Goal: Task Accomplishment & Management: Manage account settings

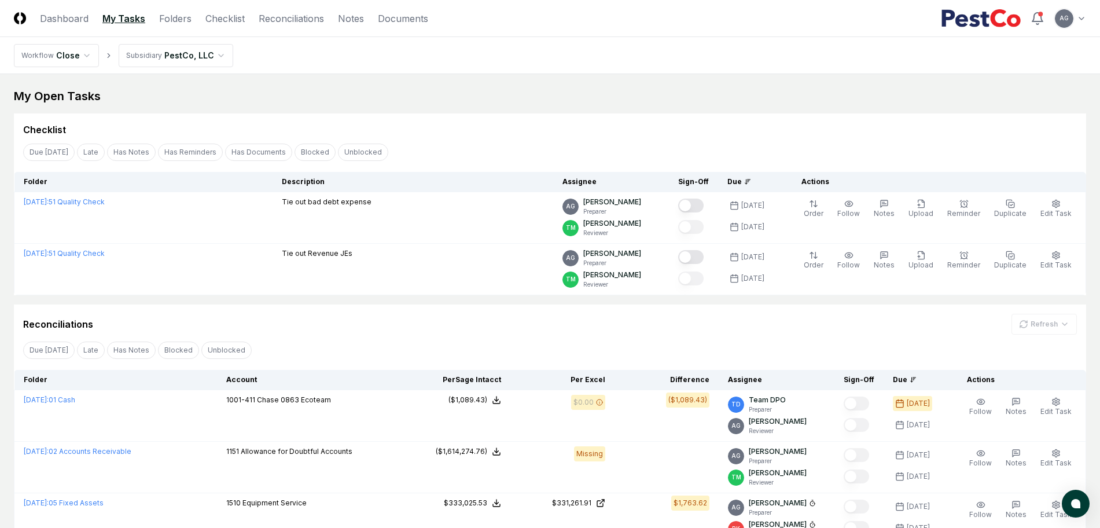
click at [543, 113] on div "Checklist" at bounding box center [550, 124] width 1072 height 23
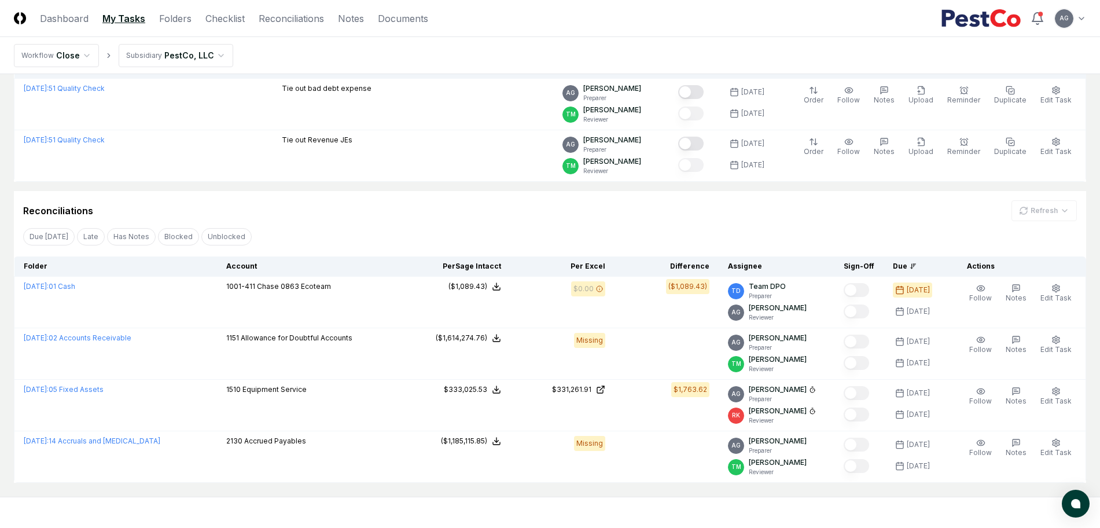
scroll to position [79, 0]
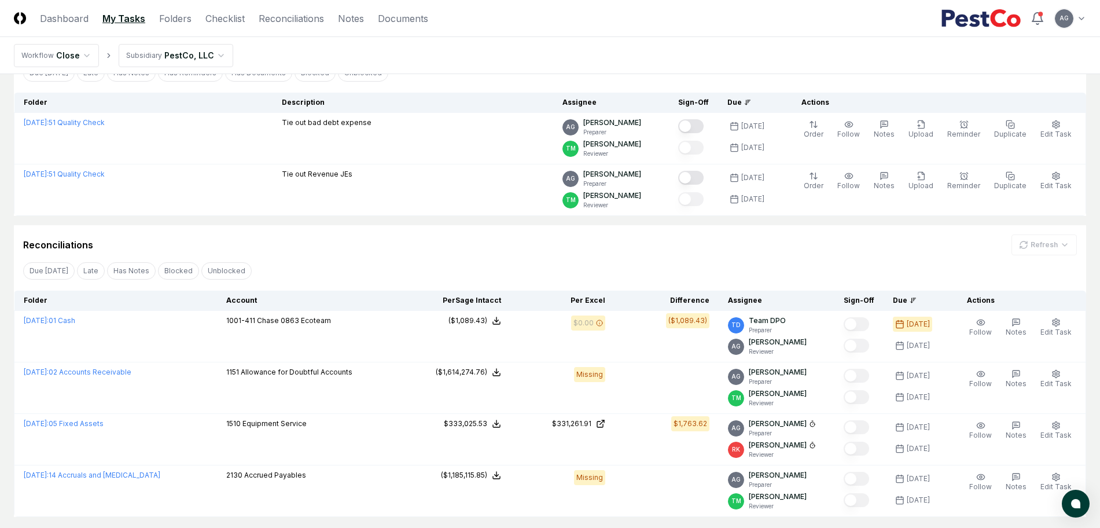
click at [438, 237] on div "Reconciliations Refresh" at bounding box center [549, 244] width 1053 height 21
click at [458, 237] on div "Reconciliations Refresh" at bounding box center [549, 244] width 1053 height 21
click at [497, 87] on div "Checklist Due [DATE] Late Has Notes Has Reminders Has Documents Blocked Unblock…" at bounding box center [550, 125] width 1072 height 182
click at [567, 246] on div "Reconciliations Refresh" at bounding box center [549, 244] width 1053 height 21
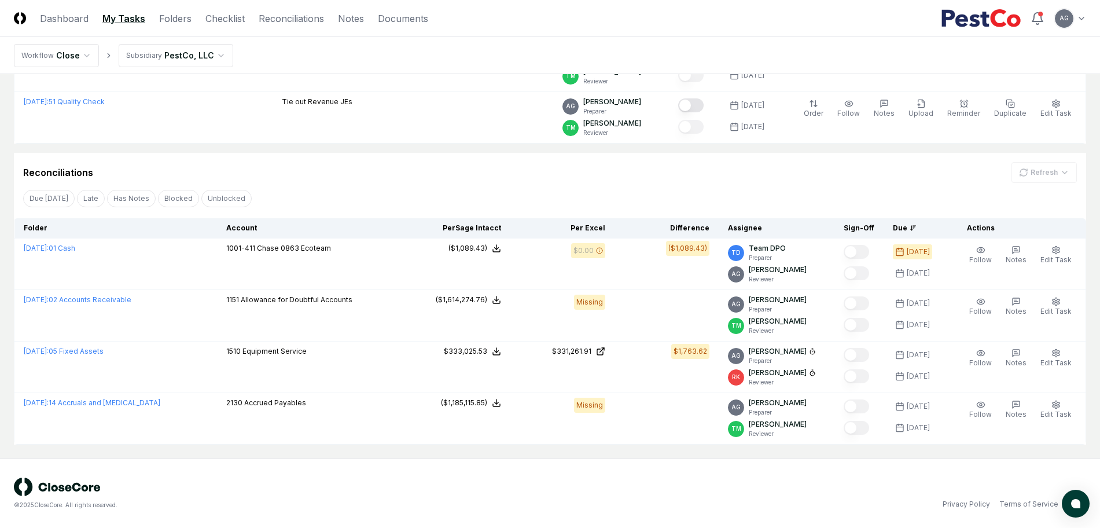
click at [485, 190] on div "Due [DATE] Late Has Notes Blocked Unblocked Clear Filter" at bounding box center [550, 197] width 1072 height 21
click at [430, 156] on div "Reconciliations Refresh" at bounding box center [550, 168] width 1072 height 30
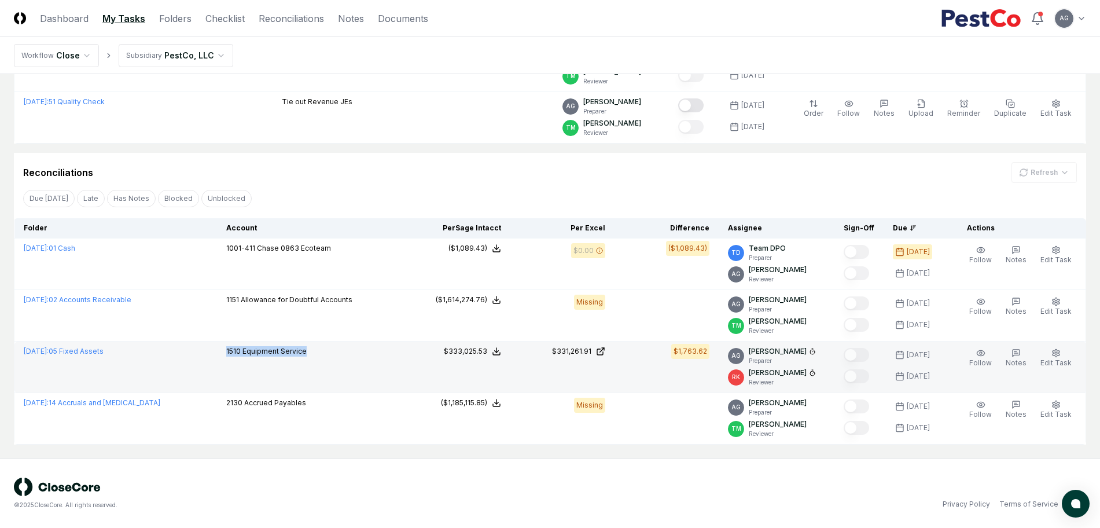
drag, startPoint x: 305, startPoint y: 353, endPoint x: 218, endPoint y: 357, distance: 88.0
click at [218, 357] on td "1510 Equipment Service" at bounding box center [311, 366] width 189 height 51
copy p "1510 Equipment Service"
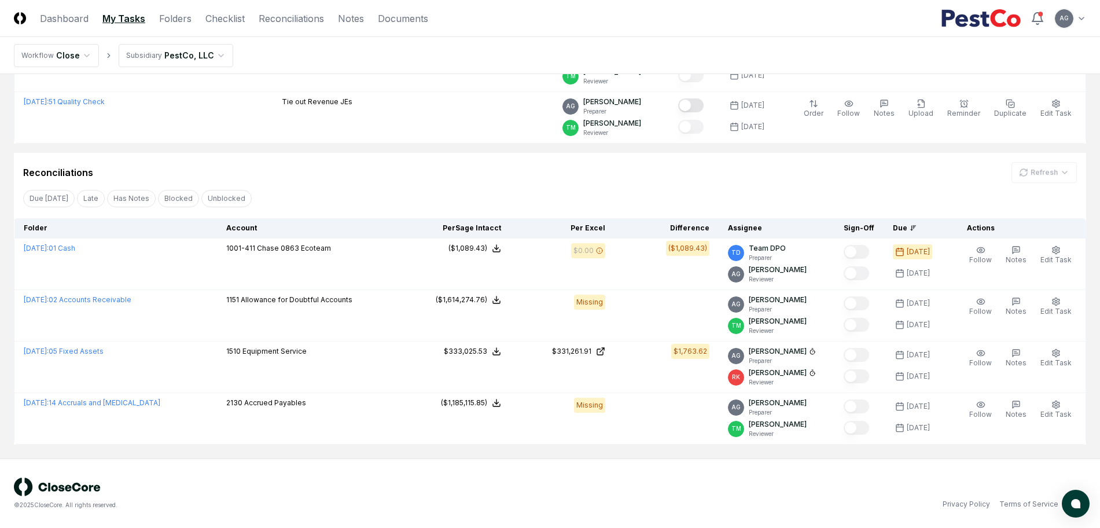
click at [628, 494] on div "© 2025 CloseCore. All rights reserved. Privacy Policy Terms of Service" at bounding box center [550, 493] width 1072 height 32
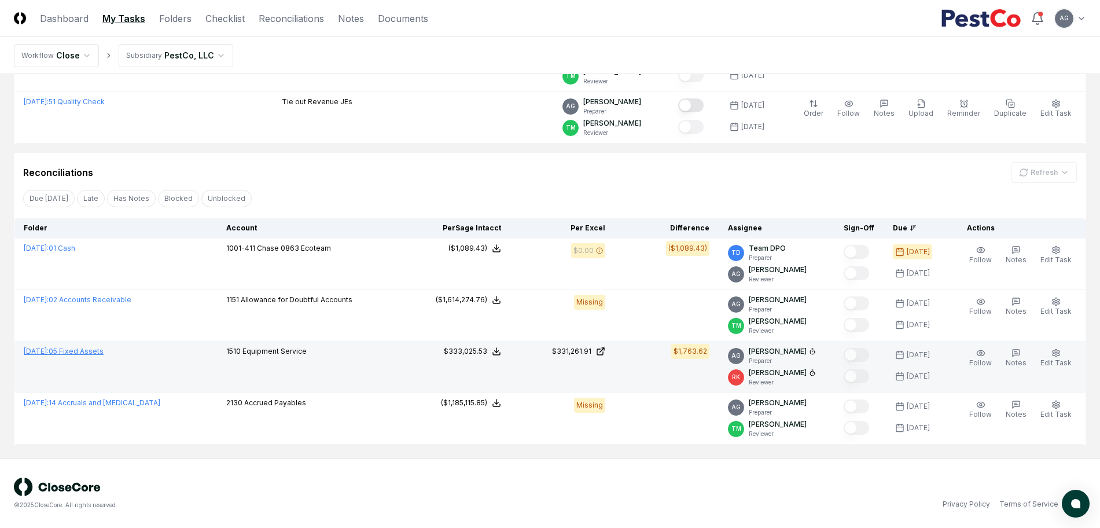
click at [93, 347] on link "[DATE] : 05 Fixed Assets" at bounding box center [64, 351] width 80 height 9
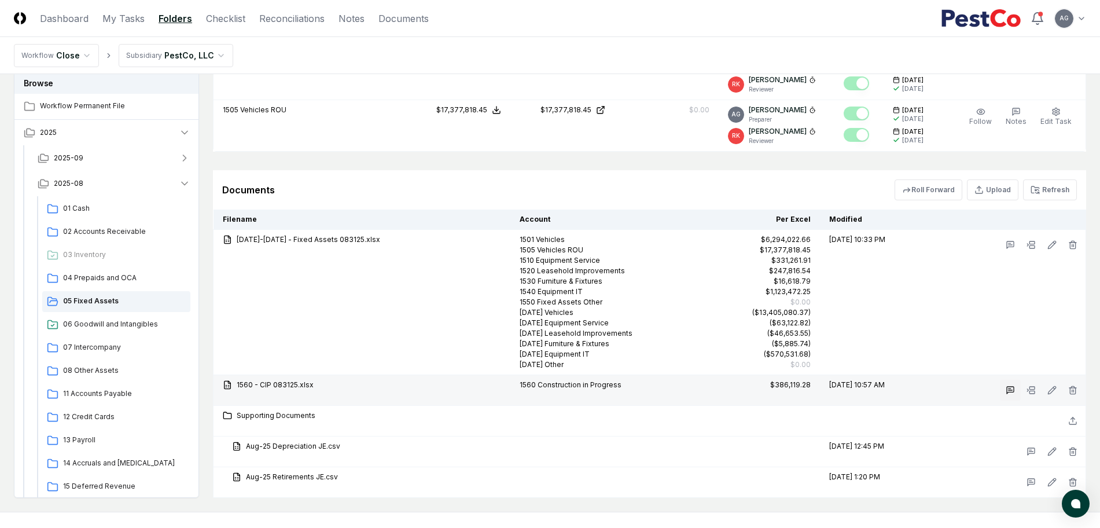
scroll to position [1124, 0]
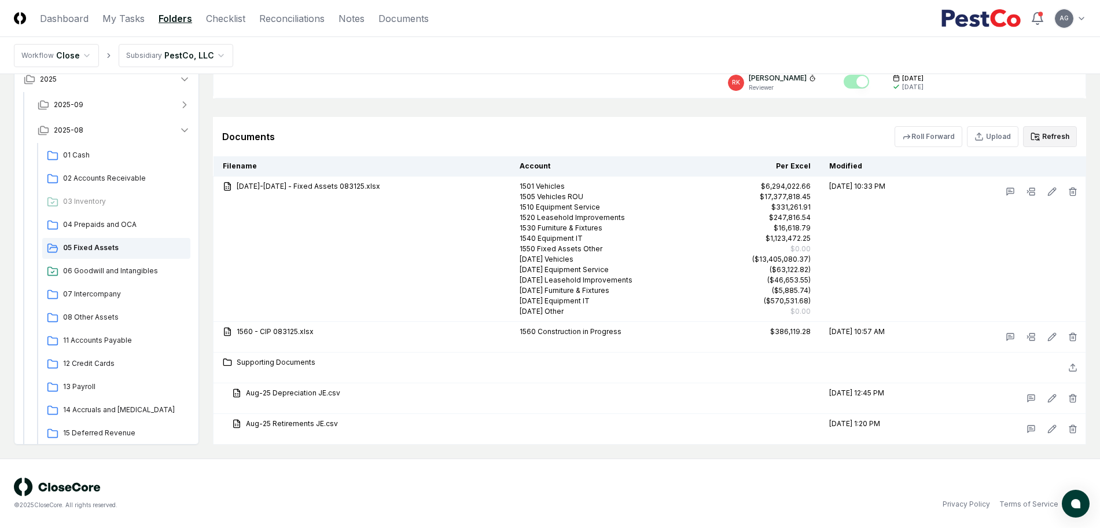
click at [1052, 139] on button "Refresh" at bounding box center [1050, 136] width 54 height 21
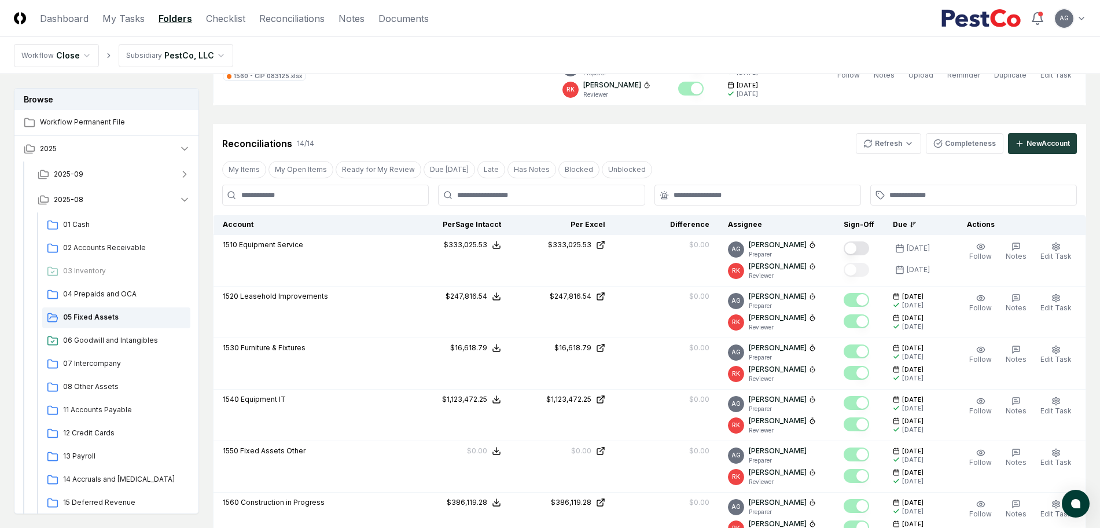
scroll to position [256, 0]
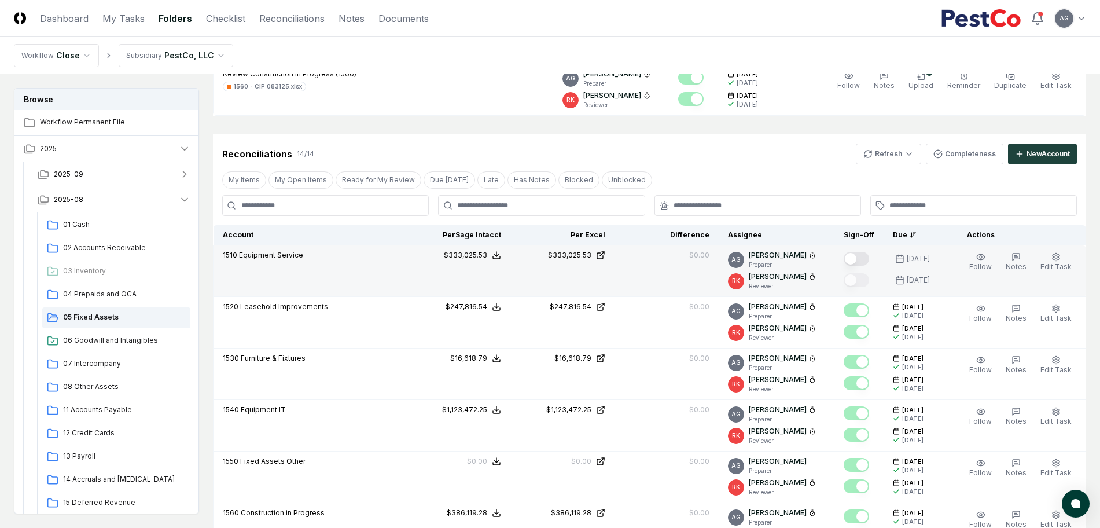
click at [869, 257] on button "Mark complete" at bounding box center [855, 259] width 25 height 14
click at [117, 21] on link "My Tasks" at bounding box center [123, 19] width 42 height 14
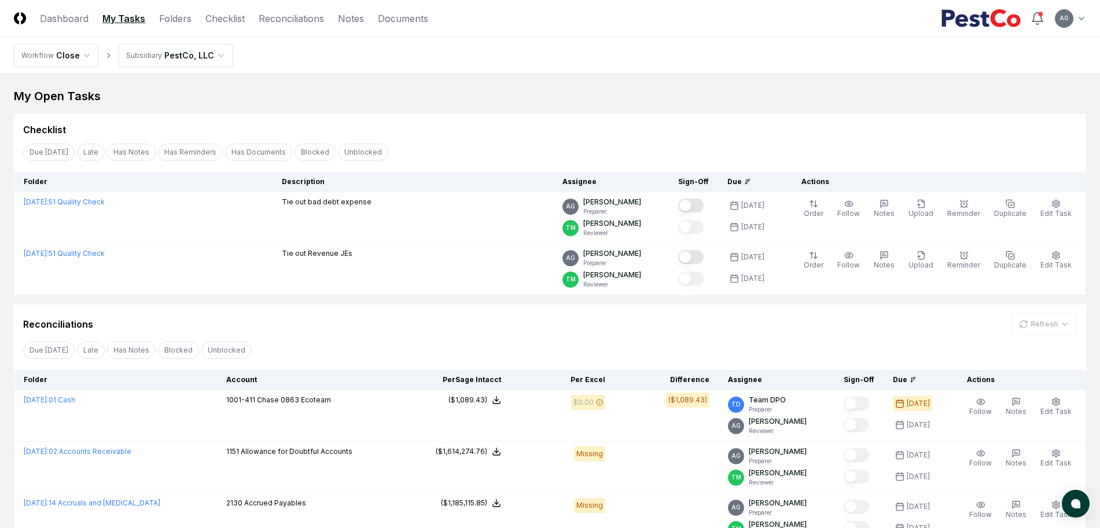
click at [461, 332] on div "Reconciliations Refresh" at bounding box center [549, 324] width 1053 height 21
click at [497, 134] on div "Checklist" at bounding box center [549, 130] width 1053 height 14
click at [233, 25] on link "Checklist" at bounding box center [224, 19] width 39 height 14
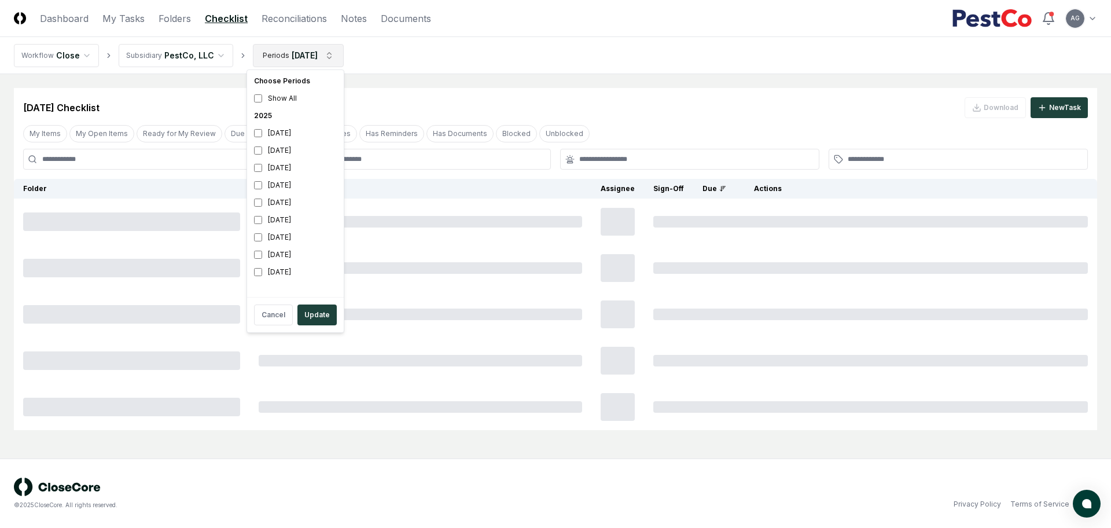
click at [314, 60] on html "CloseCore Dashboard My Tasks Folders Checklist Reconciliations Notes Documents …" at bounding box center [555, 264] width 1111 height 528
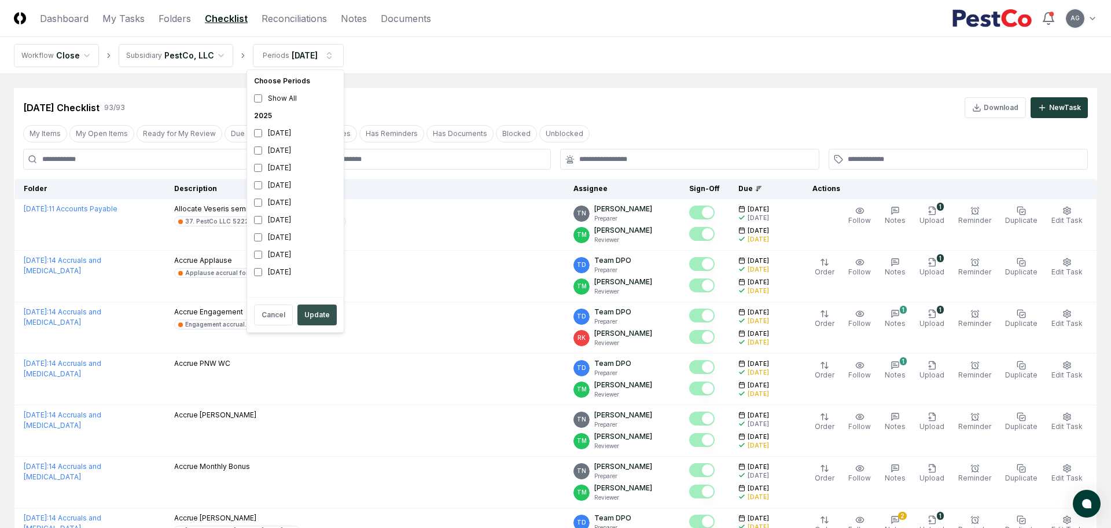
click at [326, 311] on button "Update" at bounding box center [316, 314] width 39 height 21
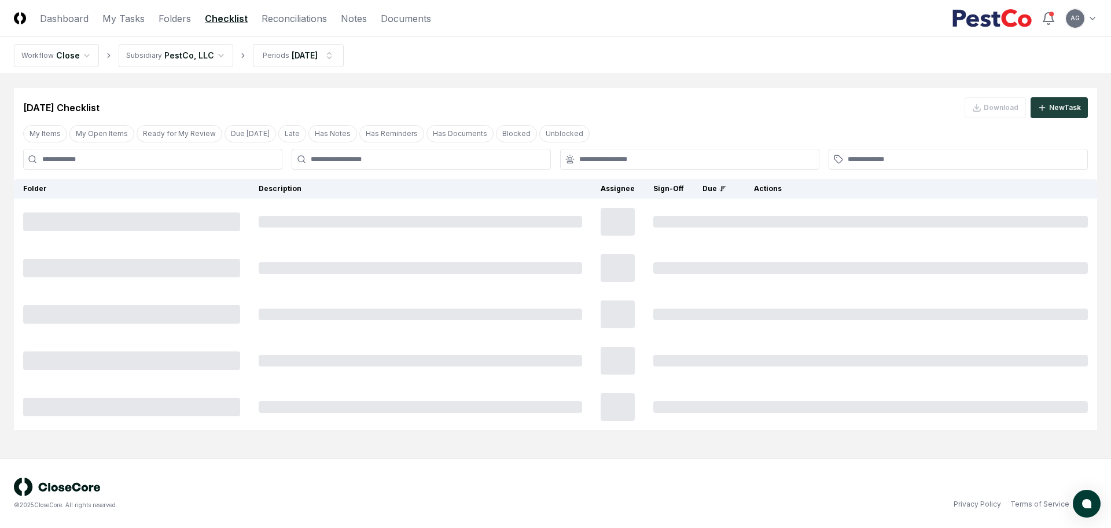
click at [592, 60] on nav "Workflow Close Subsidiary PestCo, LLC Periods [DATE]" at bounding box center [555, 55] width 1111 height 37
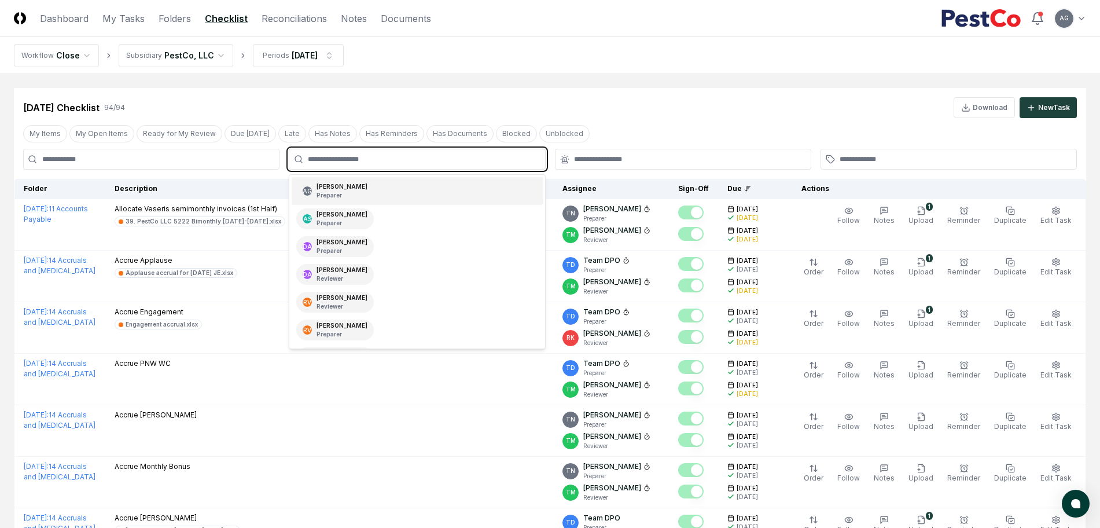
click at [418, 158] on input "text" at bounding box center [423, 159] width 230 height 10
click at [406, 193] on div "AG [PERSON_NAME] Preparer" at bounding box center [417, 191] width 250 height 28
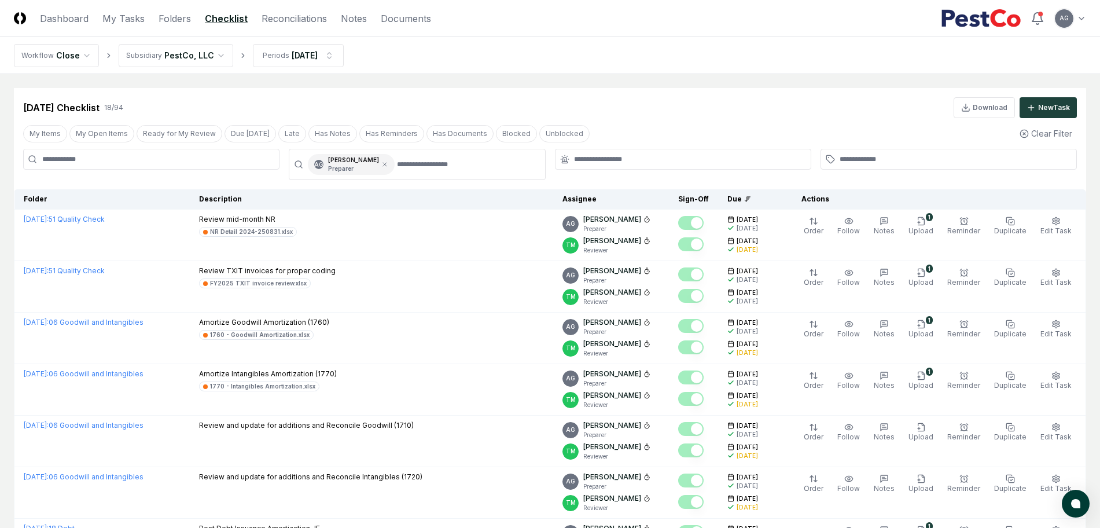
click at [569, 71] on nav "Workflow Close Subsidiary PestCo, LLC Periods [DATE]" at bounding box center [550, 55] width 1100 height 37
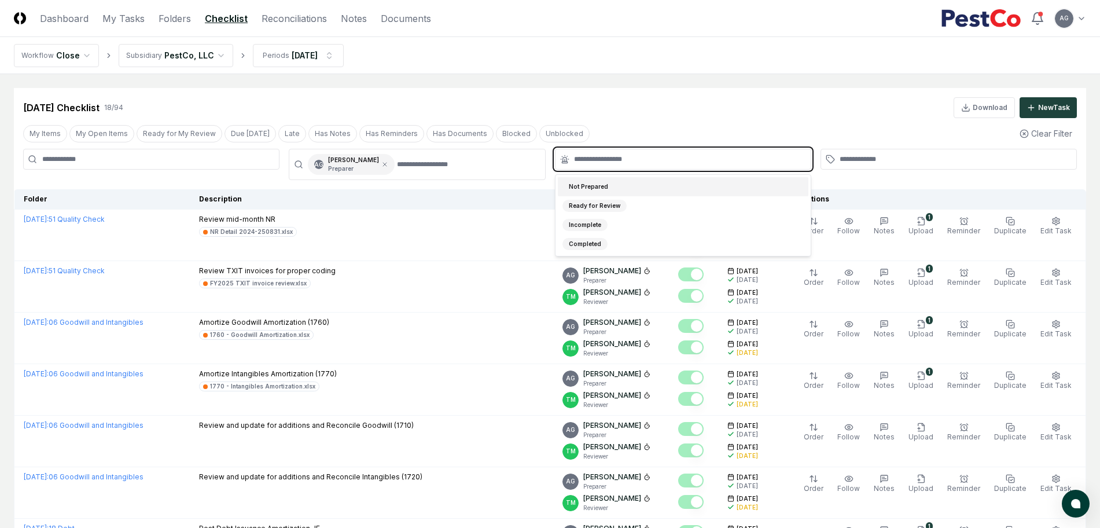
click at [593, 154] on input "text" at bounding box center [689, 159] width 230 height 10
click at [605, 182] on div "Not Prepared" at bounding box center [588, 186] width 52 height 12
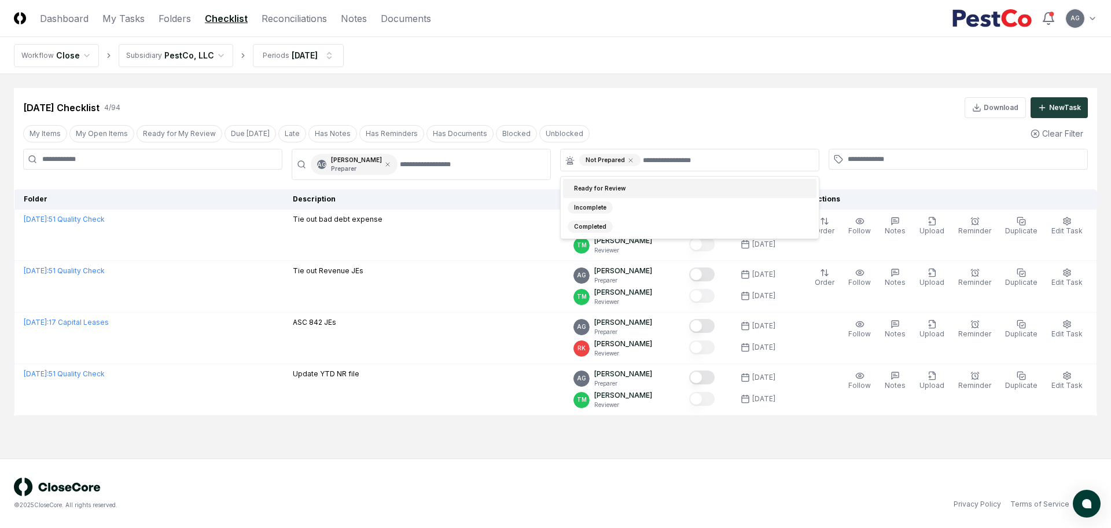
click at [625, 75] on main "Cancel Reassign [DATE] Checklist 4 / 94 Download New Task My Items My Open Item…" at bounding box center [555, 266] width 1111 height 384
click at [734, 460] on div "© 2025 CloseCore. All rights reserved. Privacy Policy Terms of Service" at bounding box center [555, 492] width 1111 height 69
click at [371, 435] on main "Cancel Reassign [DATE] Checklist 4 / 94 Download New Task My Items My Open Item…" at bounding box center [555, 266] width 1111 height 384
click at [129, 27] on header "CloseCore Dashboard My Tasks Folders Checklist Reconciliations Notes Documents …" at bounding box center [555, 18] width 1111 height 37
click at [128, 21] on link "My Tasks" at bounding box center [123, 19] width 42 height 14
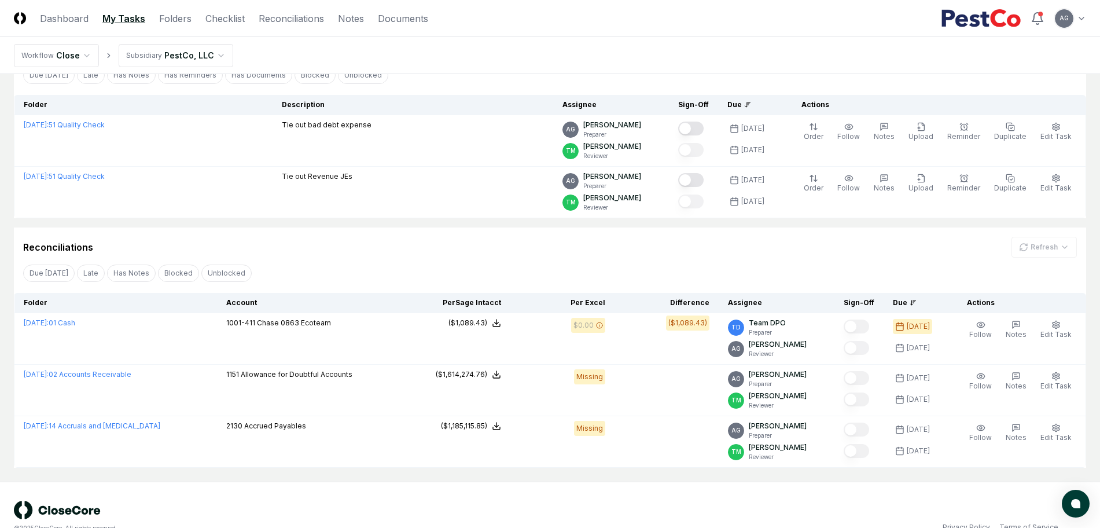
scroll to position [100, 0]
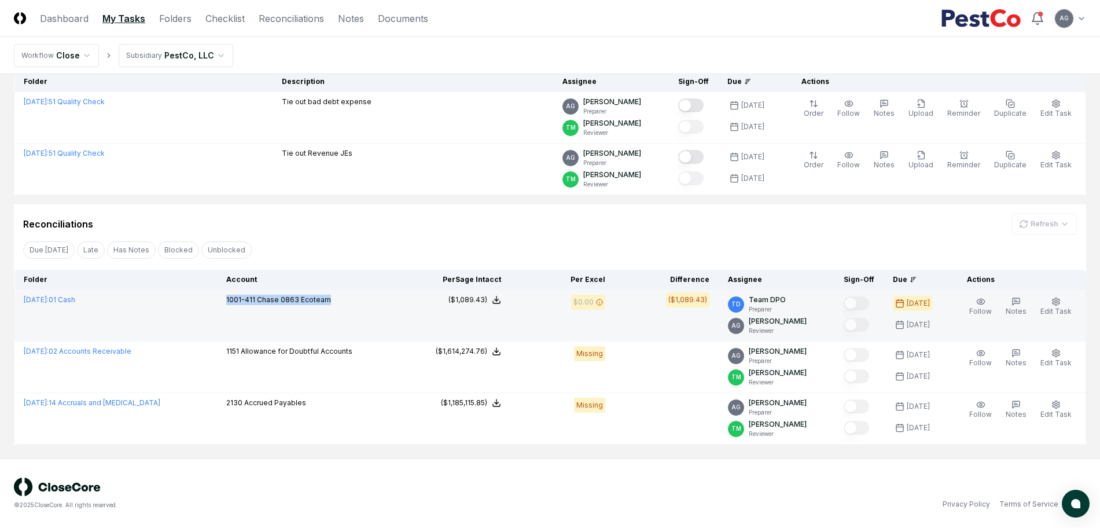
drag, startPoint x: 342, startPoint y: 297, endPoint x: 215, endPoint y: 300, distance: 127.3
click at [217, 300] on td "1001-411 Chase 0863 Ecoteam" at bounding box center [311, 315] width 189 height 51
copy p "1001-411 Chase 0863 Ecoteam"
click at [75, 298] on link "[DATE] : 01 Cash" at bounding box center [49, 299] width 51 height 9
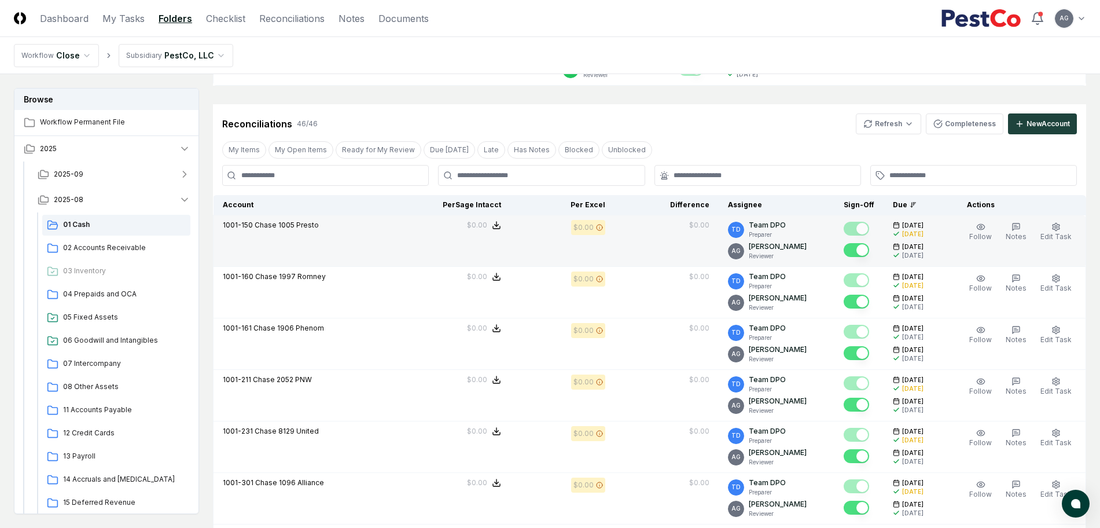
scroll to position [506, 0]
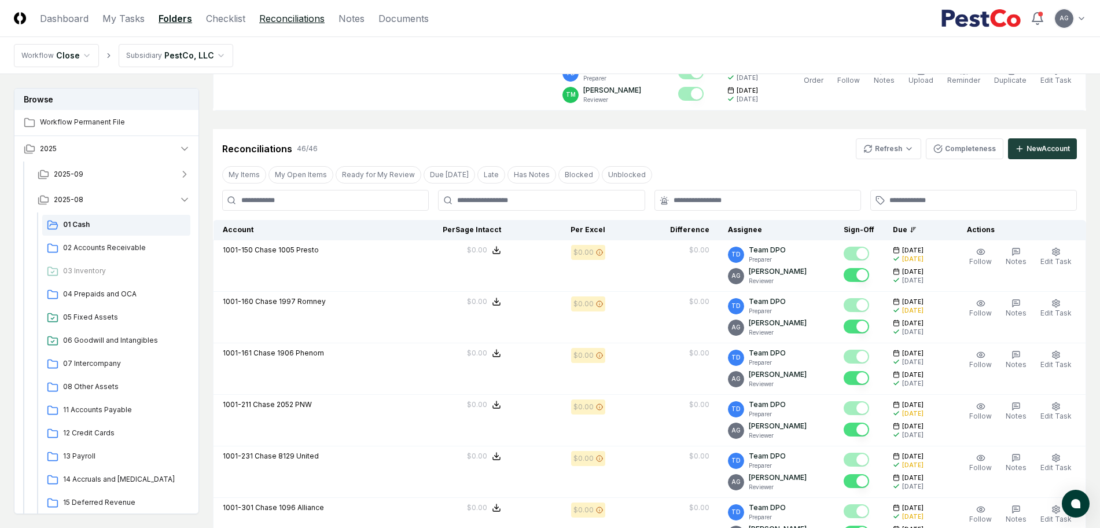
click at [305, 23] on link "Reconciliations" at bounding box center [291, 19] width 65 height 14
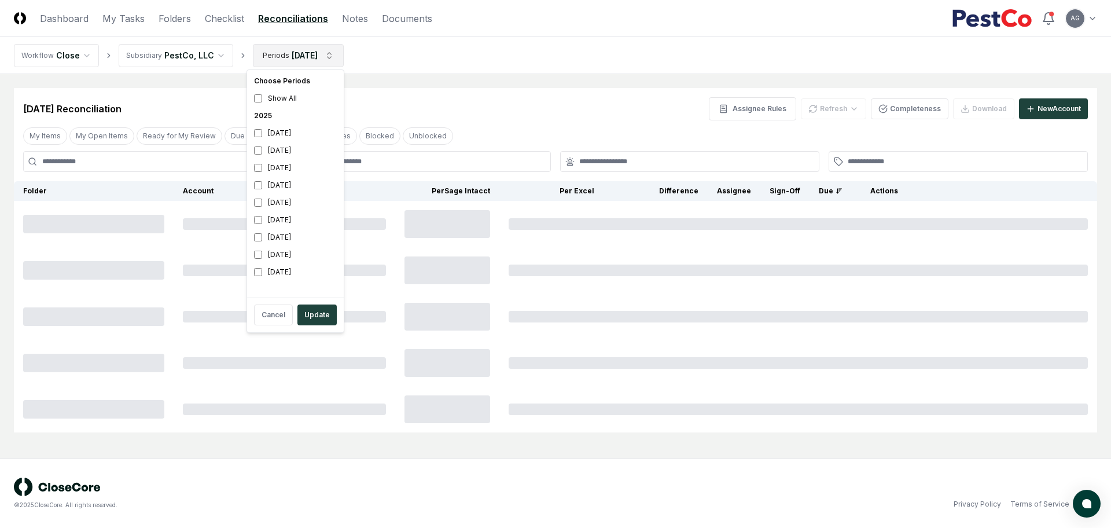
click at [337, 56] on html "CloseCore Dashboard My Tasks Folders Checklist Reconciliations Notes Documents …" at bounding box center [555, 264] width 1111 height 528
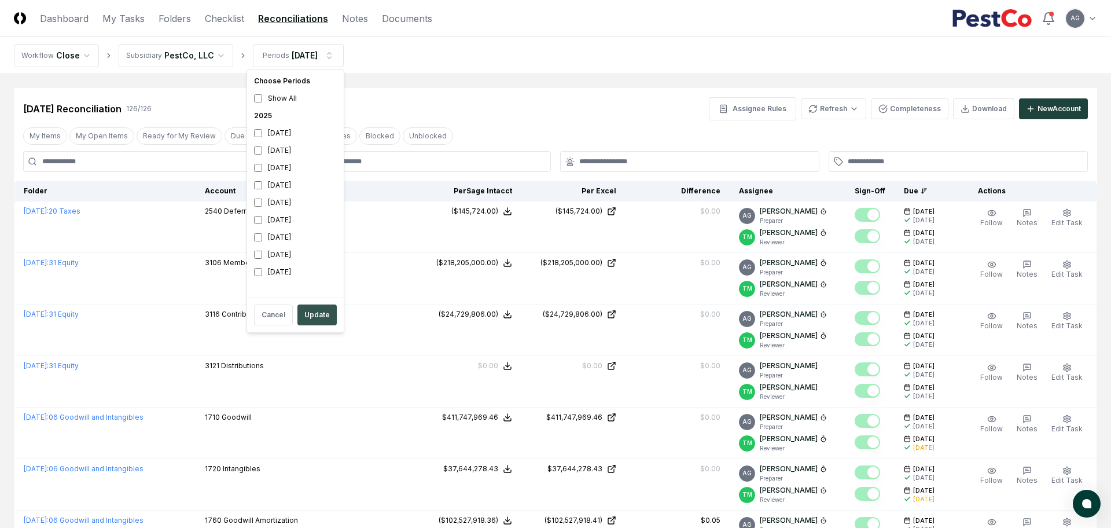
click at [319, 312] on button "Update" at bounding box center [316, 314] width 39 height 21
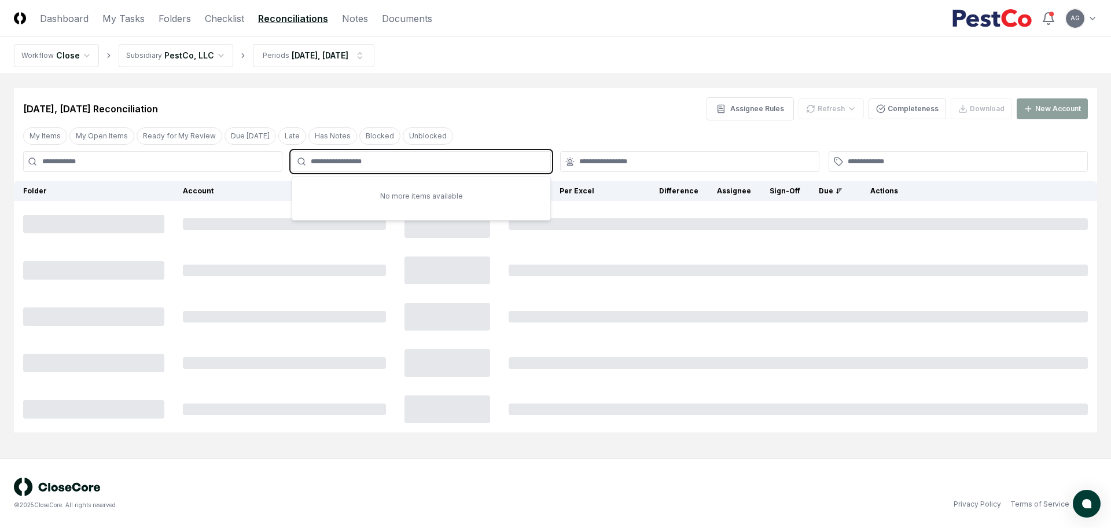
click at [384, 159] on input "text" at bounding box center [427, 161] width 233 height 10
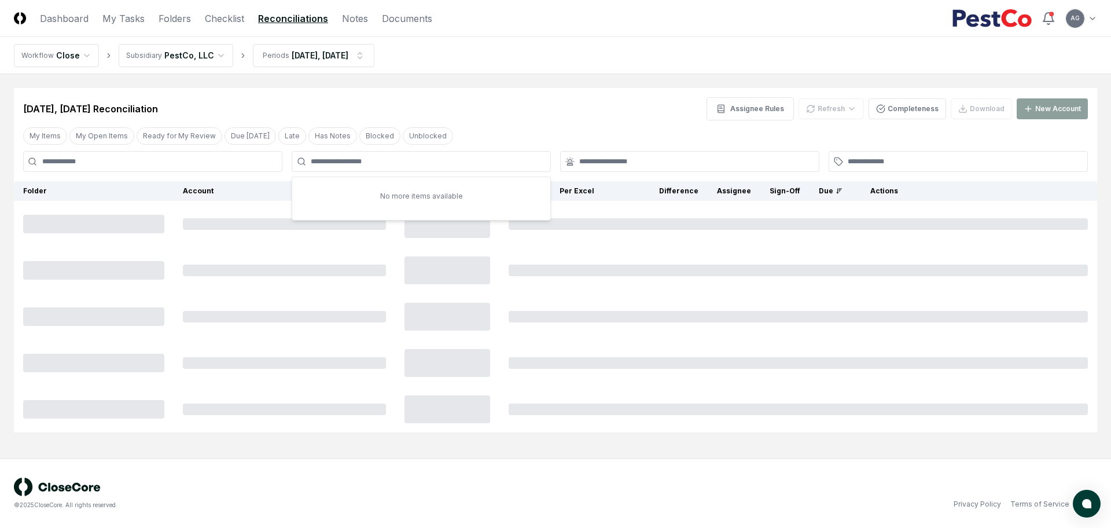
click at [437, 94] on div "[DATE], [DATE] Reconciliation Assignee Rules Refresh Completeness Download New …" at bounding box center [555, 104] width 1083 height 32
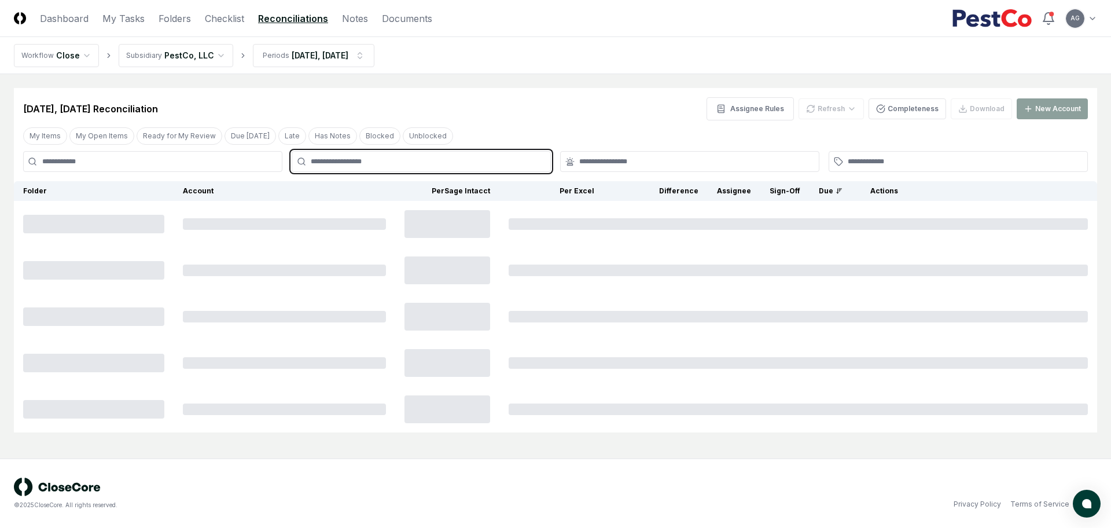
click at [384, 158] on input "text" at bounding box center [427, 161] width 233 height 10
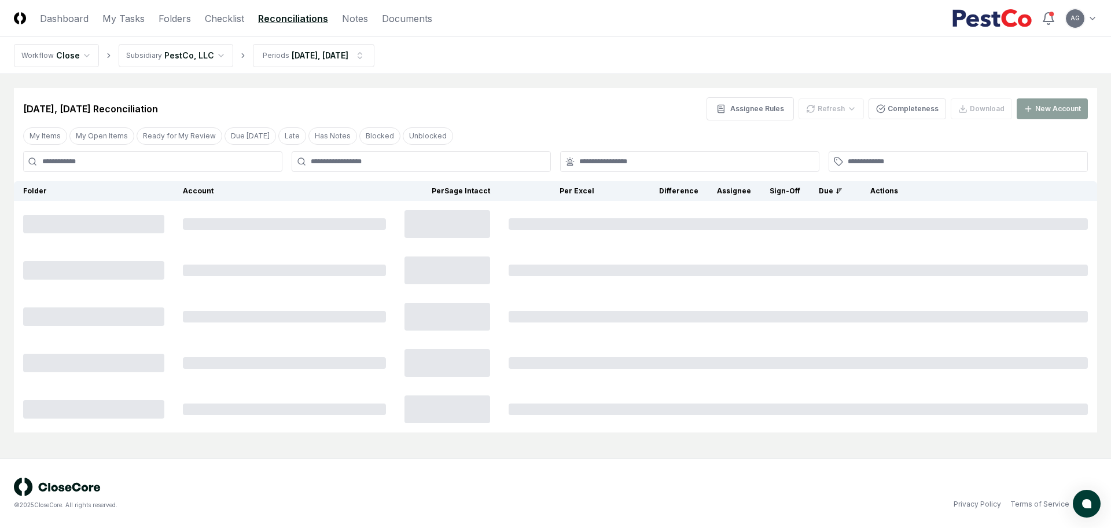
click at [544, 88] on div "[DATE], [DATE] Reconciliation Assignee Rules Refresh Completeness Download New …" at bounding box center [555, 104] width 1083 height 32
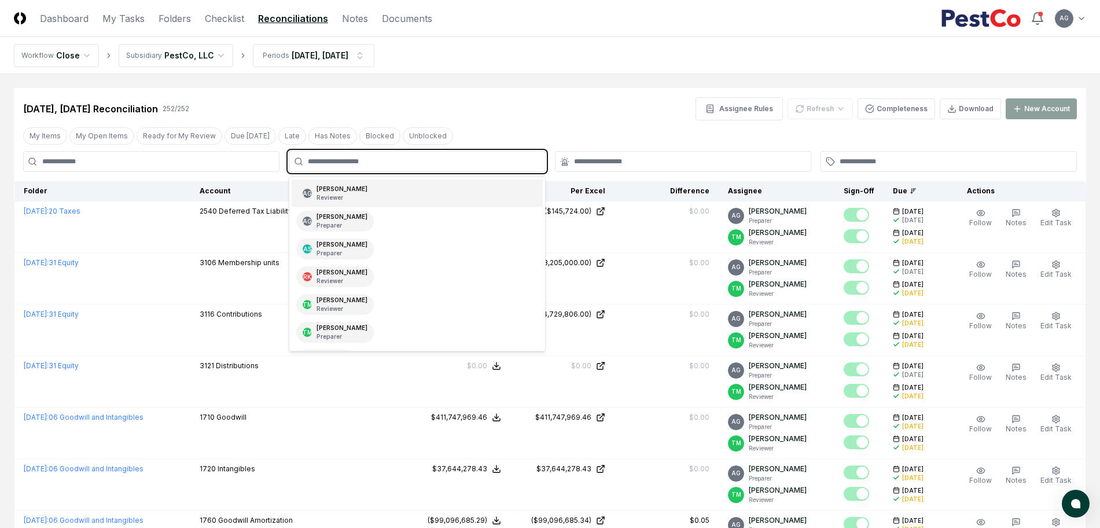
click at [425, 161] on input "text" at bounding box center [423, 161] width 230 height 10
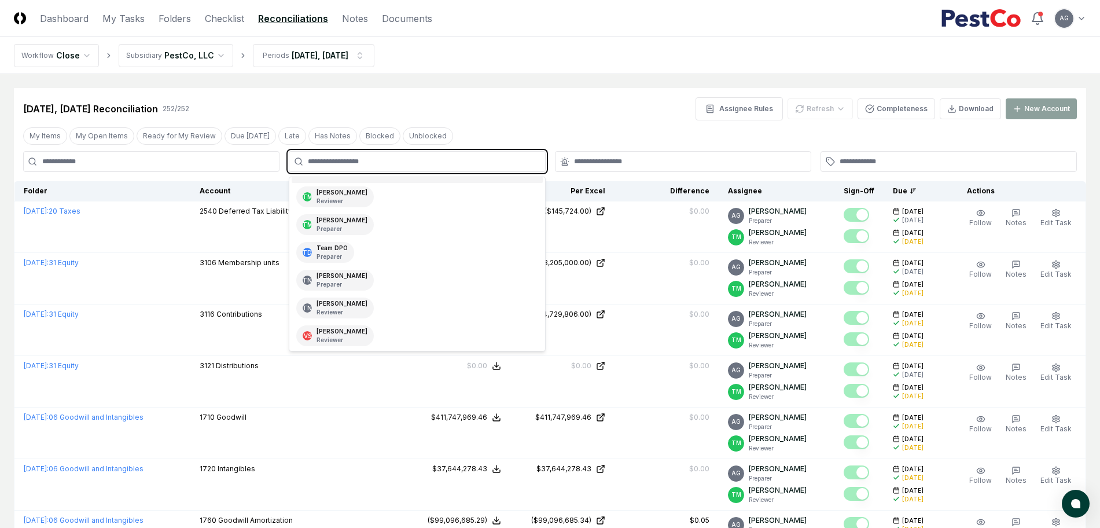
scroll to position [109, 0]
click at [392, 253] on div "TD Team DPO Preparer" at bounding box center [417, 251] width 250 height 28
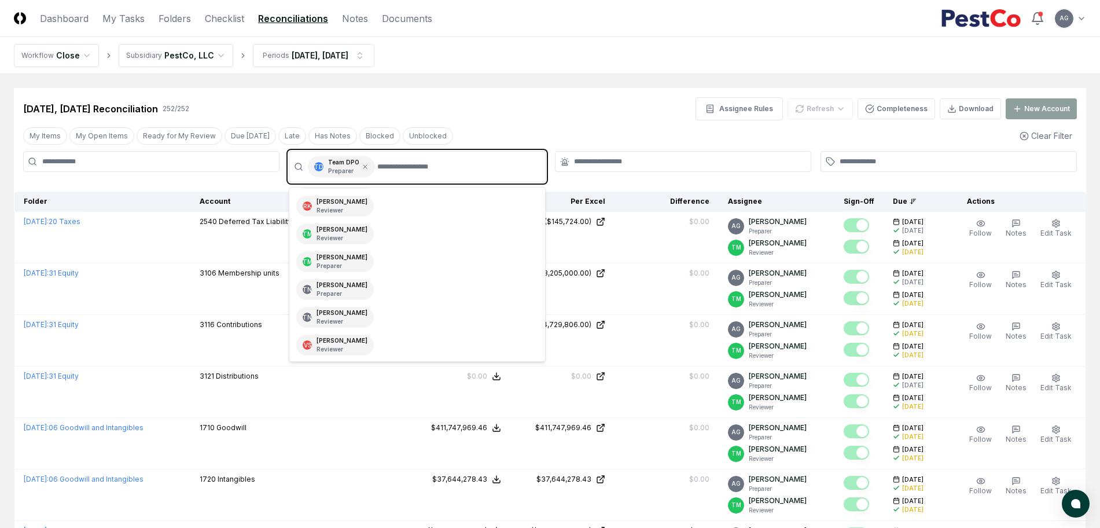
scroll to position [81, 0]
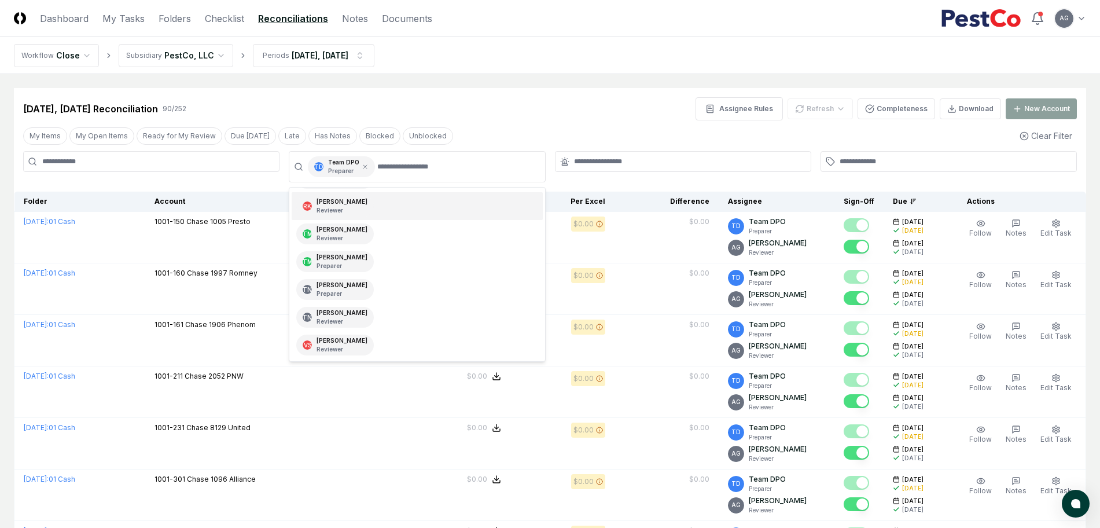
click at [517, 97] on div "[DATE], [DATE] Reconciliation 90 / 252 Assignee Rules Refresh Completeness Down…" at bounding box center [549, 108] width 1053 height 23
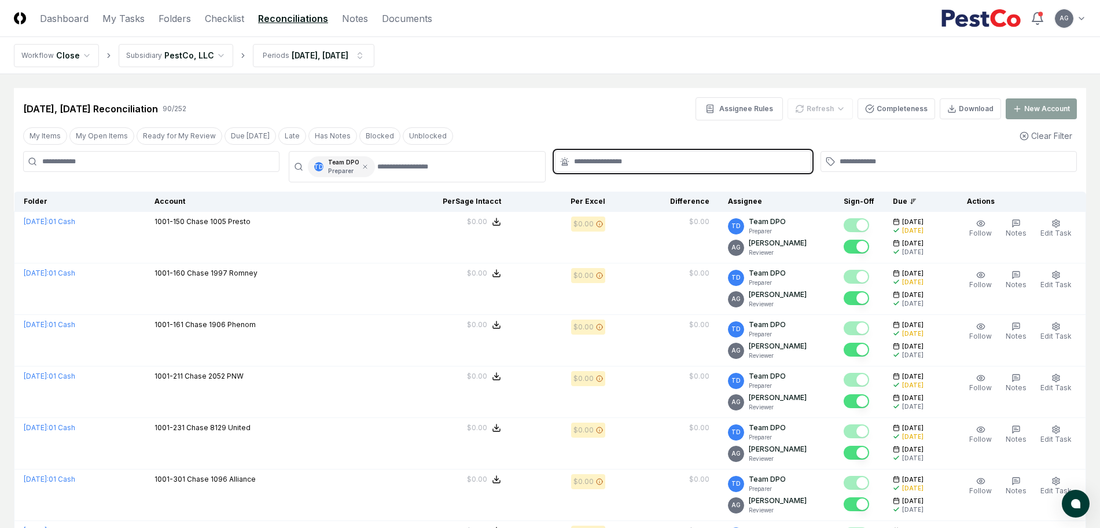
click at [611, 163] on input "text" at bounding box center [689, 161] width 230 height 10
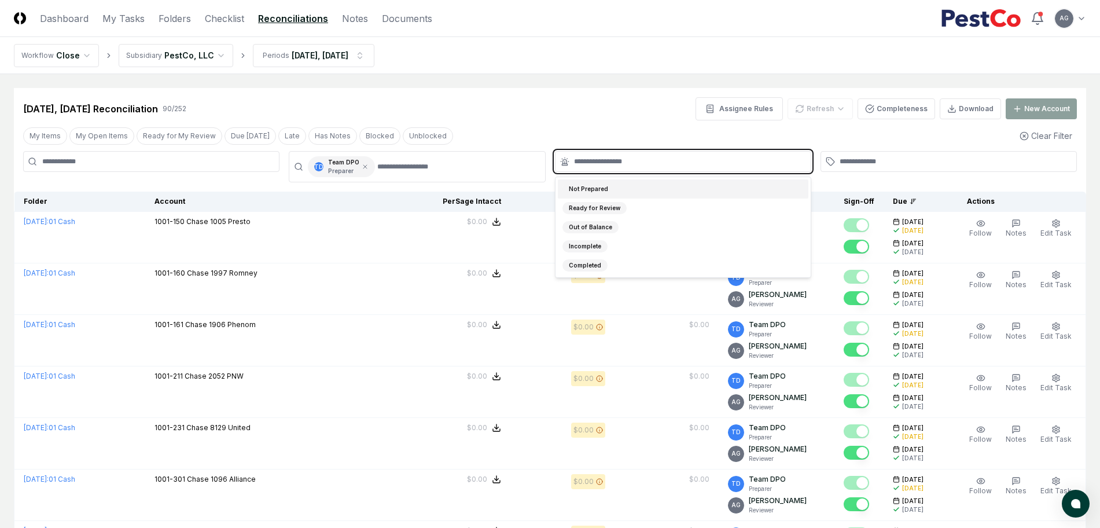
click at [615, 189] on div "Not Prepared" at bounding box center [683, 188] width 250 height 19
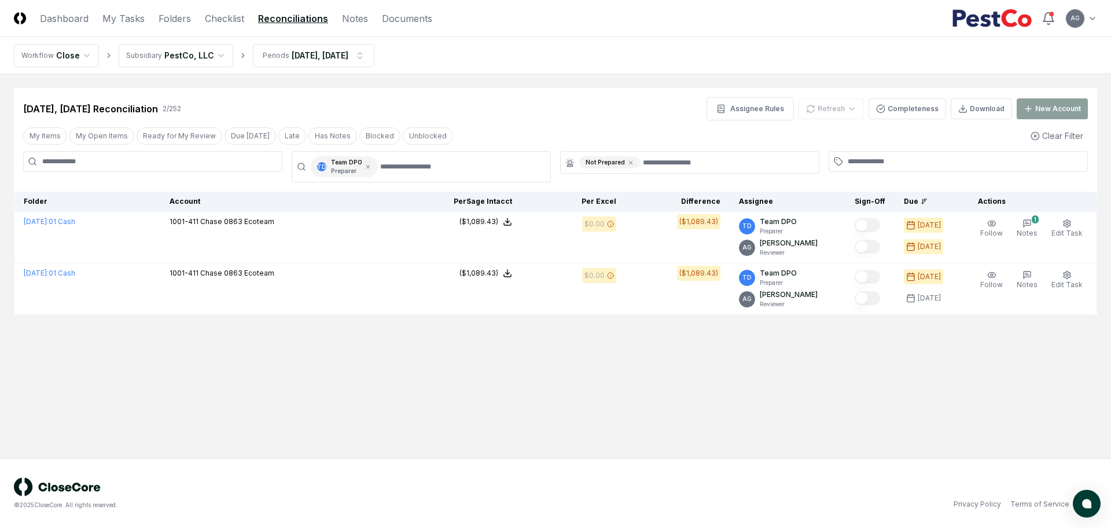
click at [590, 78] on main "Cancel Reassign [DATE], [DATE] Reconciliation 2 / 252 Assignee Rules Refresh Co…" at bounding box center [555, 266] width 1111 height 384
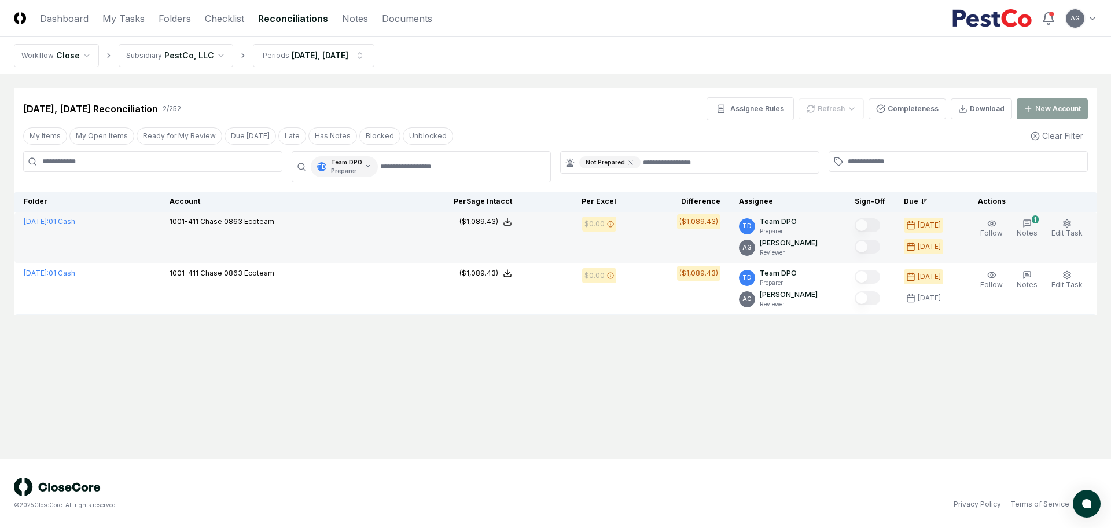
click at [75, 220] on link "[DATE] : 01 Cash" at bounding box center [49, 221] width 51 height 9
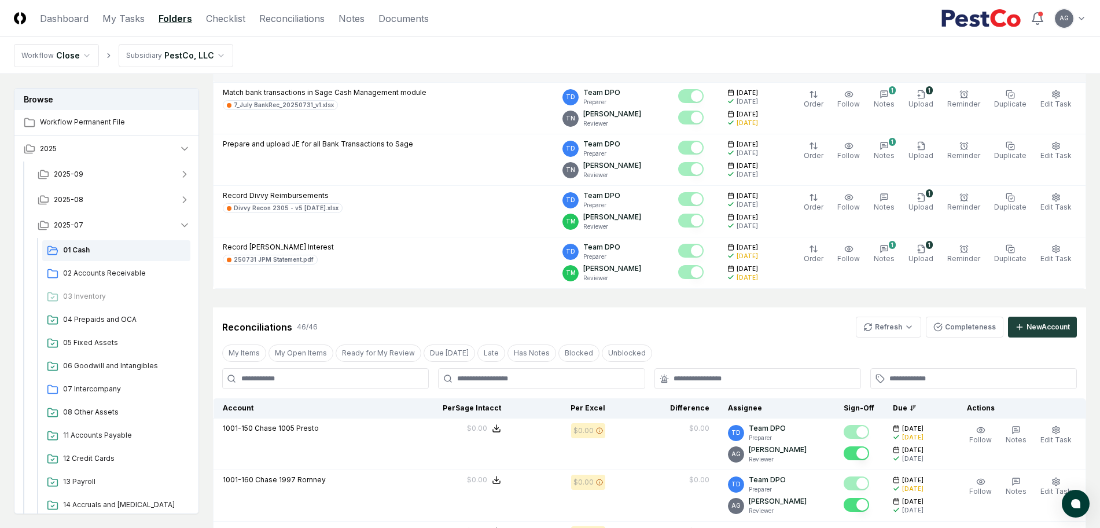
scroll to position [506, 0]
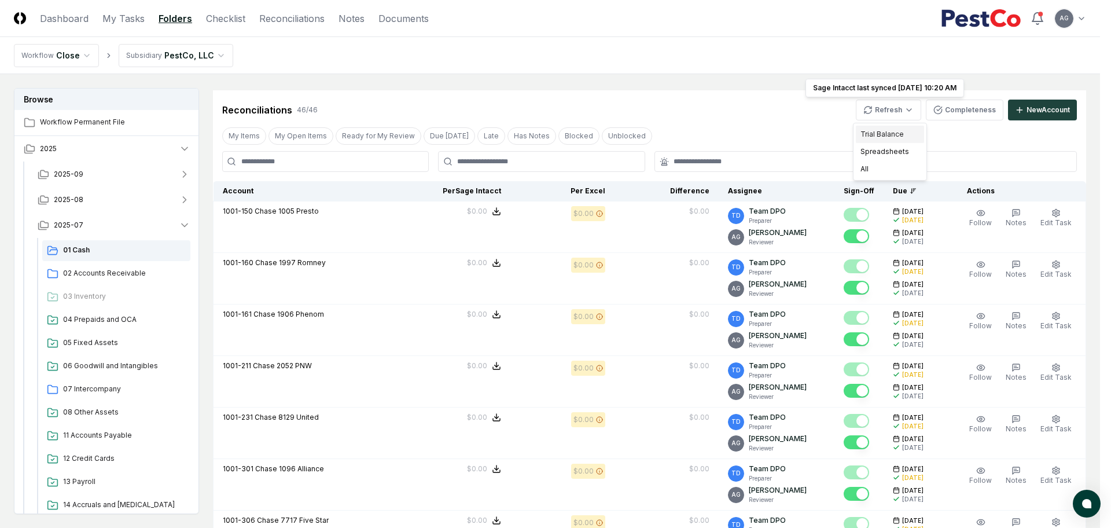
click at [891, 131] on div "Trial Balance" at bounding box center [890, 134] width 68 height 17
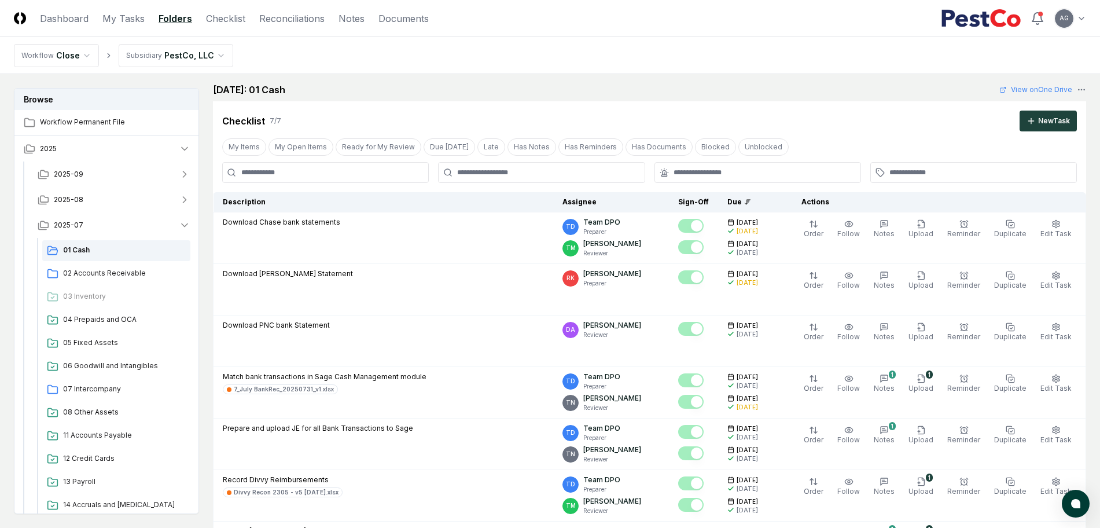
scroll to position [0, 0]
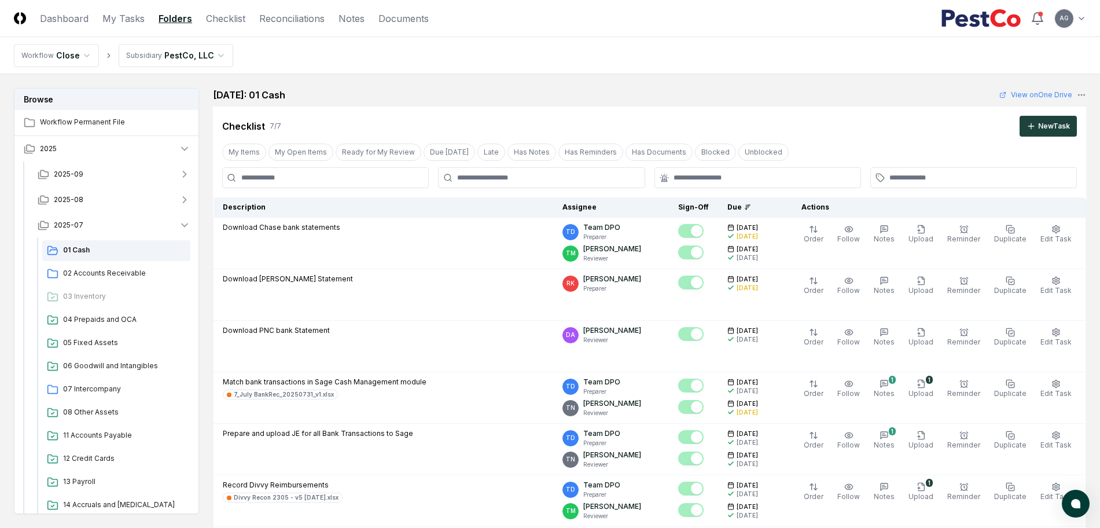
click at [425, 93] on div "[DATE]: 01 Cash View on One Drive" at bounding box center [649, 95] width 873 height 14
click at [131, 224] on button "2025-07" at bounding box center [113, 224] width 171 height 25
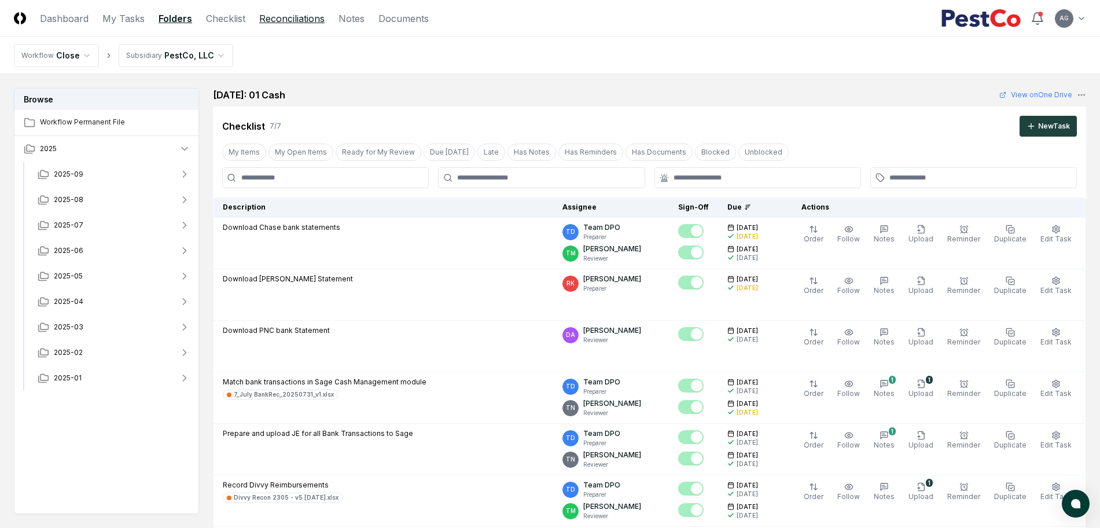
click at [285, 21] on link "Reconciliations" at bounding box center [291, 19] width 65 height 14
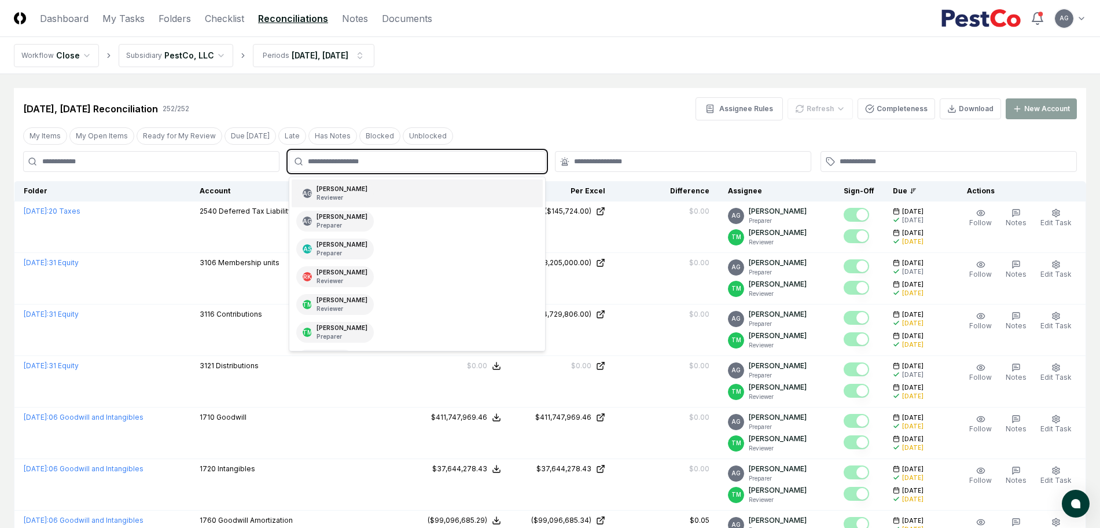
click at [505, 163] on input "text" at bounding box center [423, 161] width 230 height 10
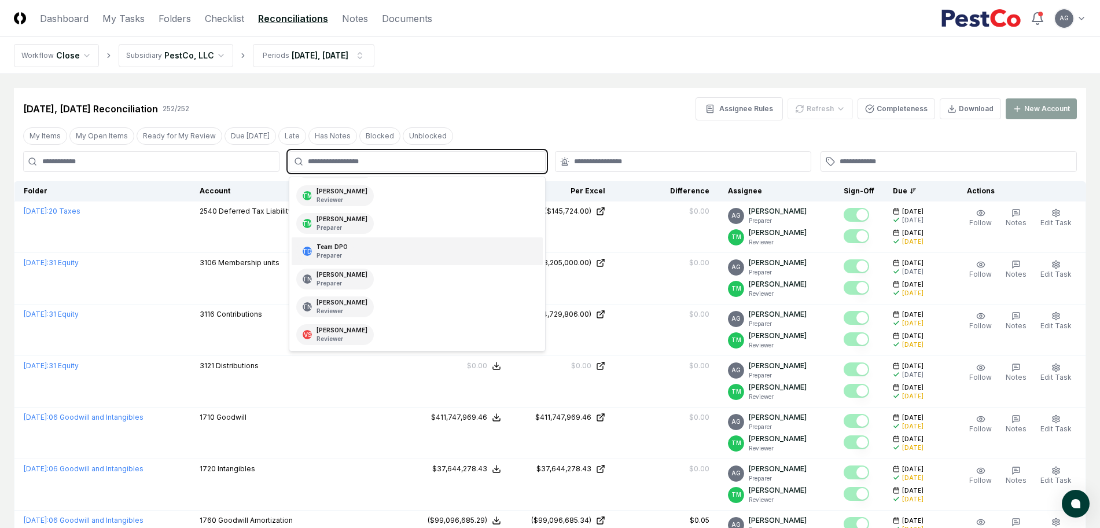
click at [433, 251] on div "TD Team DPO Preparer" at bounding box center [417, 251] width 250 height 28
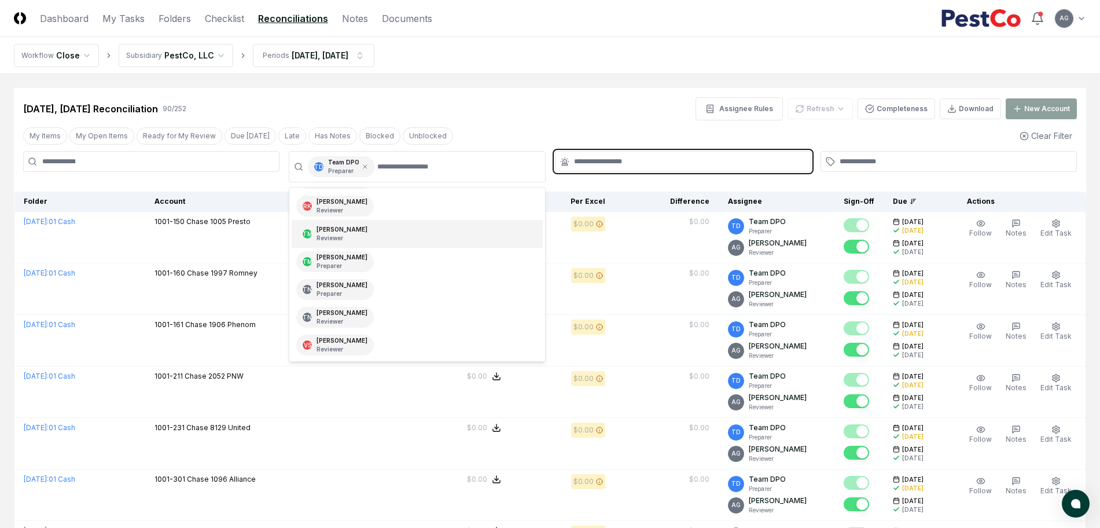
click at [631, 161] on input "text" at bounding box center [689, 161] width 230 height 10
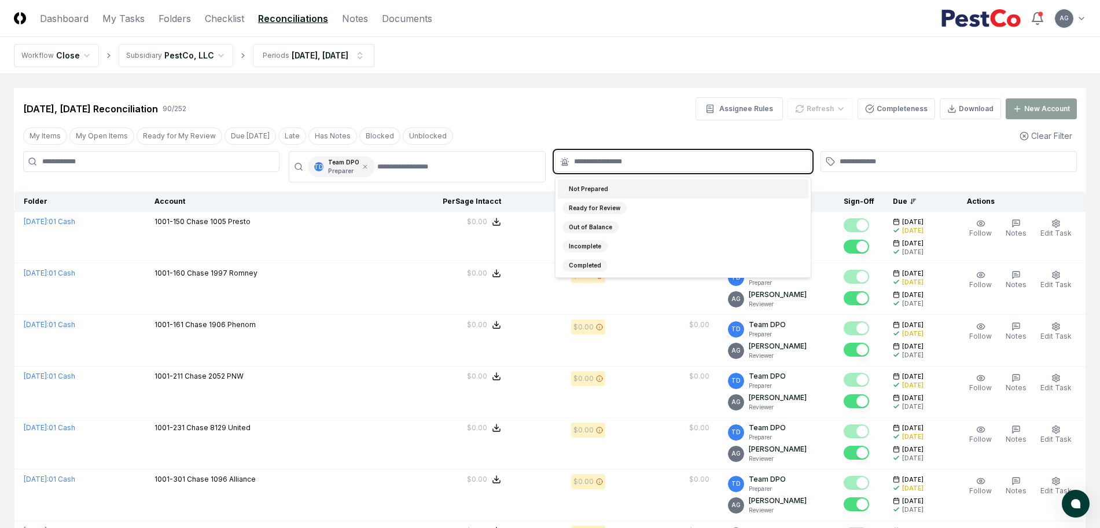
click at [635, 186] on div "Not Prepared" at bounding box center [683, 188] width 250 height 19
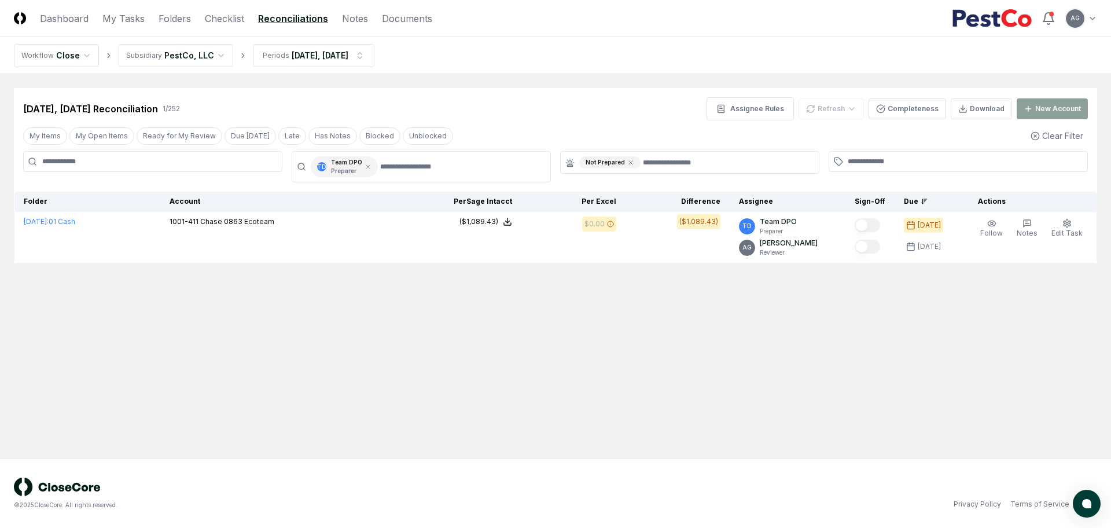
click at [607, 82] on main "Cancel Reassign [DATE], [DATE] Reconciliation 1 / 252 Assignee Rules Refresh Co…" at bounding box center [555, 266] width 1111 height 384
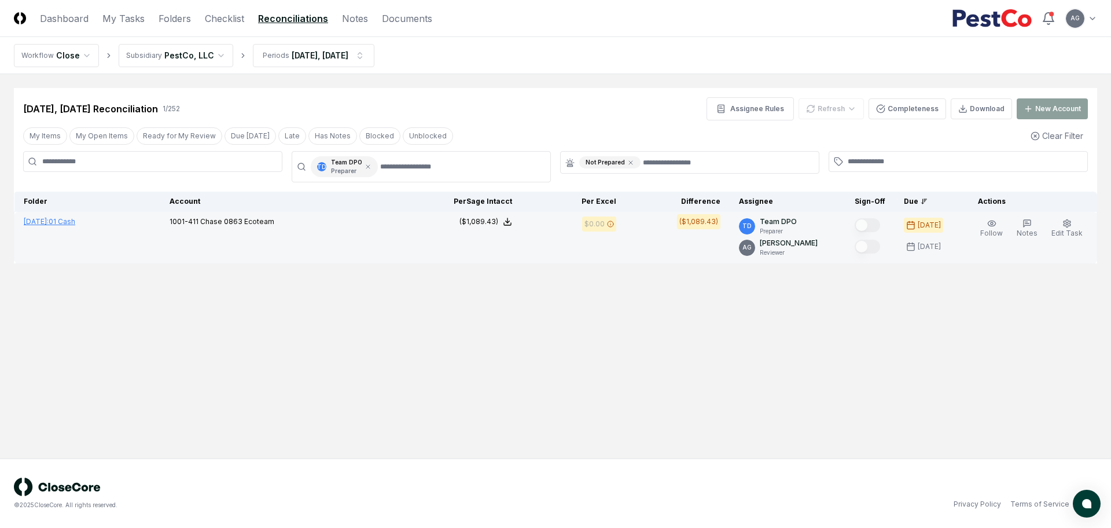
click at [75, 222] on link "[DATE] : 01 Cash" at bounding box center [49, 221] width 51 height 9
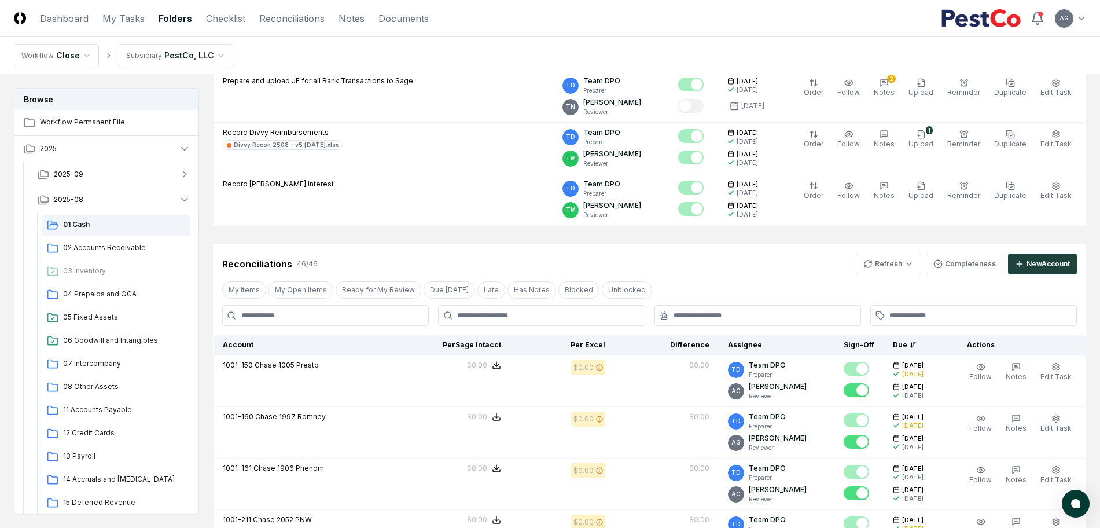
scroll to position [506, 0]
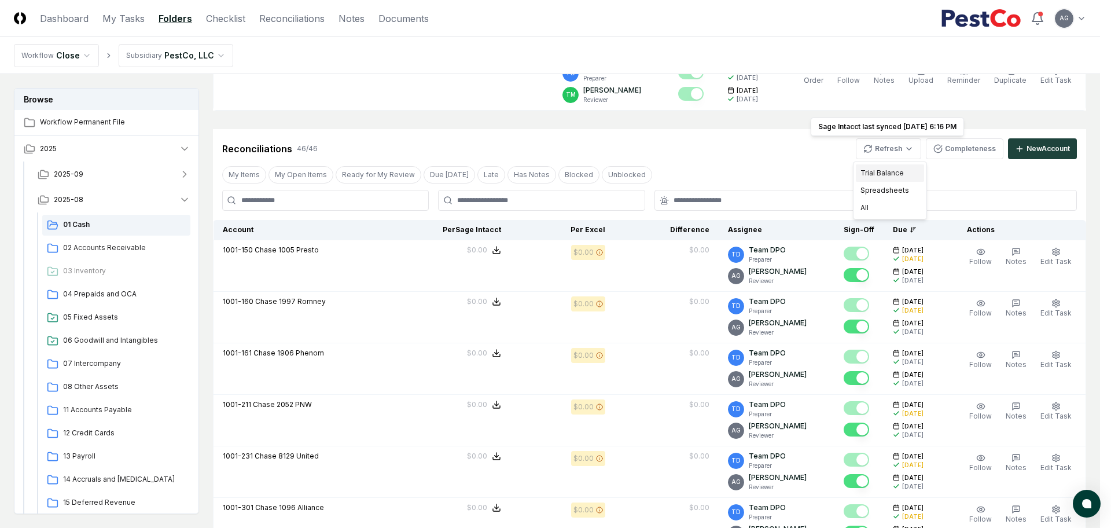
click at [882, 165] on div "Trial Balance" at bounding box center [890, 172] width 68 height 17
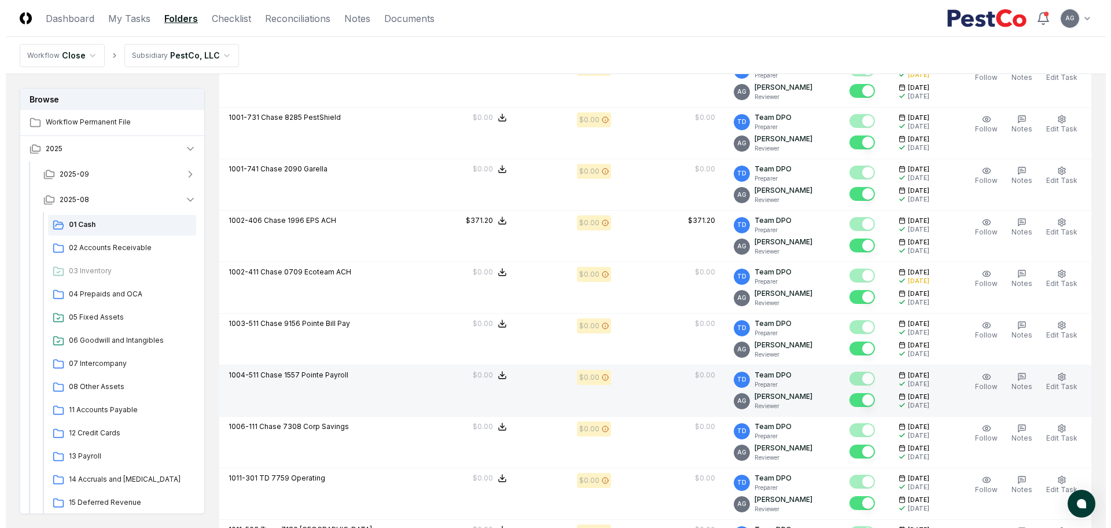
scroll to position [1446, 0]
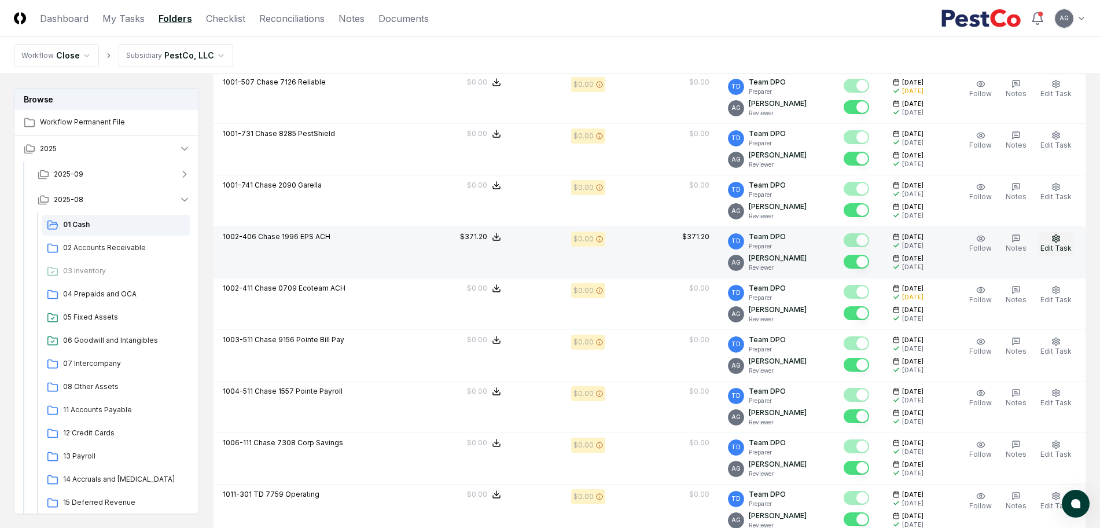
click at [1059, 242] on icon "button" at bounding box center [1055, 238] width 9 height 9
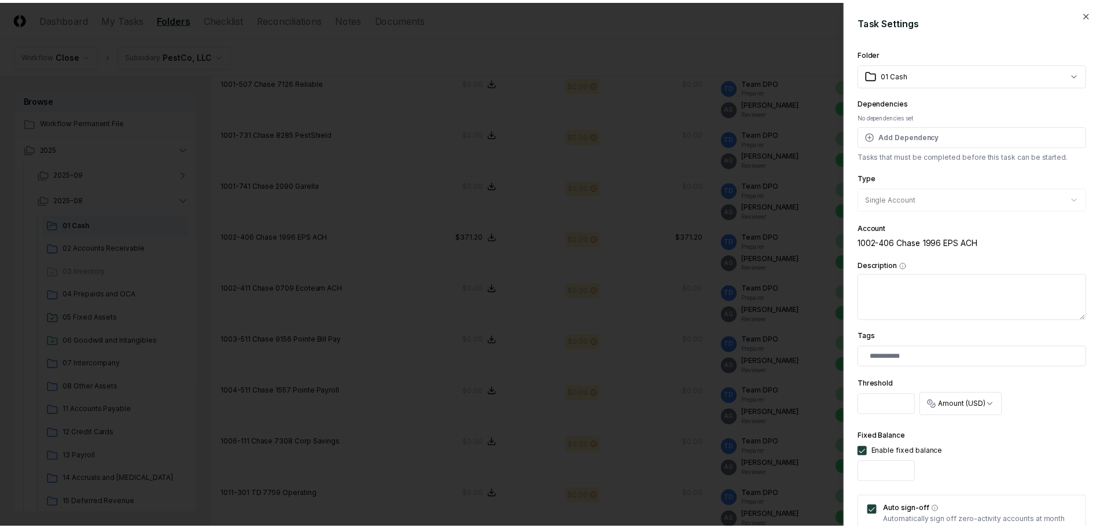
scroll to position [72, 0]
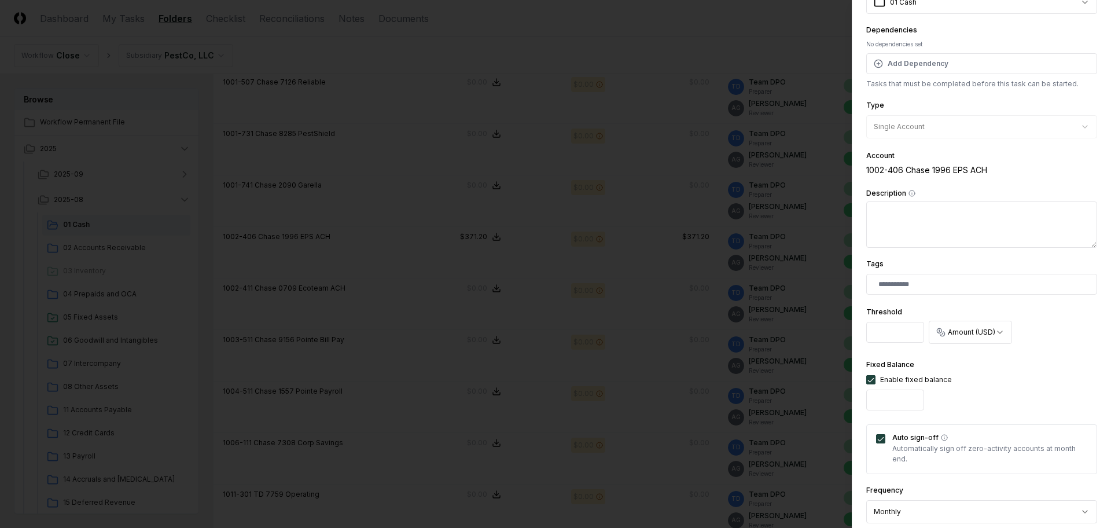
click at [630, 251] on div at bounding box center [555, 264] width 1111 height 528
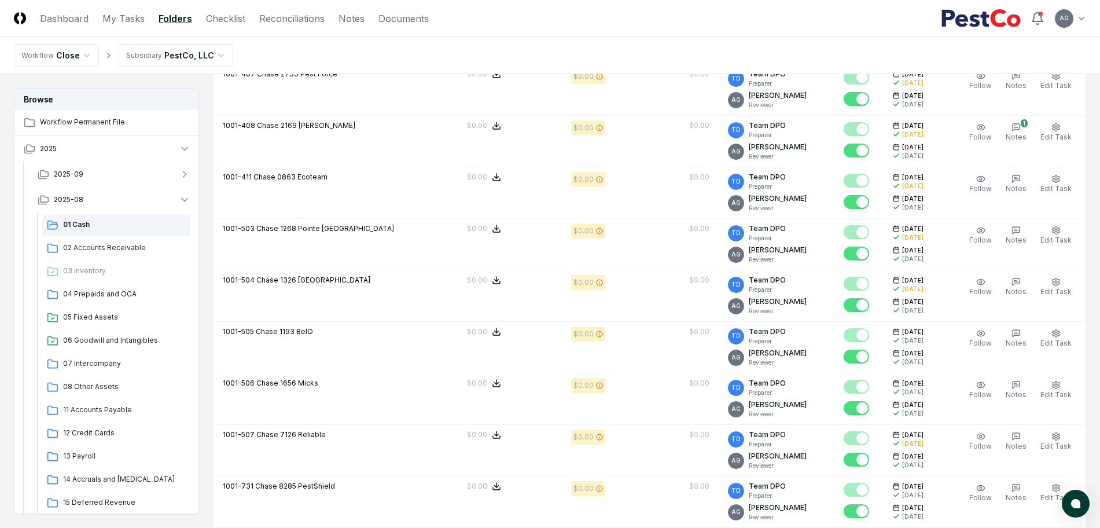
scroll to position [1085, 0]
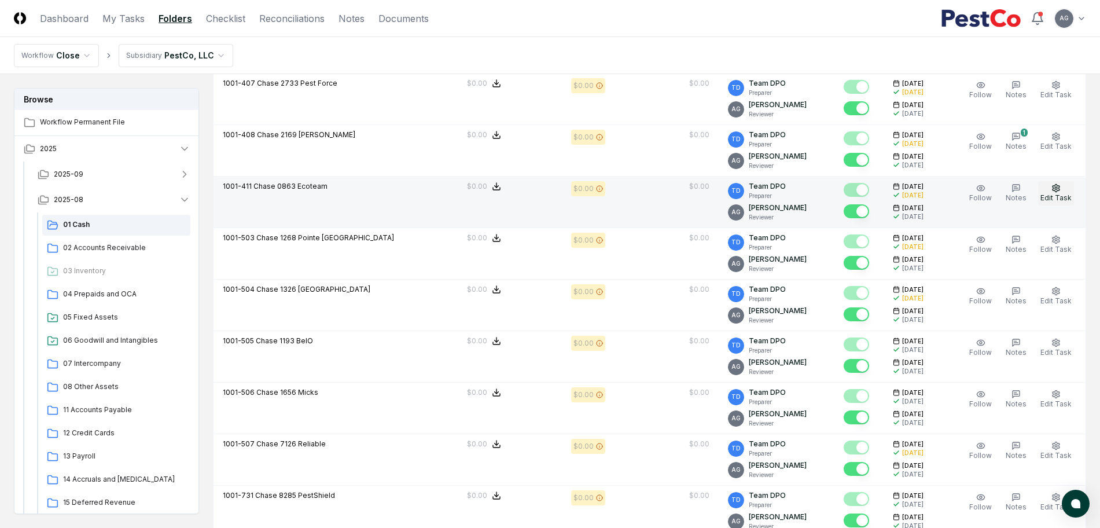
click at [1055, 196] on span "Edit Task" at bounding box center [1055, 197] width 31 height 9
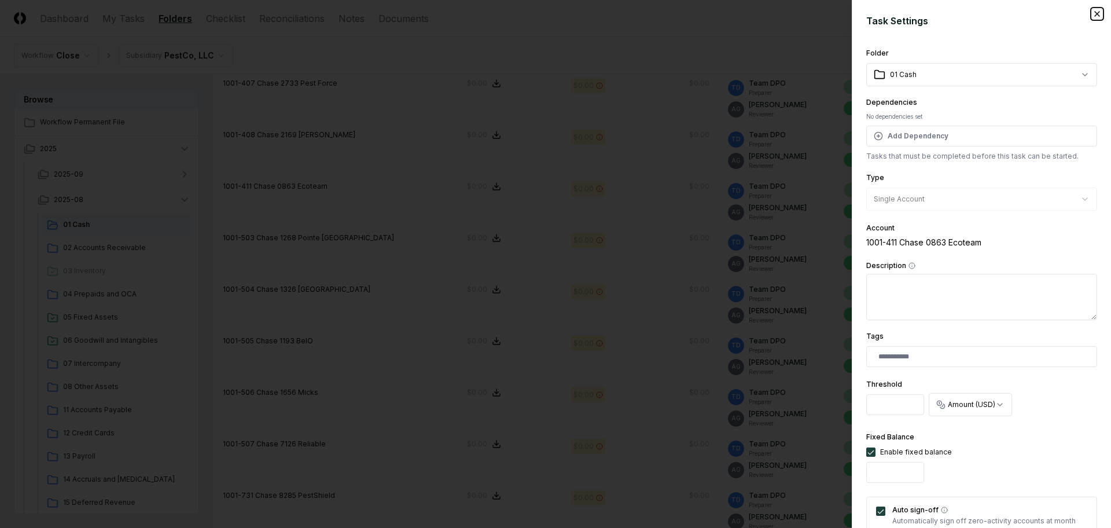
click at [1092, 16] on icon "button" at bounding box center [1096, 13] width 9 height 9
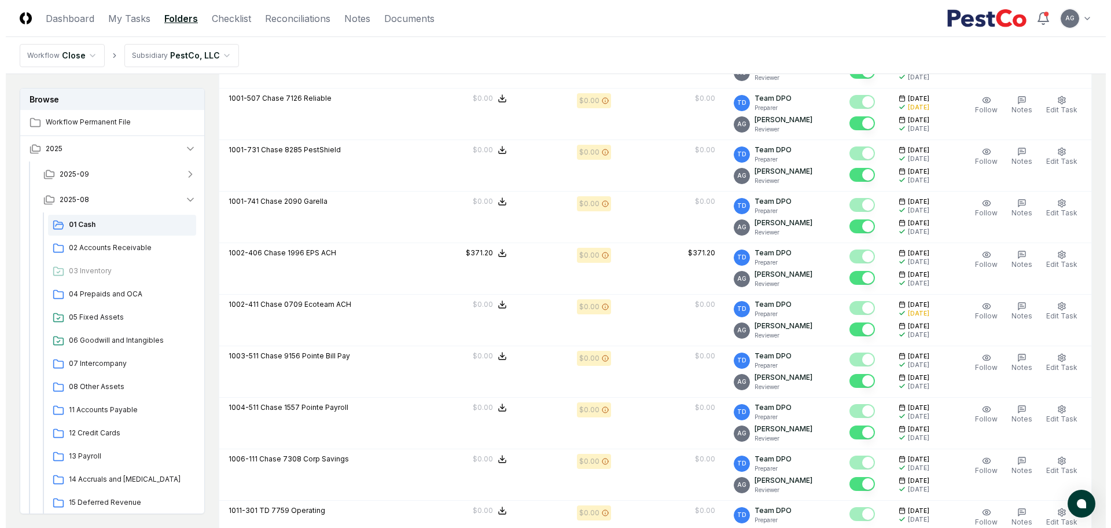
scroll to position [1446, 0]
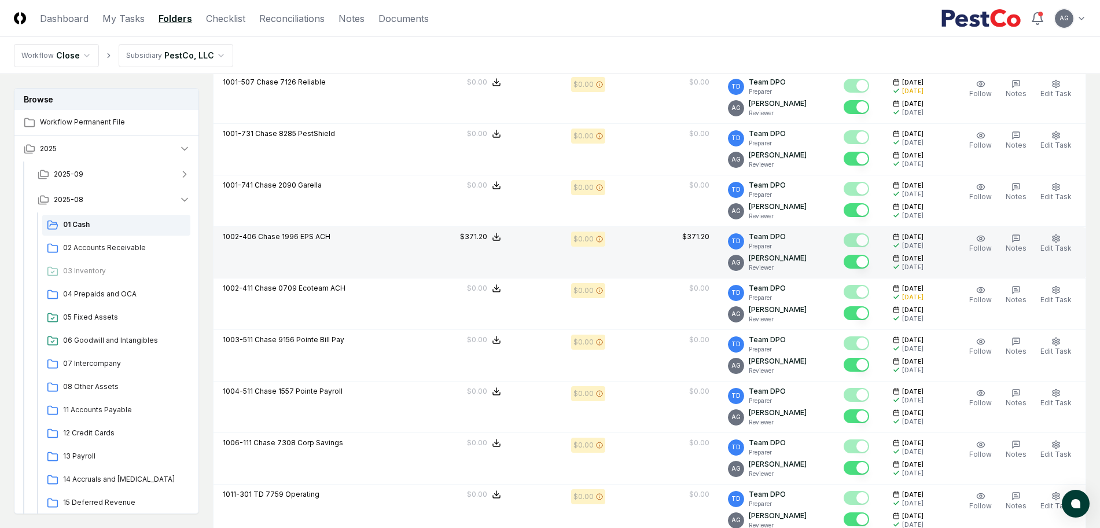
click at [643, 255] on td "$371.20" at bounding box center [666, 252] width 104 height 51
click at [1062, 245] on span "Edit Task" at bounding box center [1055, 248] width 31 height 9
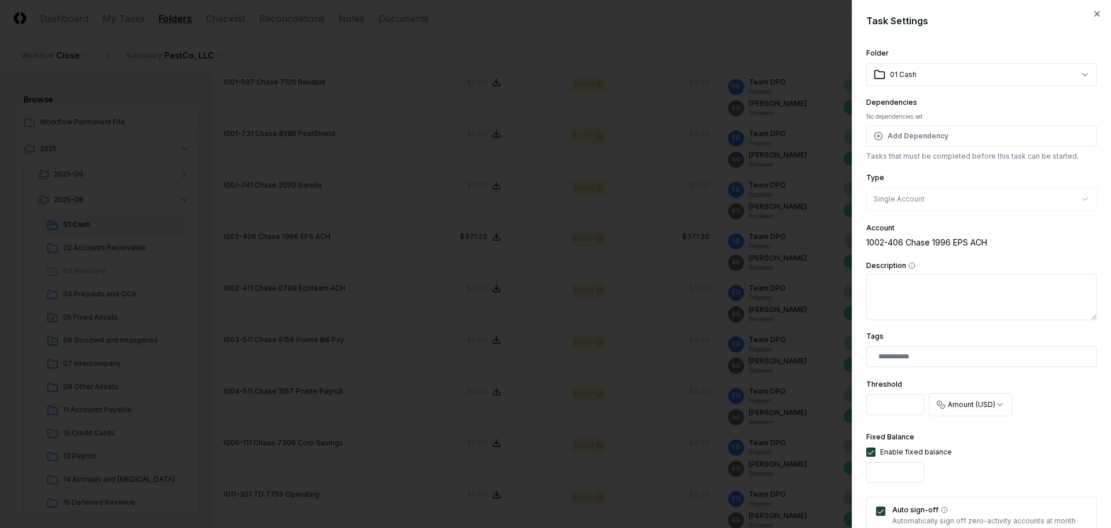
drag, startPoint x: 905, startPoint y: 407, endPoint x: 866, endPoint y: 407, distance: 38.8
click at [866, 407] on input "********" at bounding box center [895, 404] width 58 height 21
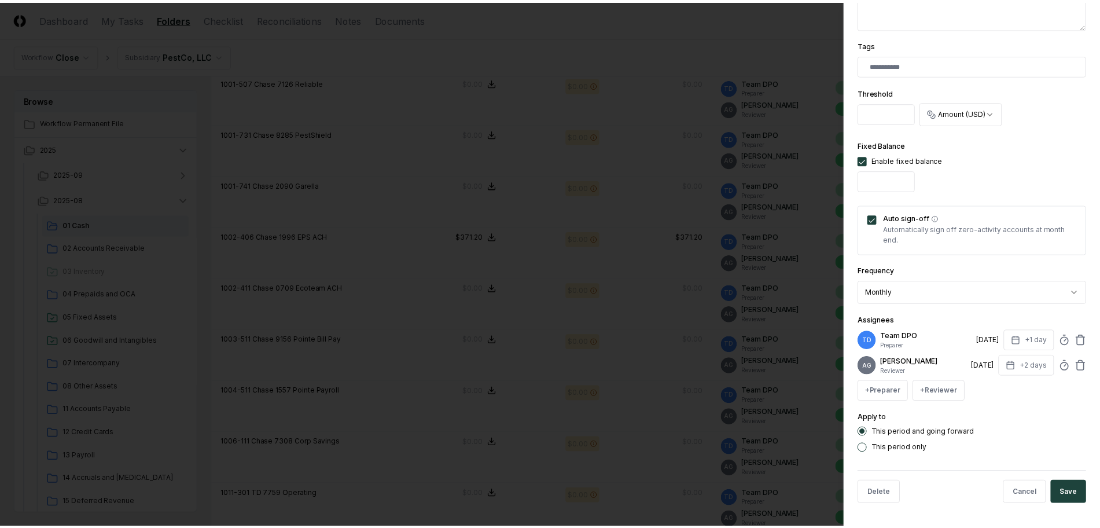
scroll to position [300, 0]
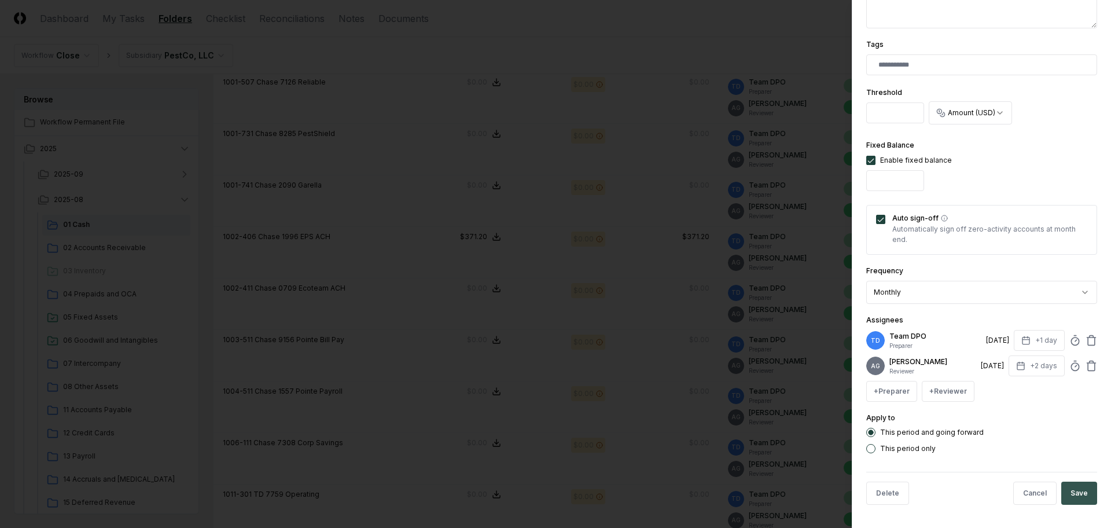
type input "*"
click at [1072, 493] on button "Save" at bounding box center [1079, 492] width 36 height 23
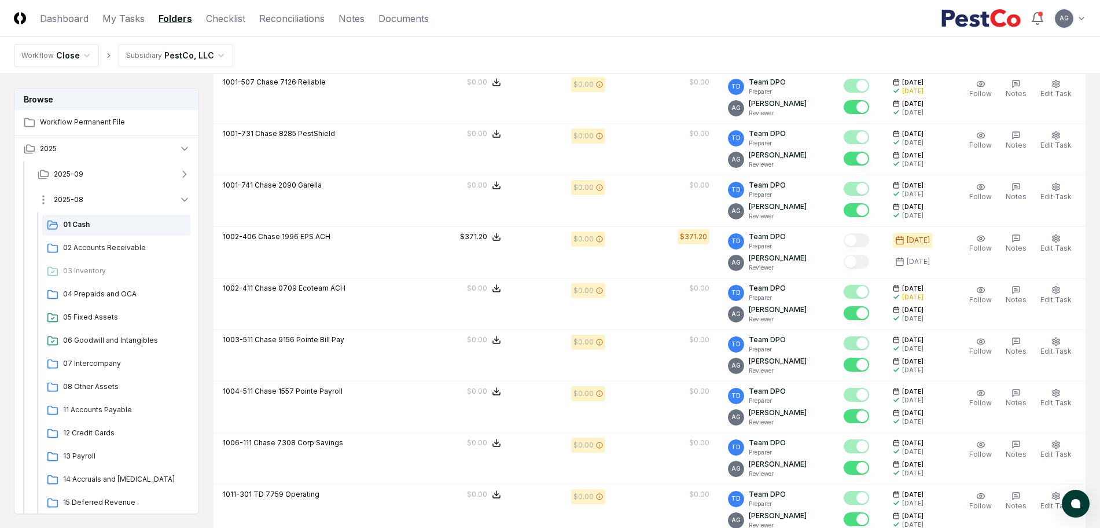
click at [163, 202] on button "2025-08" at bounding box center [113, 199] width 171 height 25
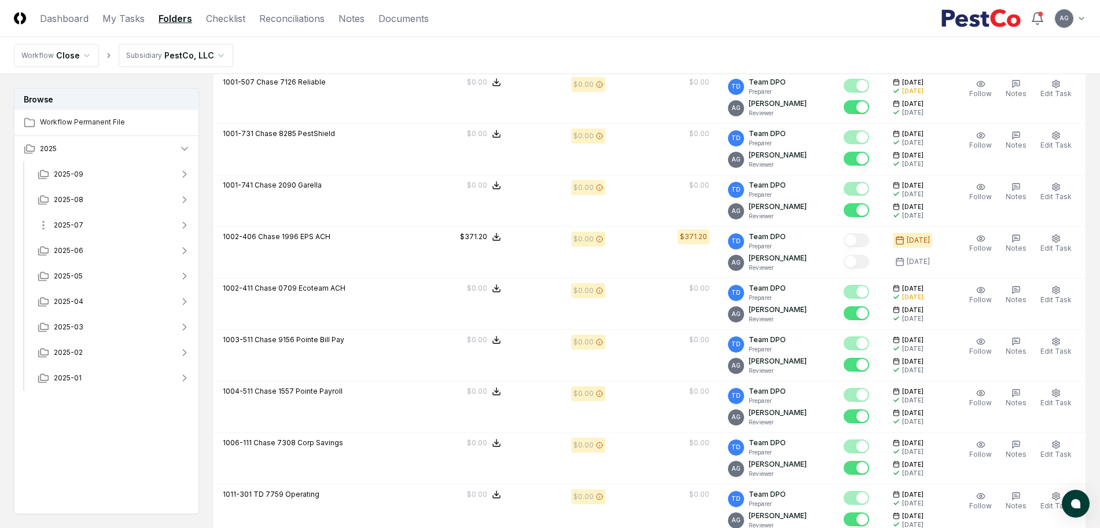
click at [152, 226] on button "2025-07" at bounding box center [113, 224] width 171 height 25
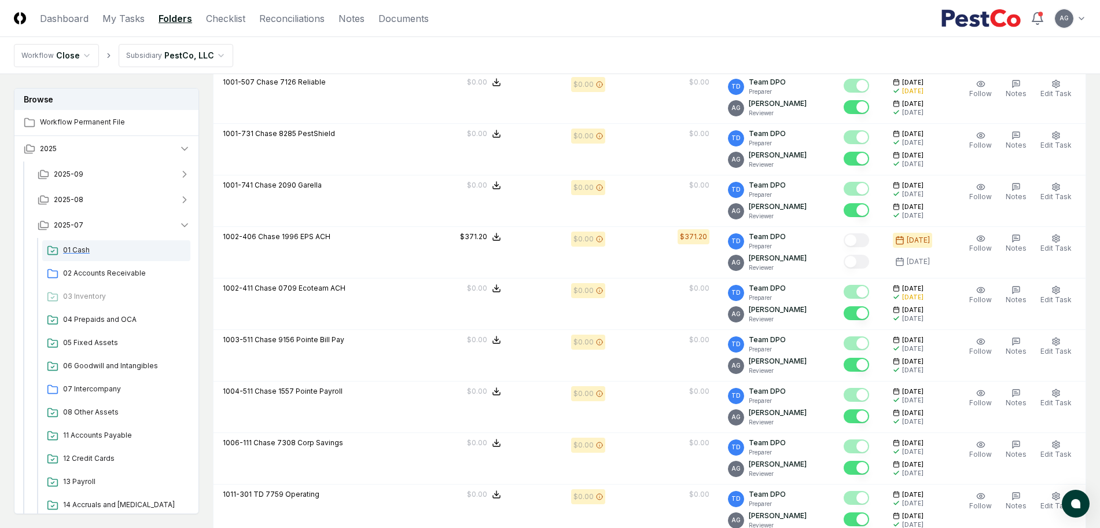
click at [133, 252] on span "01 Cash" at bounding box center [124, 250] width 123 height 10
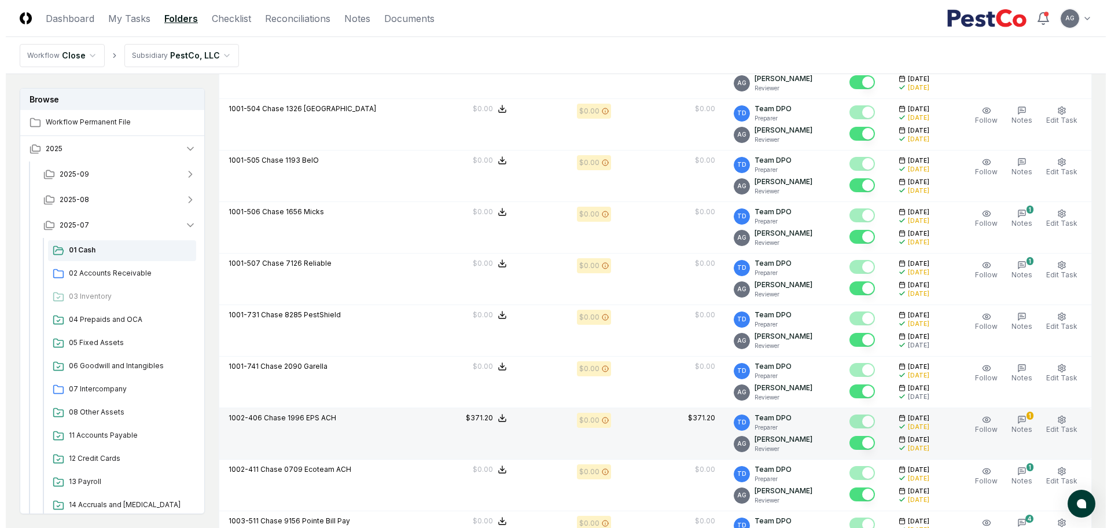
scroll to position [1302, 0]
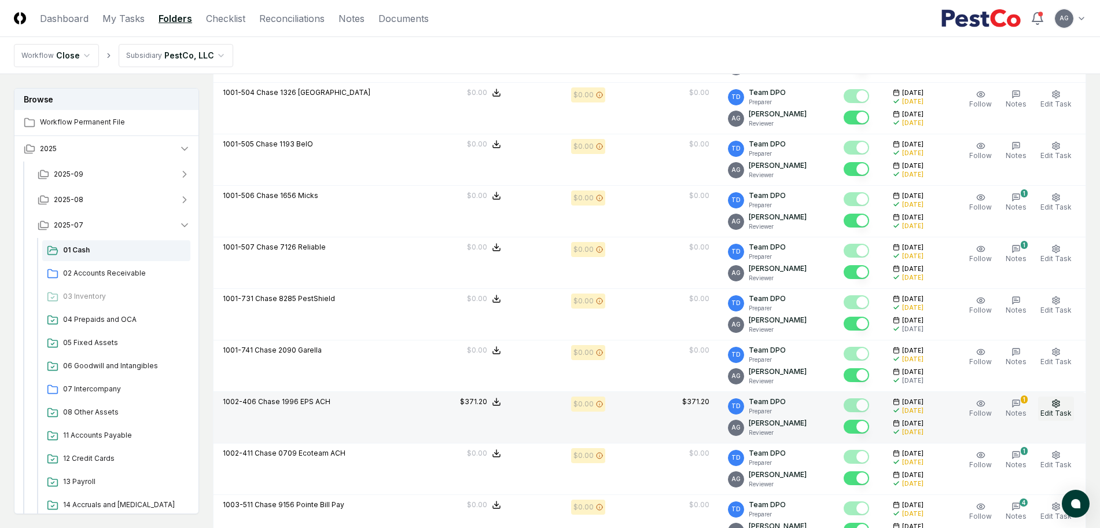
click at [1060, 408] on span "Edit Task" at bounding box center [1055, 412] width 31 height 9
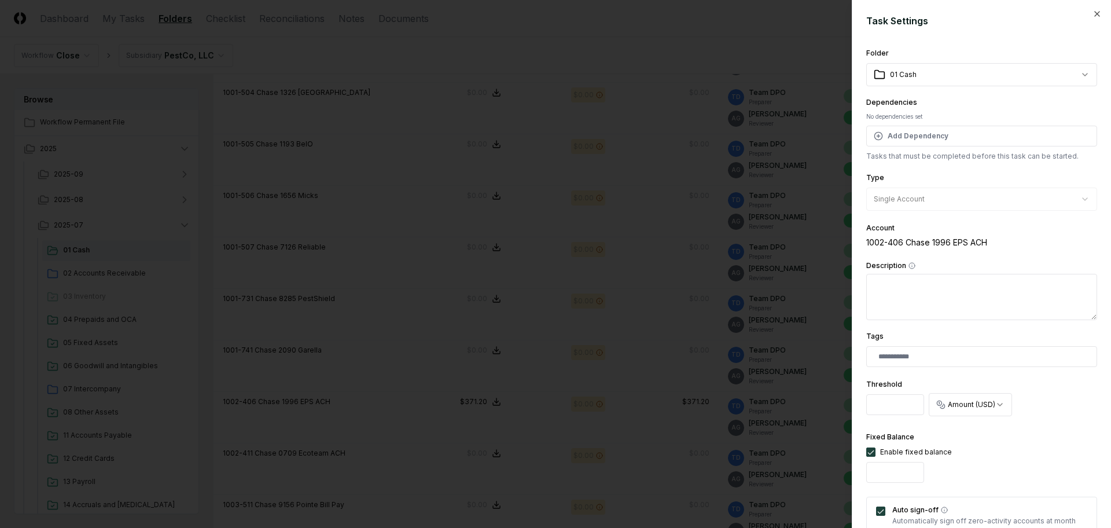
click at [904, 407] on input "********" at bounding box center [895, 404] width 58 height 21
drag, startPoint x: 904, startPoint y: 406, endPoint x: 852, endPoint y: 404, distance: 51.5
click at [852, 404] on div "**********" at bounding box center [981, 264] width 259 height 528
type input "*"
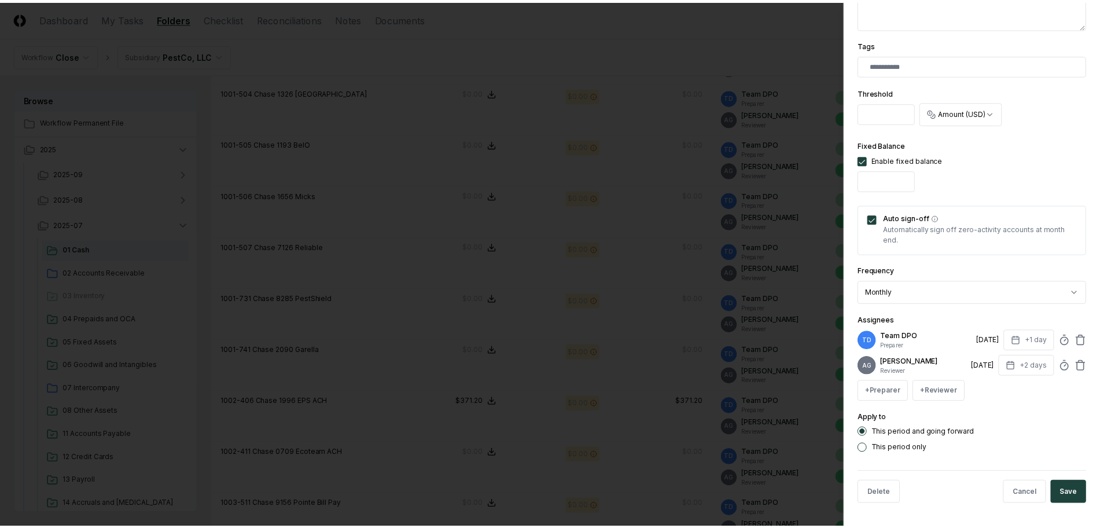
scroll to position [299, 0]
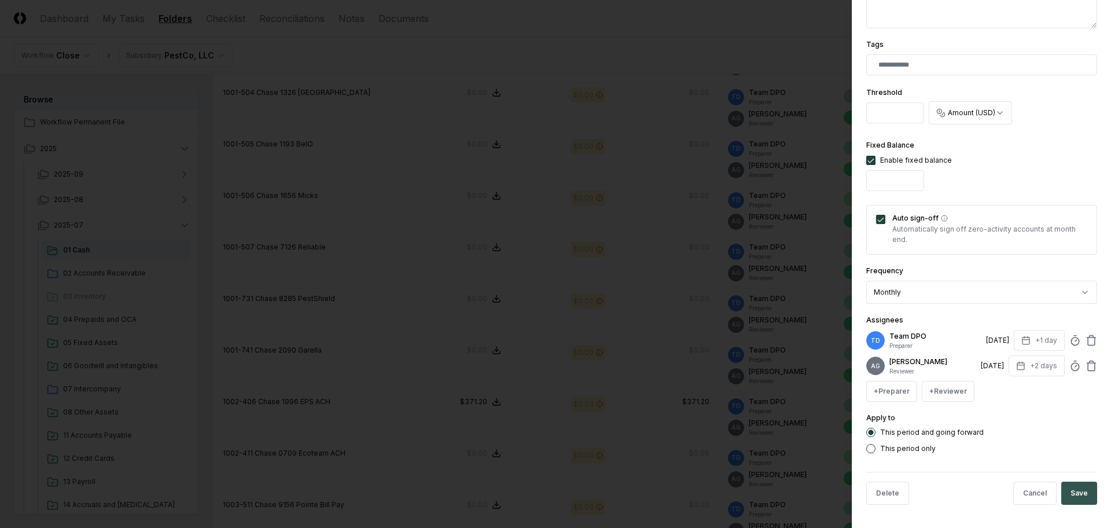
click at [1078, 496] on button "Save" at bounding box center [1079, 492] width 36 height 23
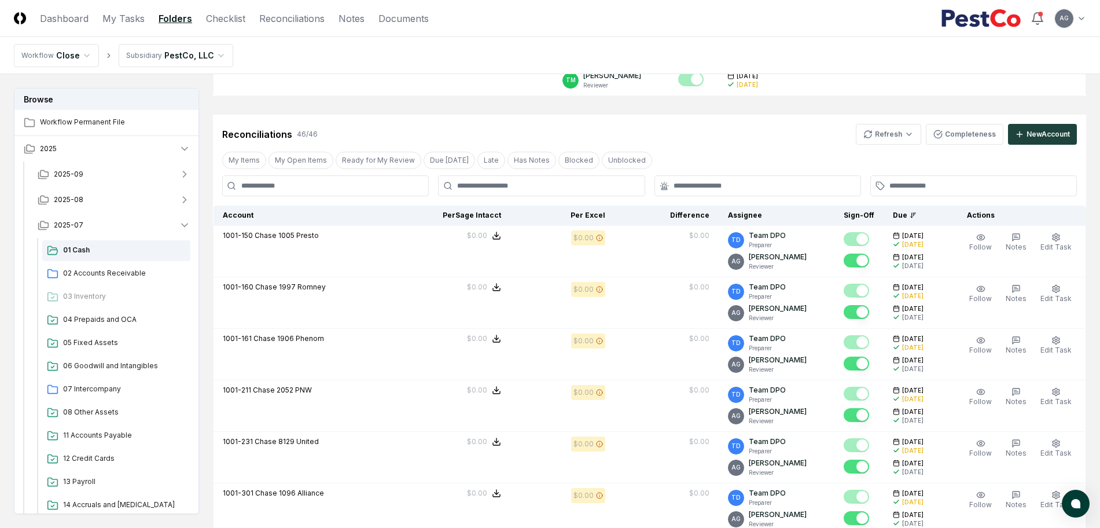
scroll to position [532, 0]
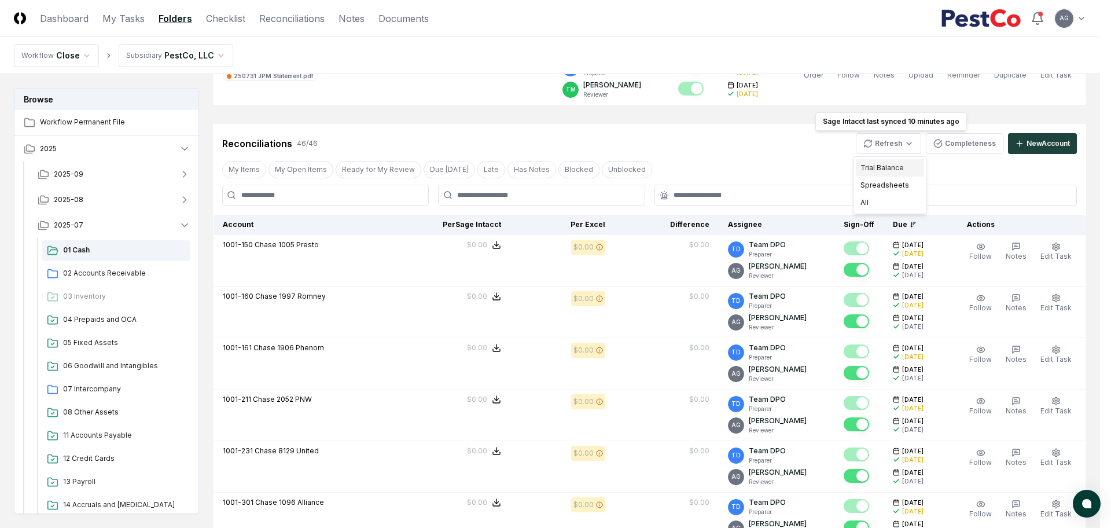
click at [895, 164] on div "Trial Balance" at bounding box center [890, 167] width 68 height 17
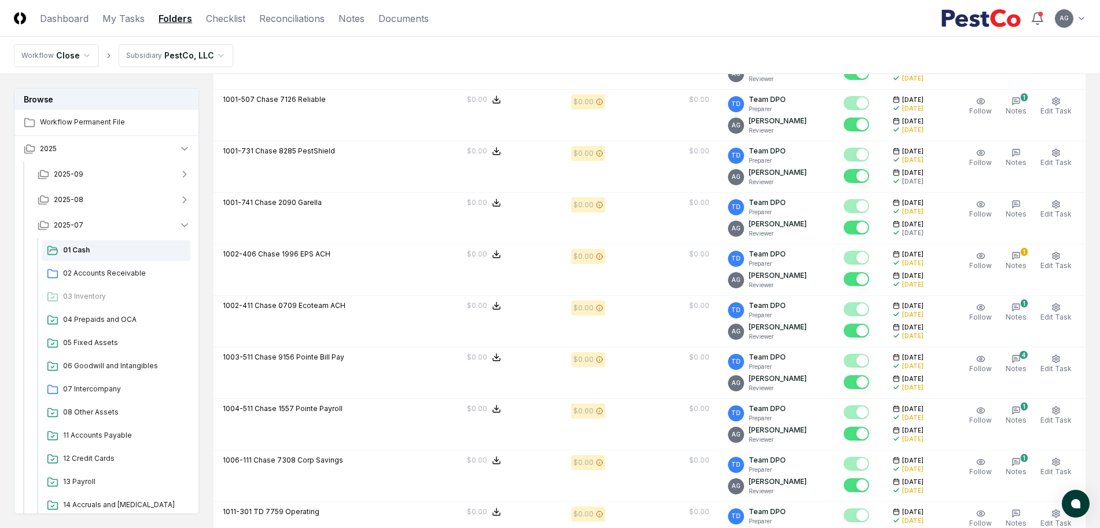
scroll to position [1431, 0]
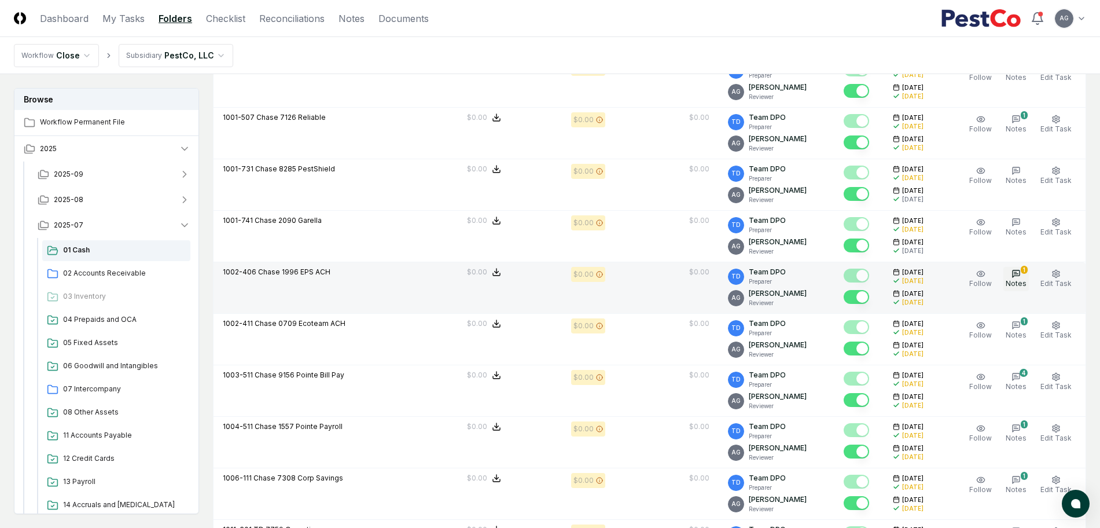
click at [1021, 280] on span "Notes" at bounding box center [1015, 283] width 21 height 9
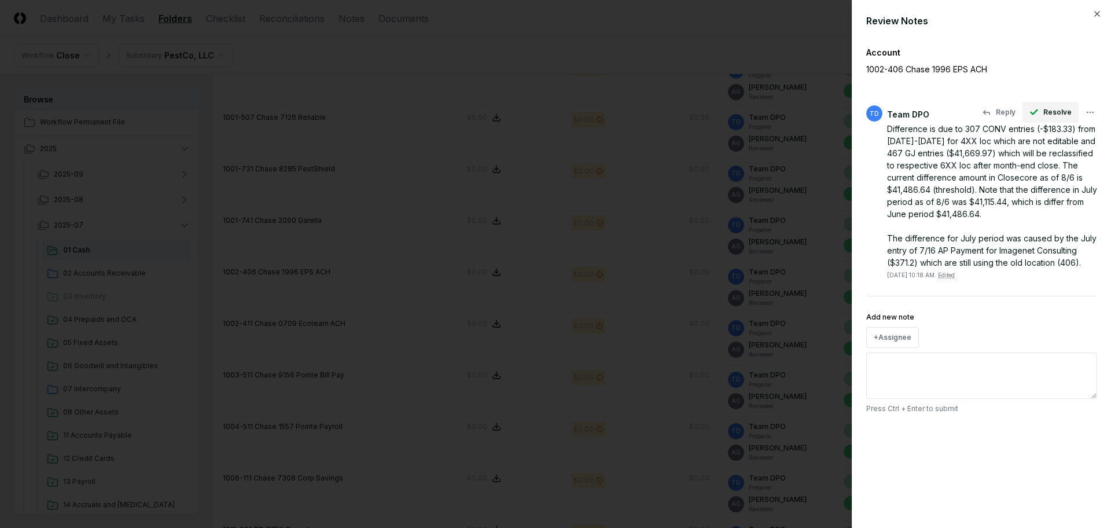
click at [1048, 116] on span "Resolve" at bounding box center [1057, 112] width 28 height 10
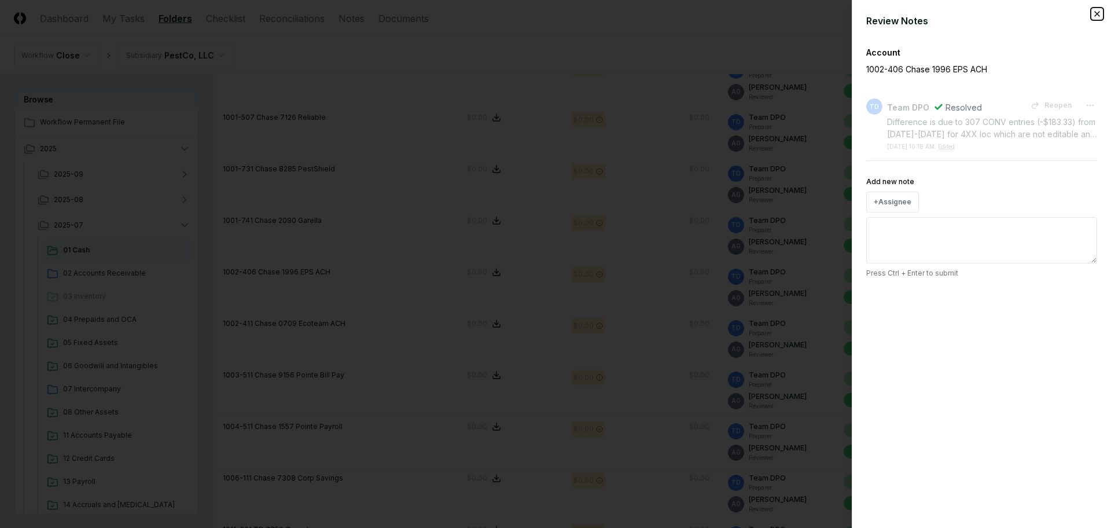
click at [1097, 12] on icon "button" at bounding box center [1096, 13] width 9 height 9
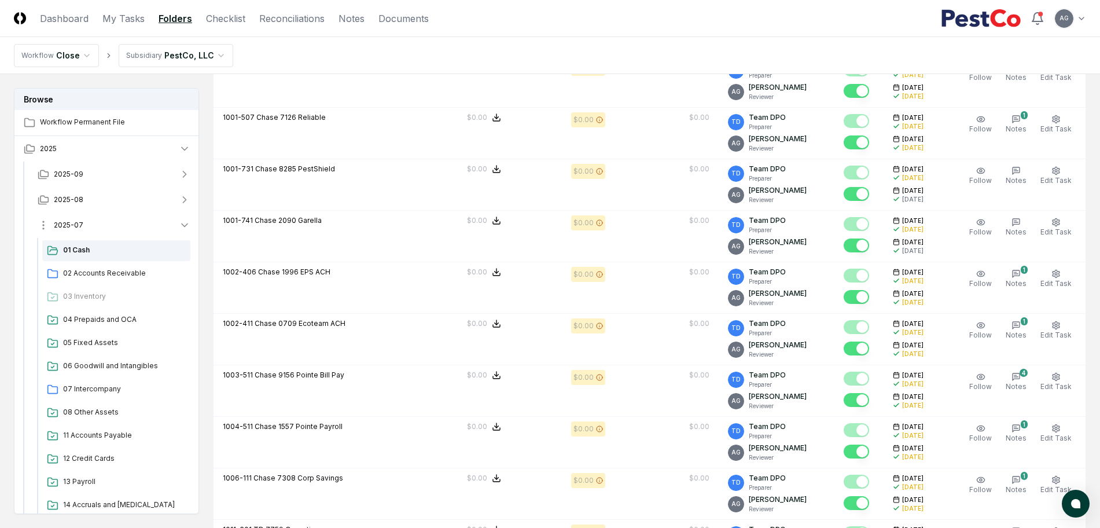
click at [106, 228] on button "2025-07" at bounding box center [113, 224] width 171 height 25
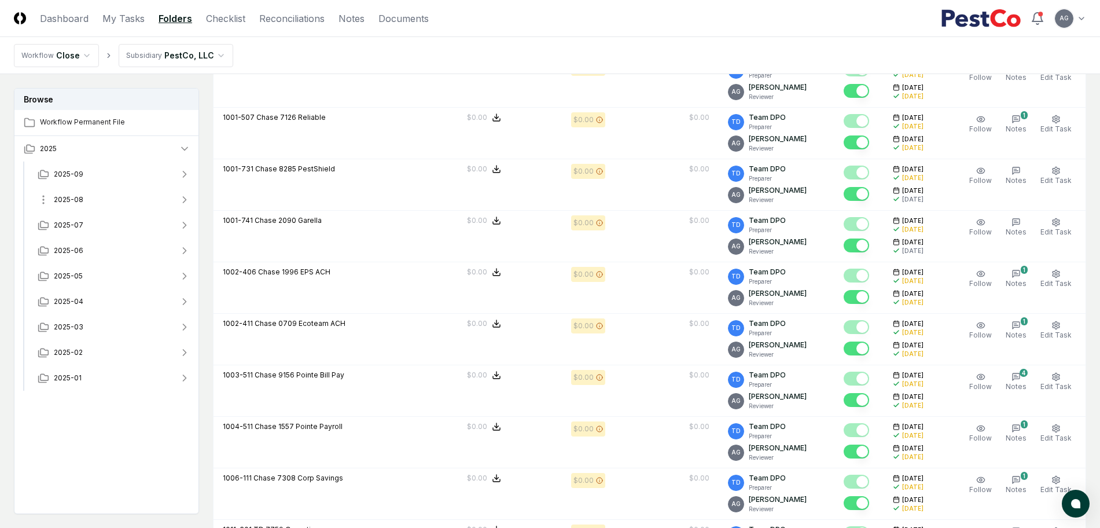
click at [106, 201] on button "2025-08" at bounding box center [113, 199] width 171 height 25
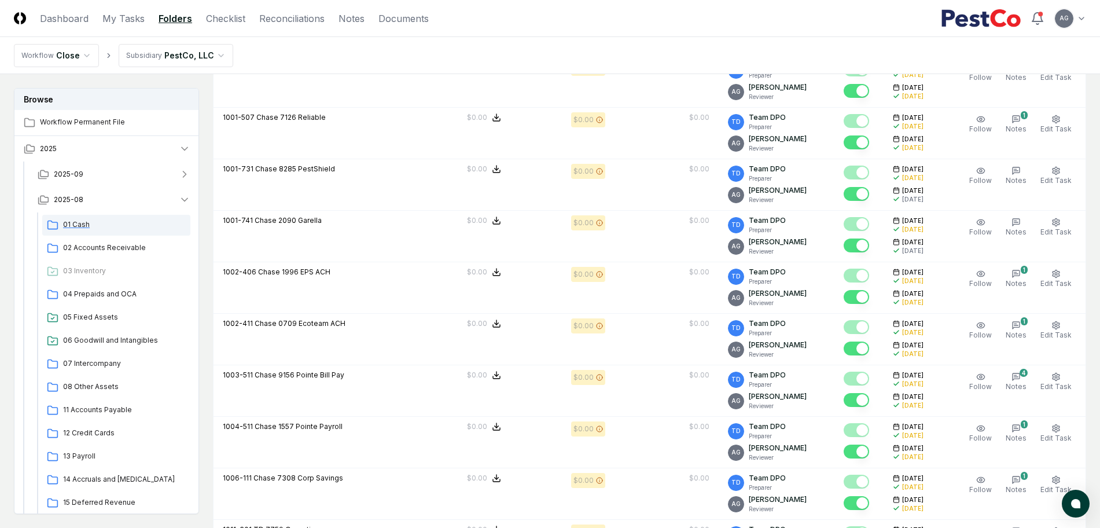
click at [76, 223] on span "01 Cash" at bounding box center [124, 224] width 123 height 10
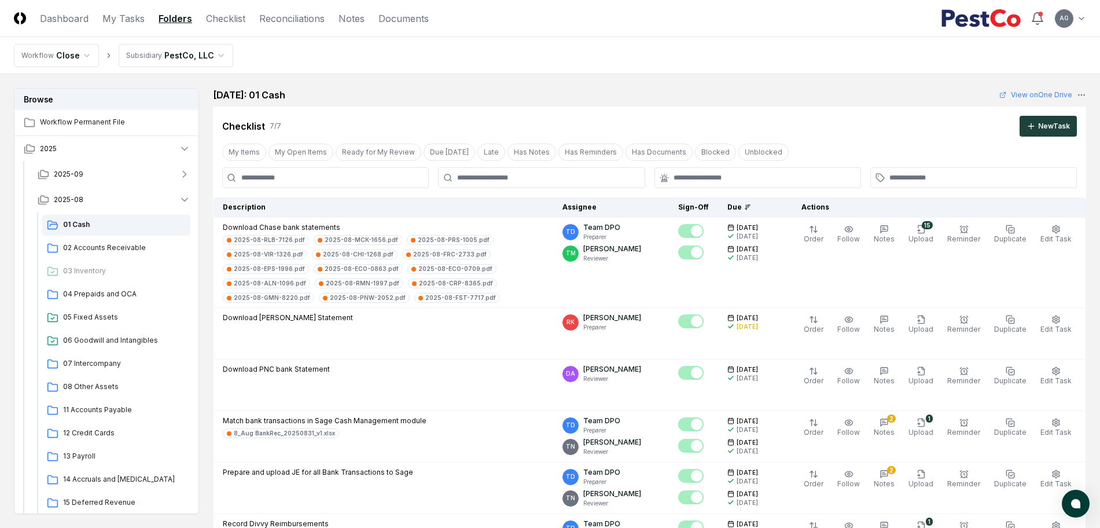
click at [838, 119] on div "Checklist 7 / 7 New Task" at bounding box center [649, 126] width 854 height 21
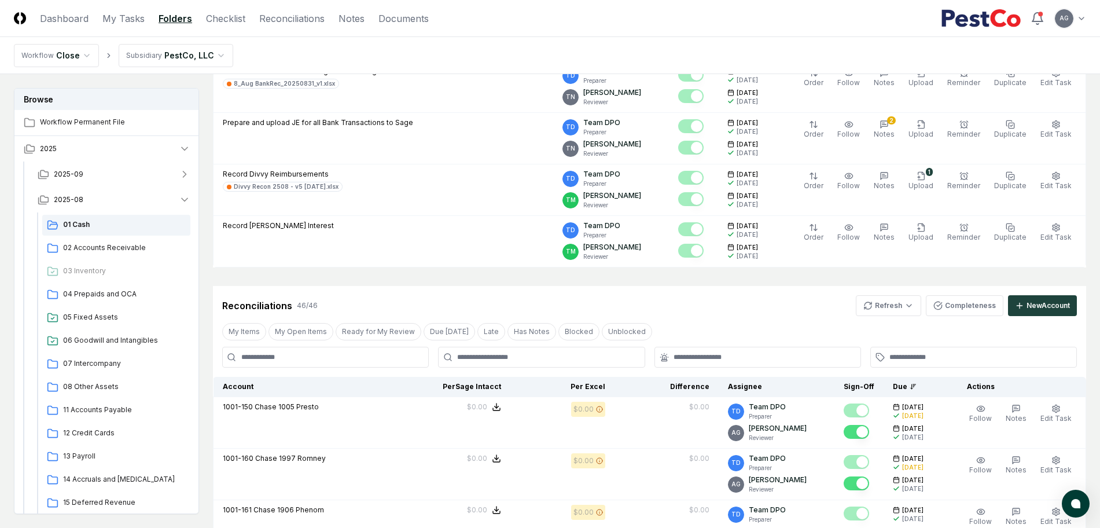
scroll to position [434, 0]
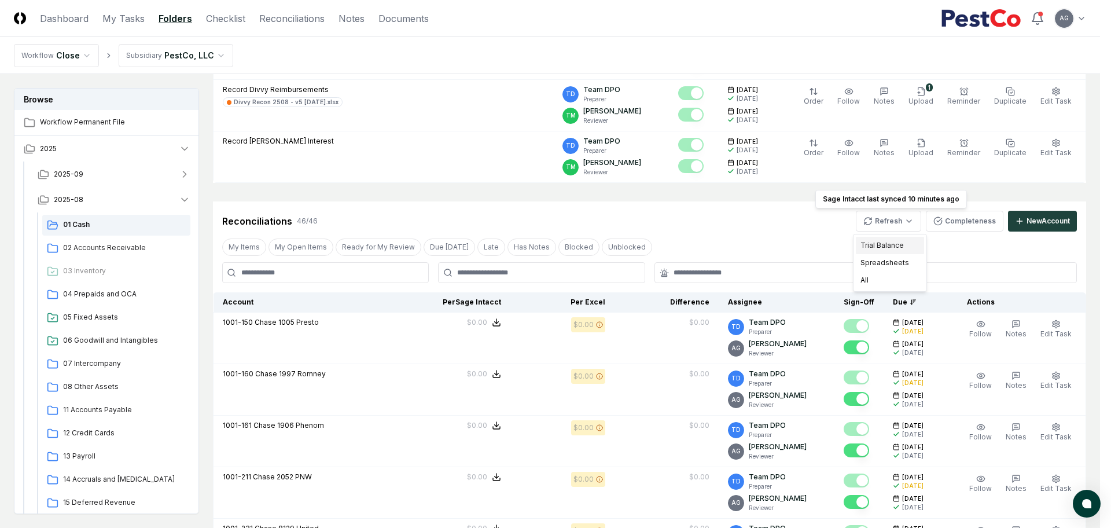
click at [891, 244] on div "Trial Balance" at bounding box center [890, 245] width 68 height 17
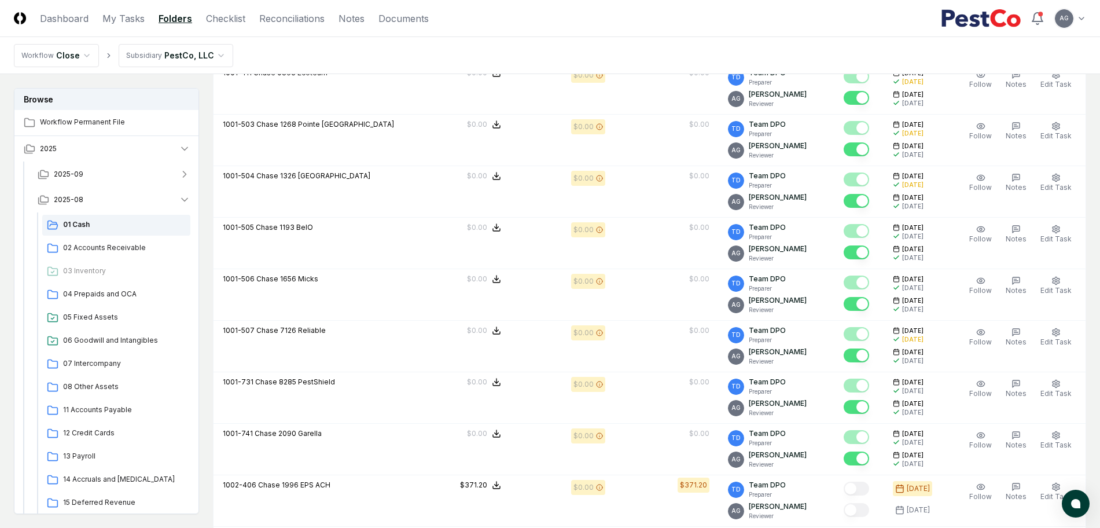
scroll to position [1229, 0]
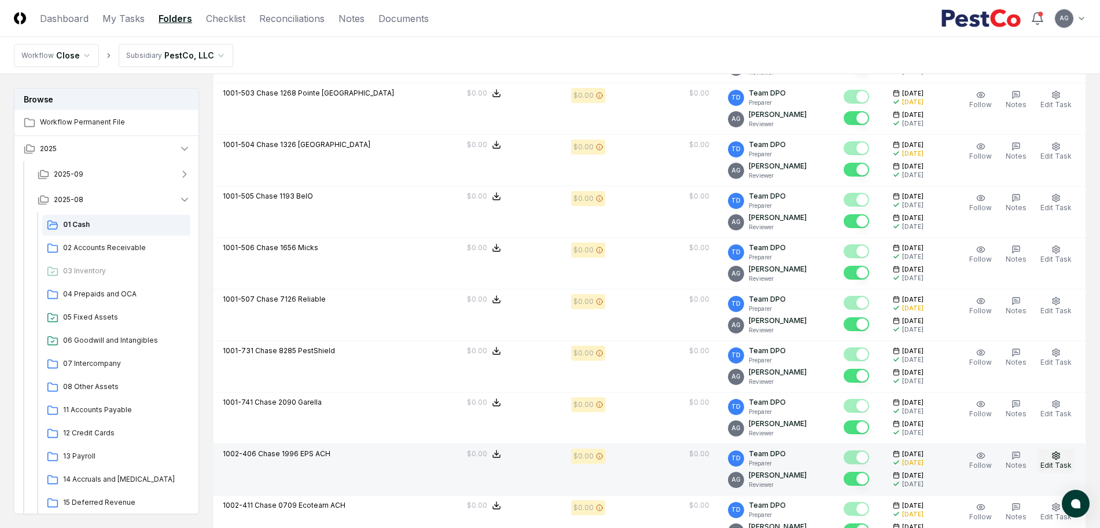
click at [1053, 460] on span "Edit Task" at bounding box center [1055, 464] width 31 height 9
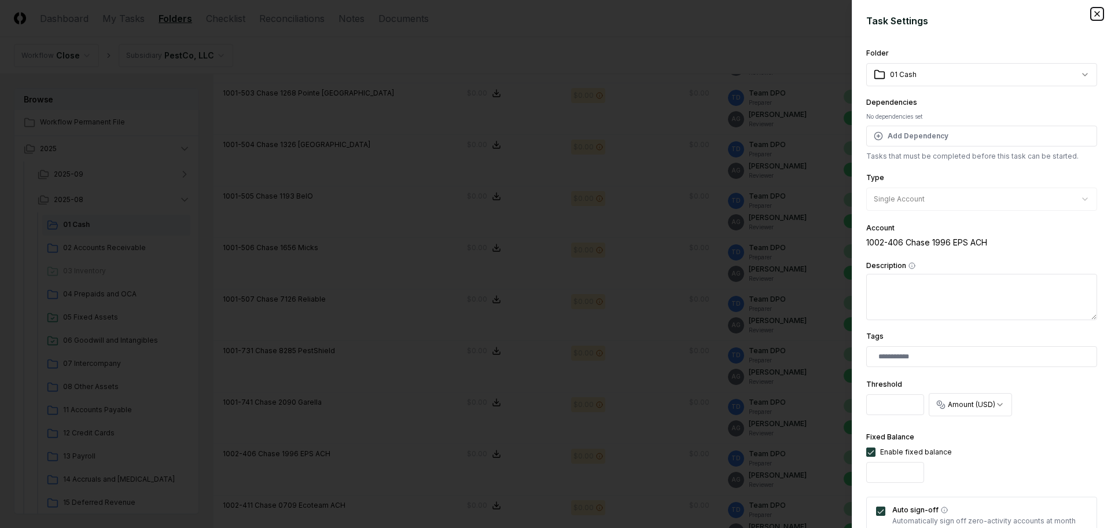
click at [1094, 14] on icon "button" at bounding box center [1096, 14] width 5 height 5
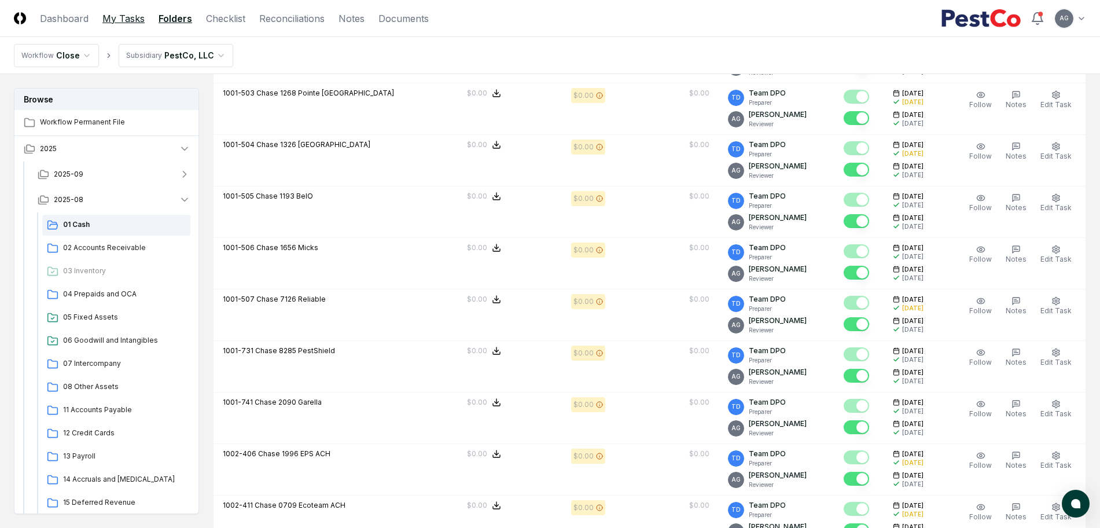
click at [124, 22] on link "My Tasks" at bounding box center [123, 19] width 42 height 14
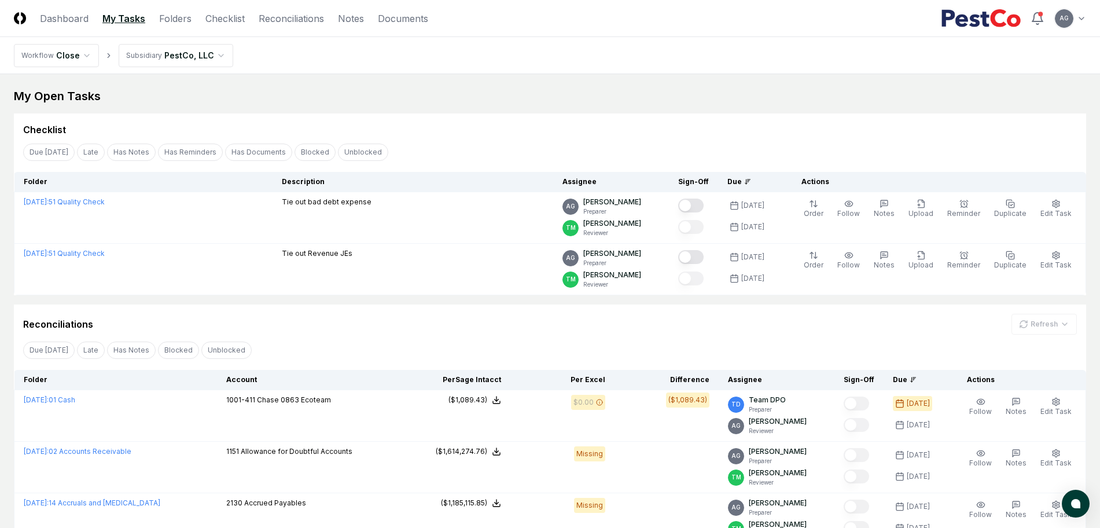
click at [357, 326] on div "Reconciliations Refresh" at bounding box center [549, 324] width 1053 height 21
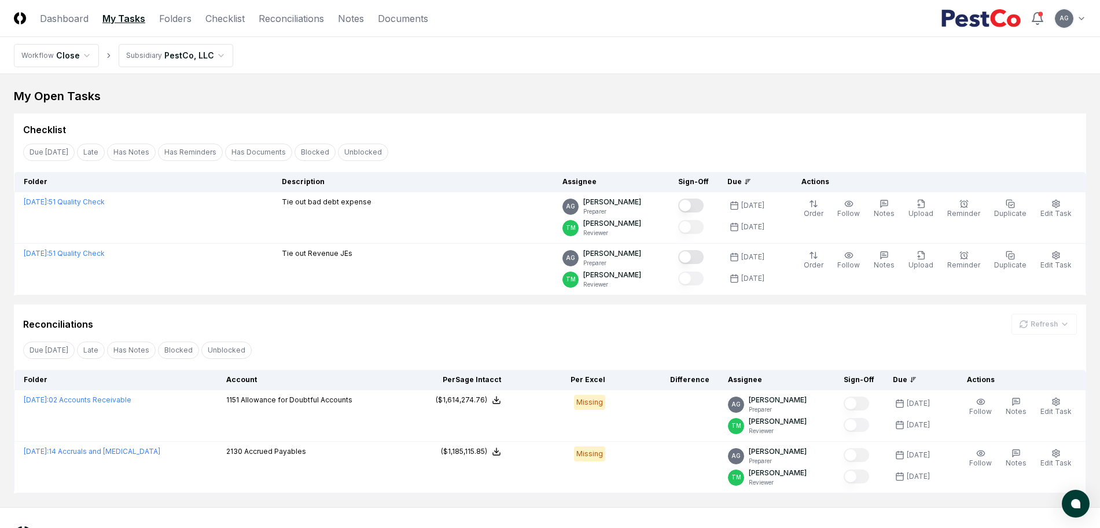
click at [388, 306] on div "Reconciliations Refresh" at bounding box center [550, 319] width 1072 height 30
click at [519, 92] on div "My Open Tasks" at bounding box center [550, 96] width 1072 height 16
click at [292, 14] on link "Reconciliations" at bounding box center [291, 19] width 65 height 14
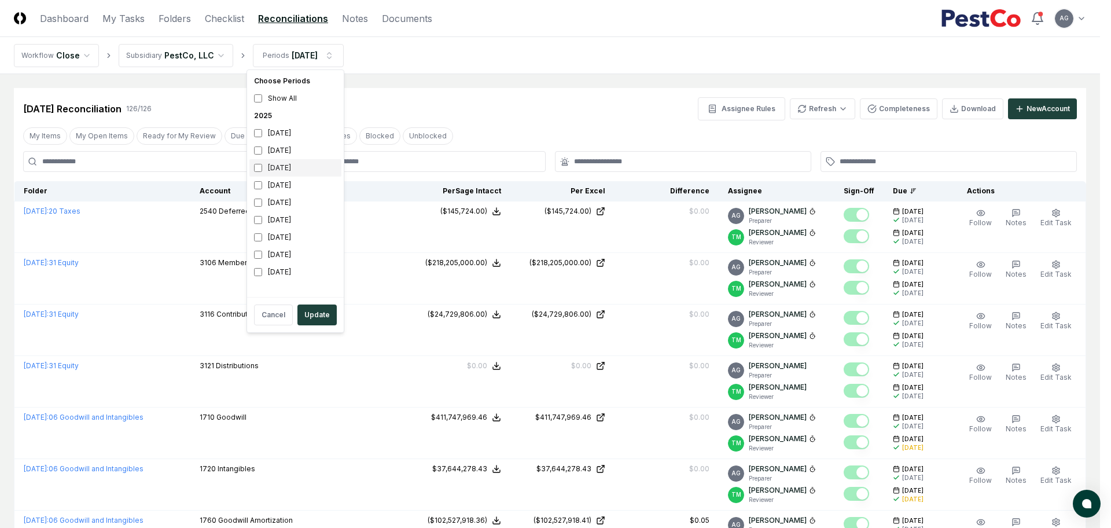
click at [263, 168] on div "[DATE]" at bounding box center [295, 167] width 92 height 17
click at [327, 312] on button "Update" at bounding box center [316, 314] width 39 height 21
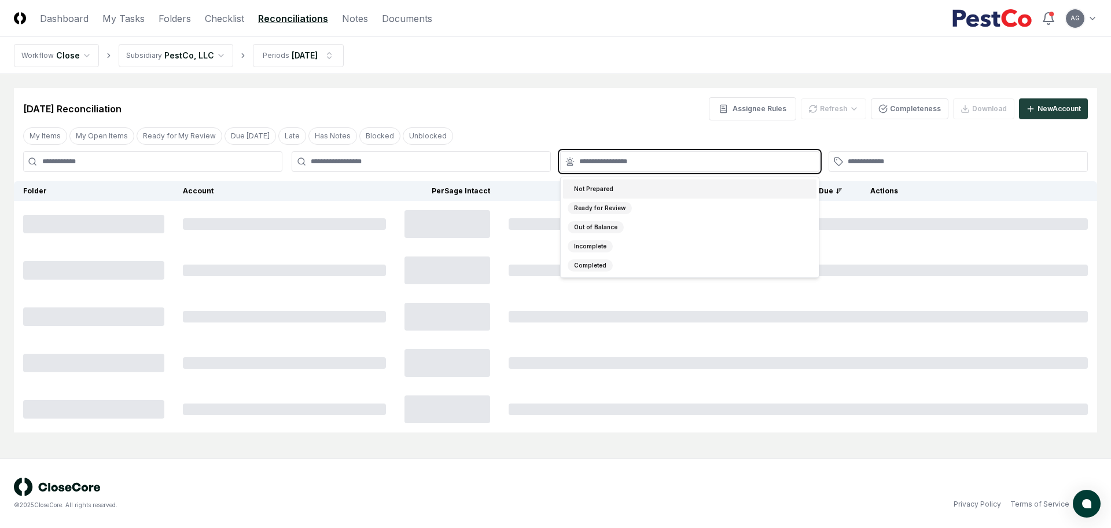
click at [628, 158] on input "text" at bounding box center [695, 161] width 233 height 10
click at [628, 190] on div "Not Prepared" at bounding box center [689, 188] width 253 height 19
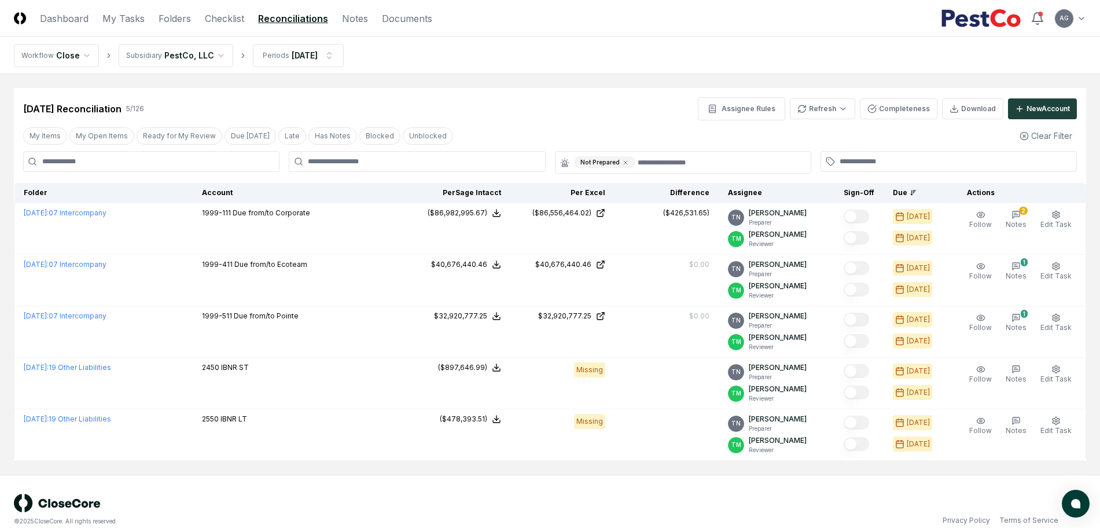
click at [585, 74] on main "Cancel Reassign [DATE] Reconciliation 5 / 126 Assignee Rules Refresh Completene…" at bounding box center [550, 274] width 1100 height 400
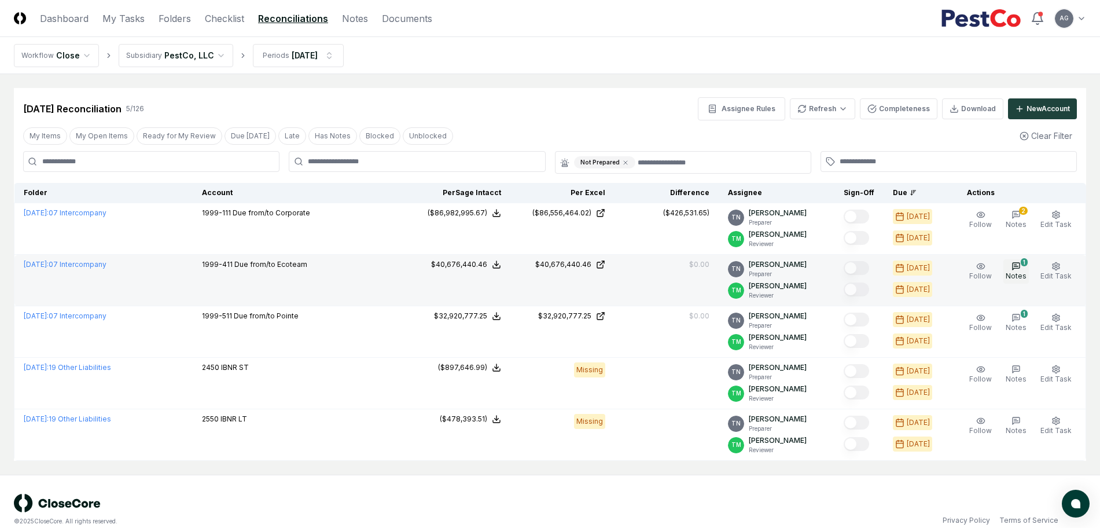
click at [1018, 274] on span "Notes" at bounding box center [1015, 275] width 21 height 9
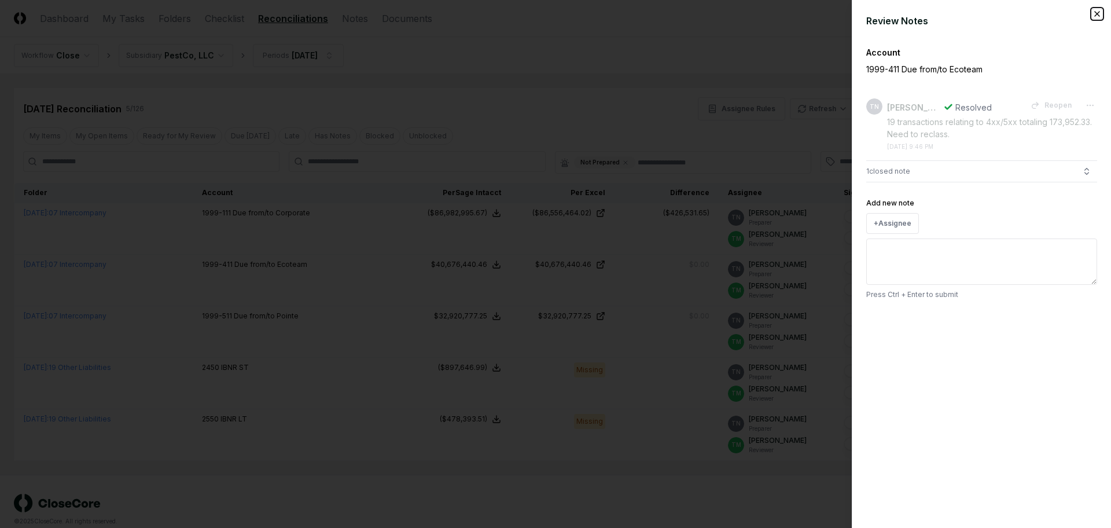
click at [1100, 11] on icon "button" at bounding box center [1096, 13] width 9 height 9
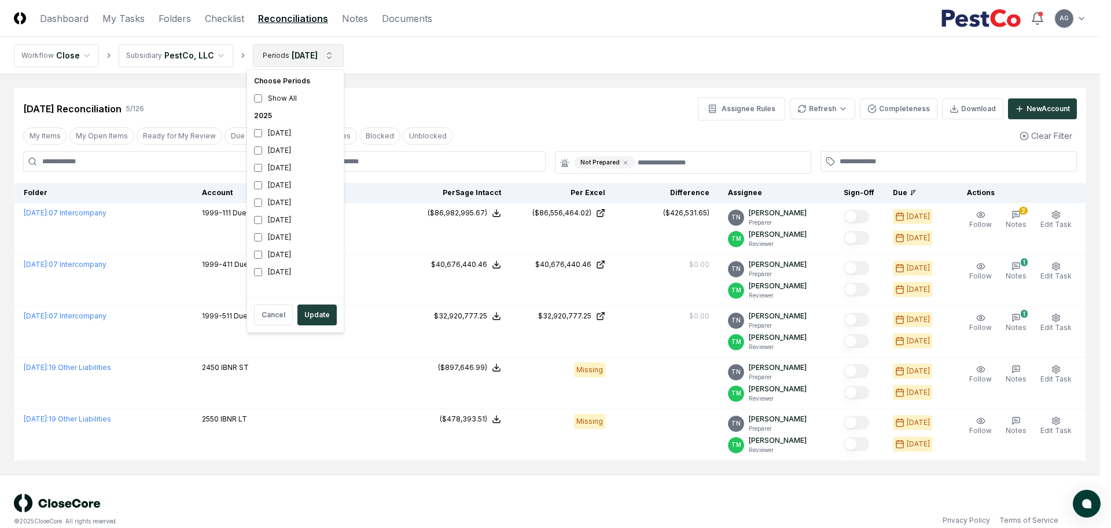
click at [319, 62] on html "CloseCore Dashboard My Tasks Folders Checklist Reconciliations Notes Documents …" at bounding box center [555, 272] width 1111 height 544
click at [272, 145] on div "[DATE]" at bounding box center [295, 150] width 92 height 17
click at [252, 170] on div "[DATE]" at bounding box center [295, 167] width 92 height 17
click at [325, 316] on button "Update" at bounding box center [316, 314] width 39 height 21
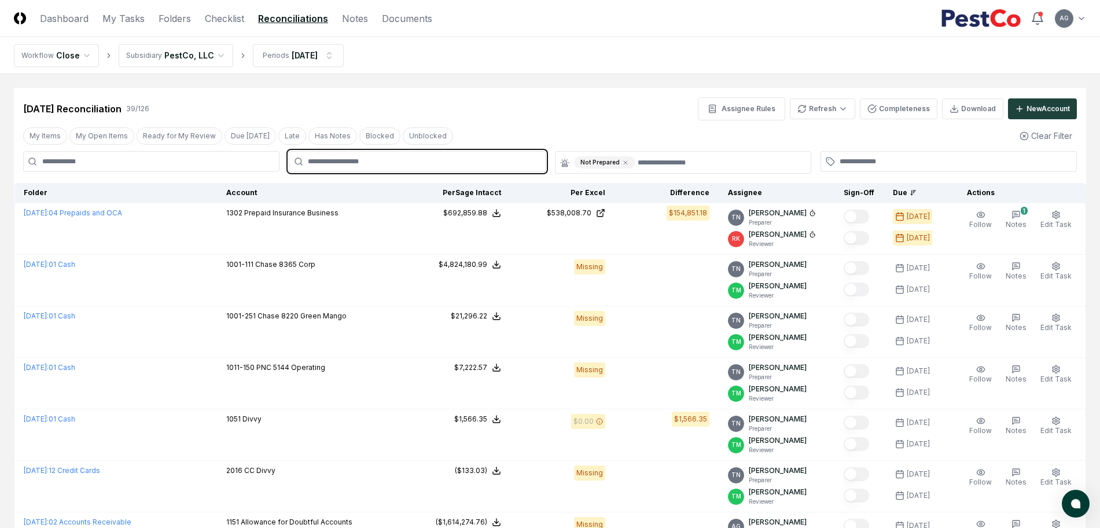
click at [458, 164] on input "text" at bounding box center [423, 161] width 230 height 10
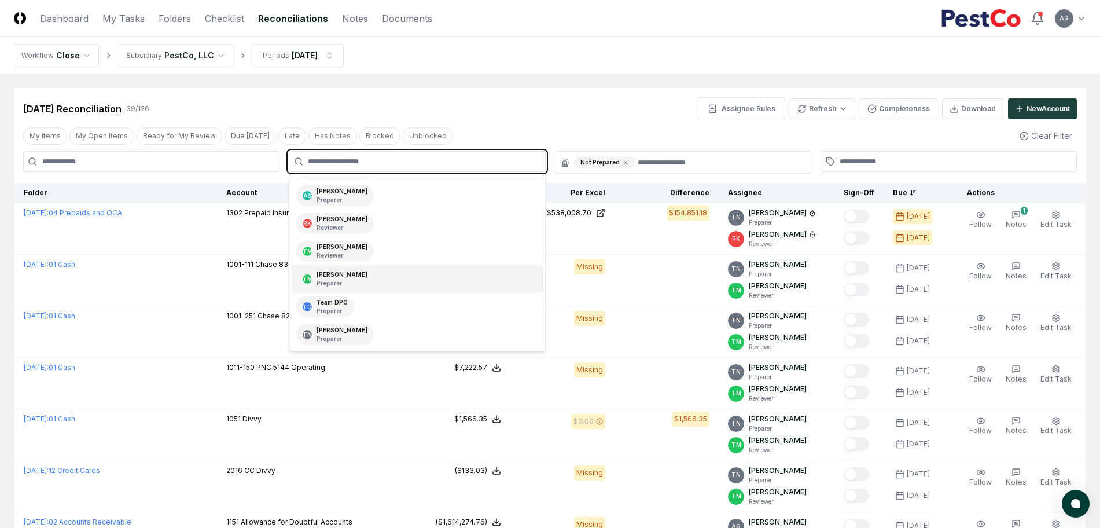
scroll to position [109, 0]
click at [419, 252] on div "TD Team DPO Preparer" at bounding box center [417, 251] width 250 height 28
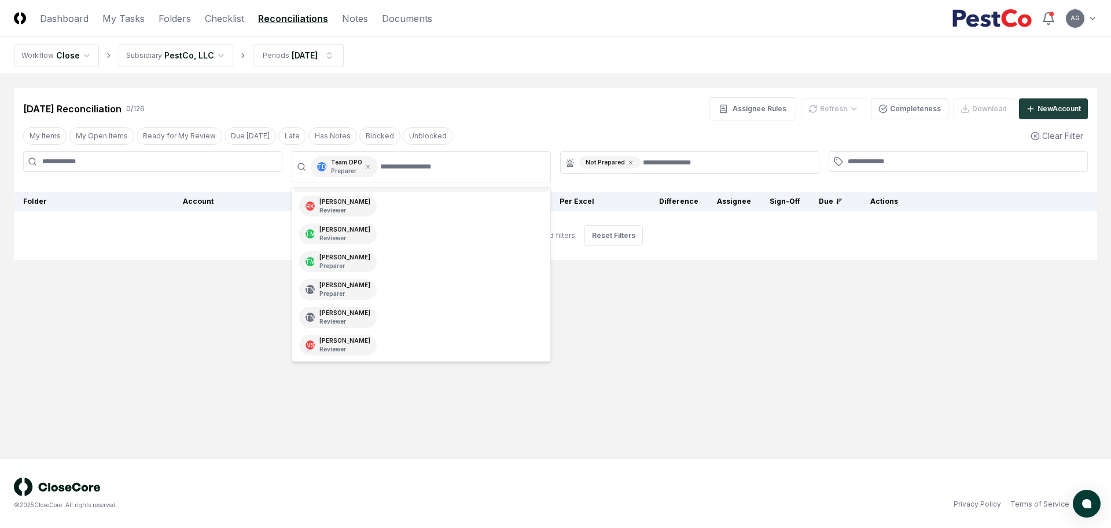
click at [585, 79] on main "Cancel Reassign [DATE] Reconciliation 0 / 126 Assignee Rules Refresh Completene…" at bounding box center [555, 266] width 1111 height 384
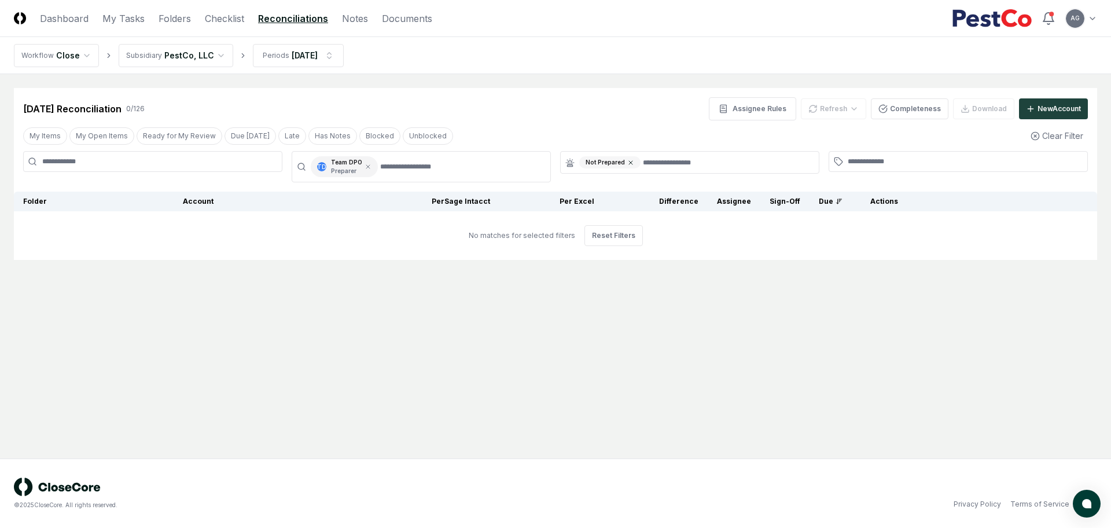
click at [629, 159] on icon at bounding box center [630, 162] width 7 height 7
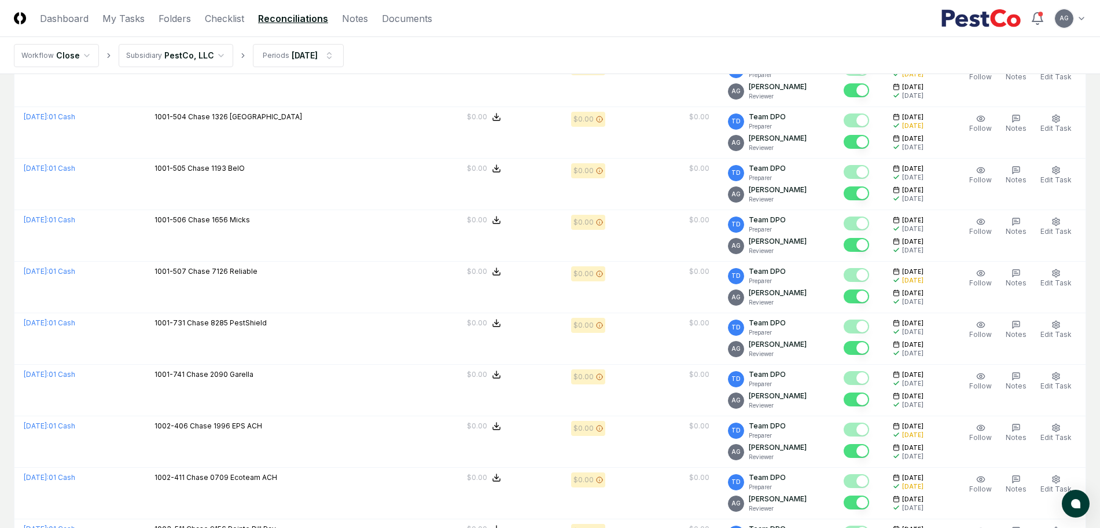
scroll to position [723, 0]
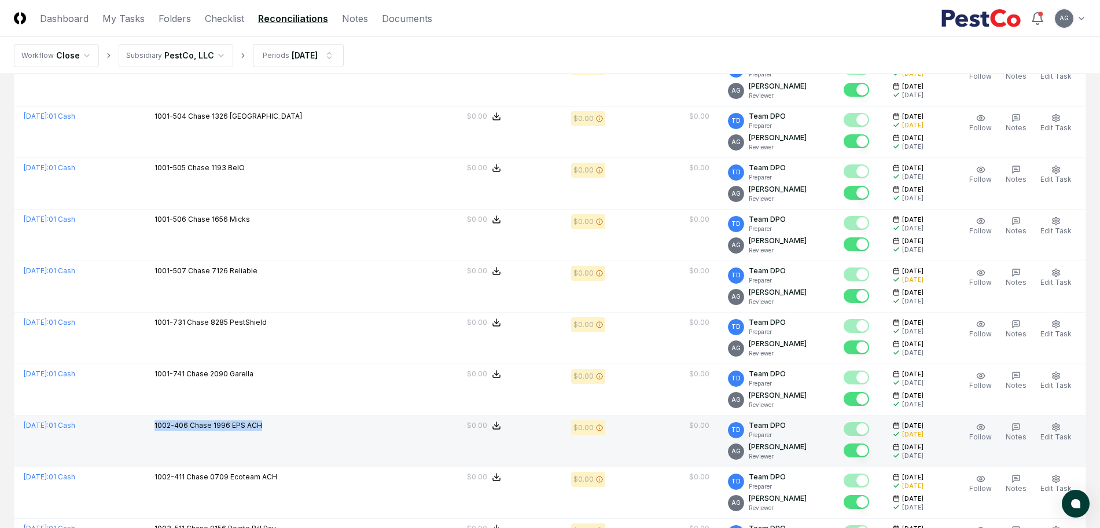
drag, startPoint x: 312, startPoint y: 429, endPoint x: 196, endPoint y: 427, distance: 116.9
click at [196, 427] on td "1002-406 Chase 1996 EPS ACH" at bounding box center [275, 440] width 261 height 51
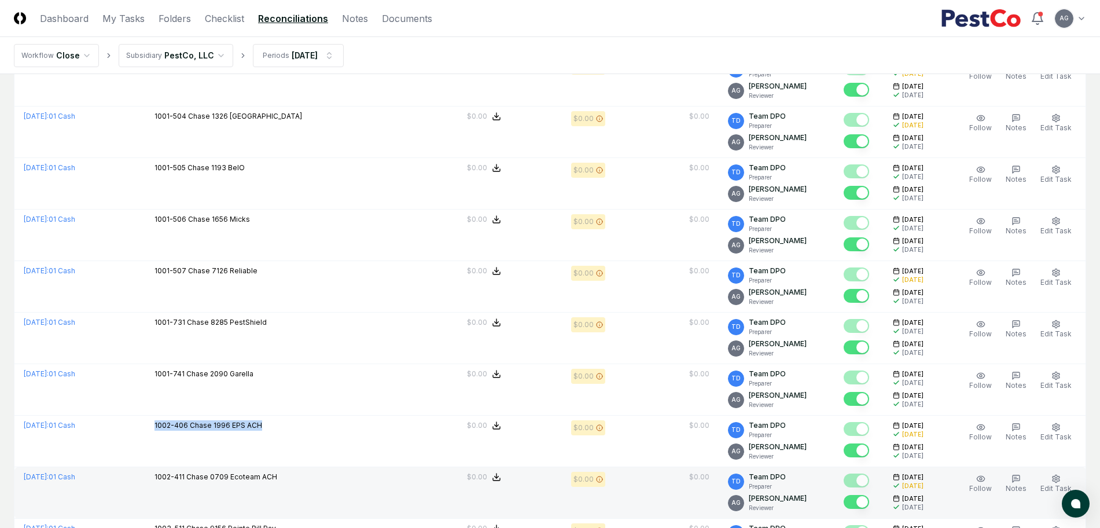
copy p "1002-406 Chase 1996 EPS ACH"
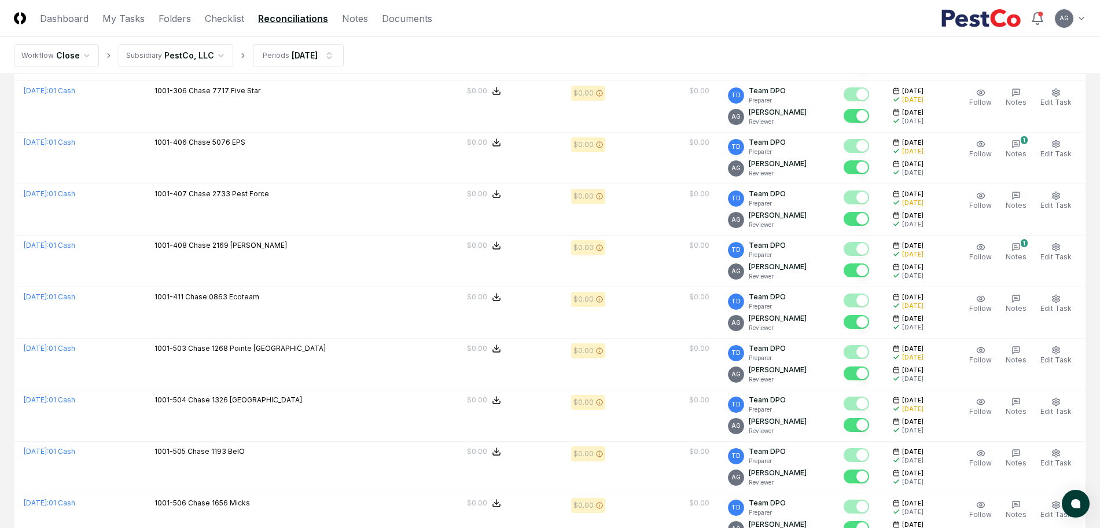
scroll to position [362, 0]
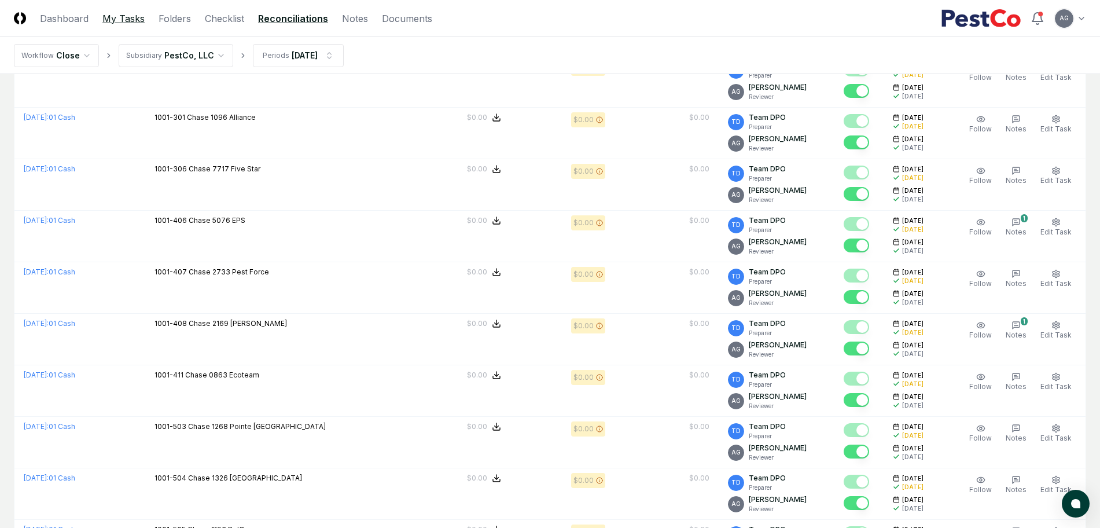
click at [123, 14] on link "My Tasks" at bounding box center [123, 19] width 42 height 14
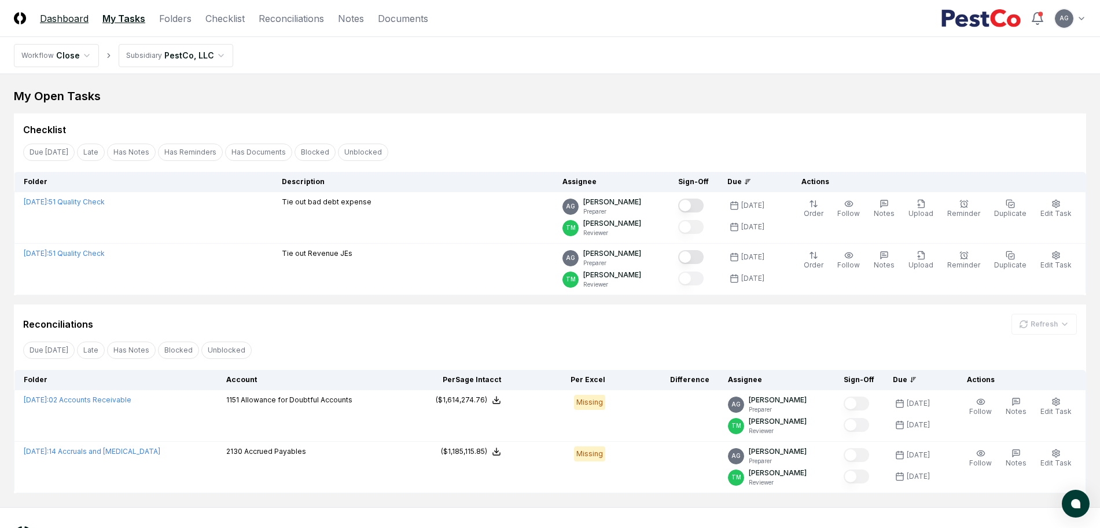
click at [65, 13] on link "Dashboard" at bounding box center [64, 19] width 49 height 14
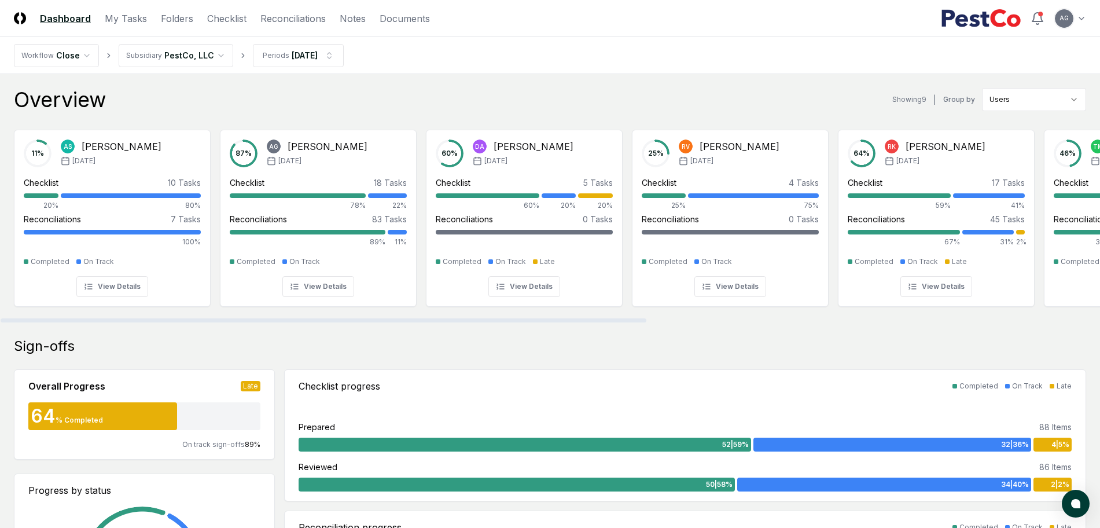
drag, startPoint x: 311, startPoint y: 320, endPoint x: 175, endPoint y: 321, distance: 135.9
click at [175, 321] on div at bounding box center [324, 320] width 646 height 4
click at [225, 16] on link "Checklist" at bounding box center [226, 19] width 39 height 14
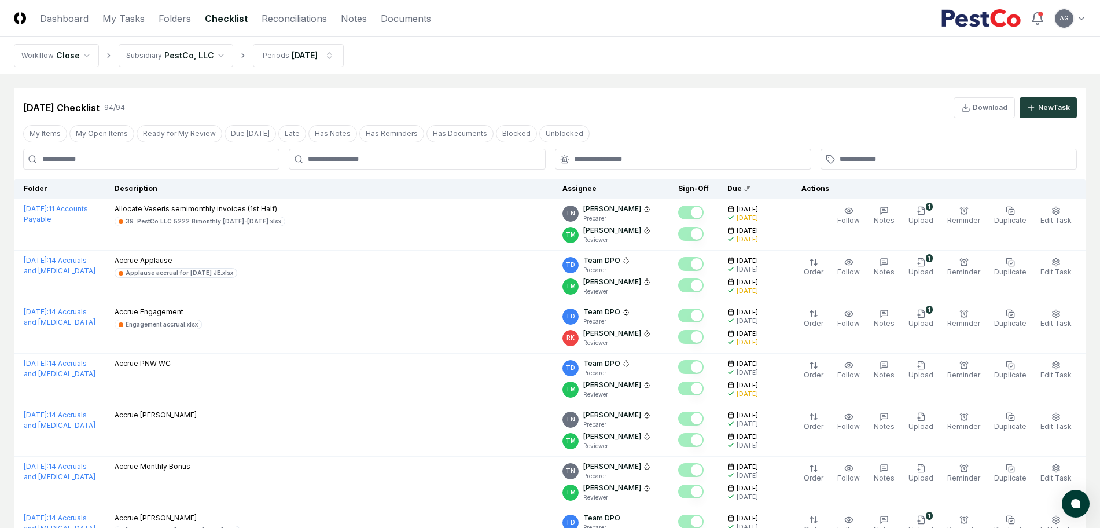
click at [439, 153] on div at bounding box center [417, 159] width 256 height 21
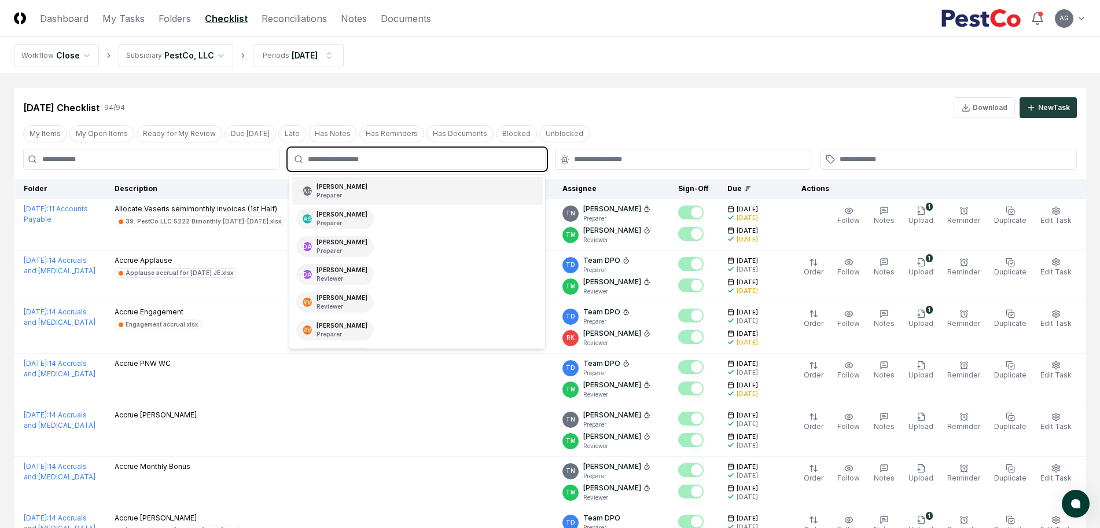
click at [436, 160] on input "text" at bounding box center [423, 159] width 230 height 10
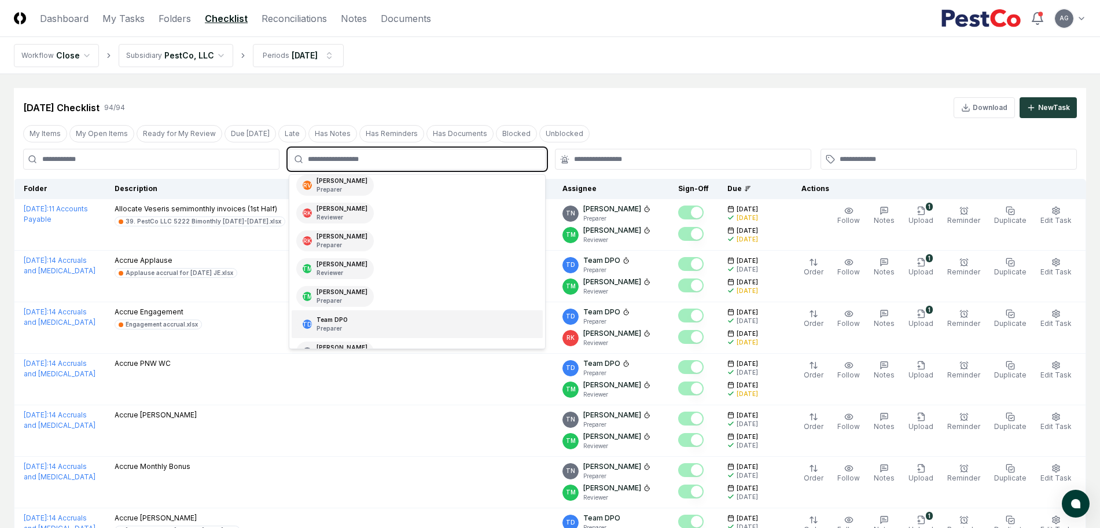
click at [377, 319] on div "TD Team DPO Preparer" at bounding box center [417, 324] width 250 height 28
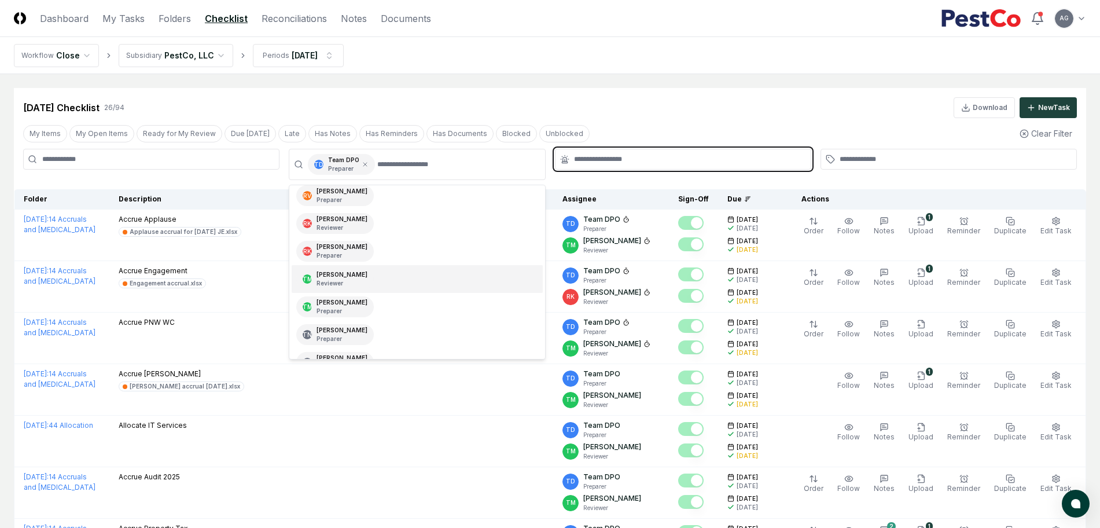
click at [642, 157] on input "text" at bounding box center [689, 159] width 230 height 10
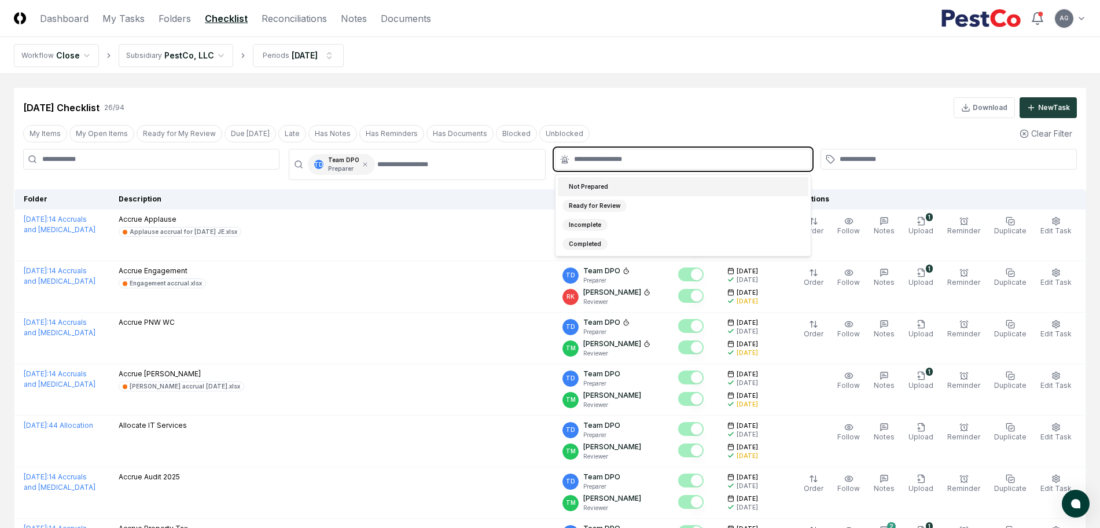
click at [634, 182] on div "Not Prepared" at bounding box center [683, 186] width 250 height 19
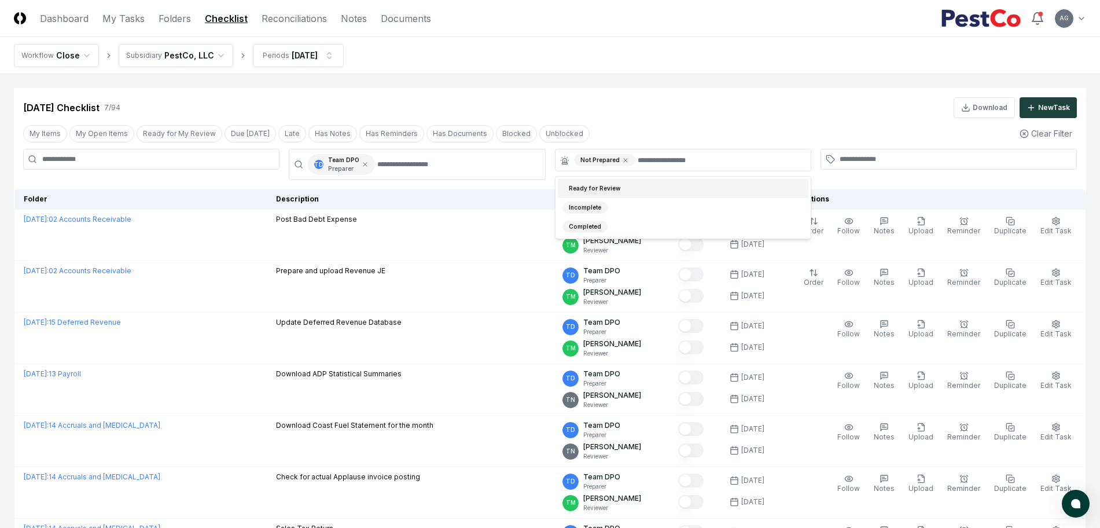
click at [648, 86] on main "Cancel Reassign [DATE] Checklist 7 / 94 Download New Task My Items My Open Item…" at bounding box center [550, 329] width 1100 height 510
click at [66, 22] on link "Dashboard" at bounding box center [64, 19] width 49 height 14
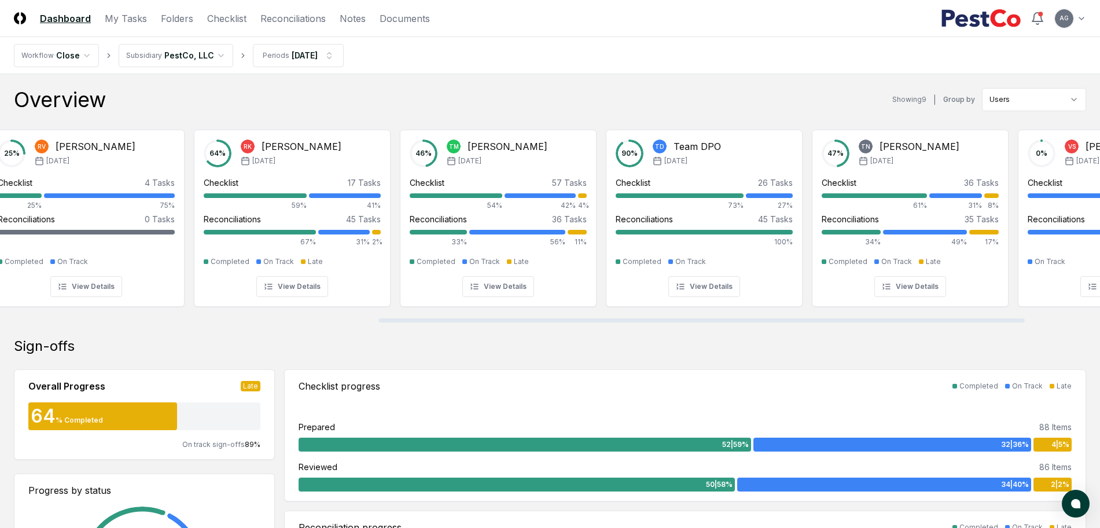
scroll to position [0, 644]
drag, startPoint x: 400, startPoint y: 318, endPoint x: 778, endPoint y: 321, distance: 378.3
click at [778, 321] on div at bounding box center [702, 320] width 646 height 4
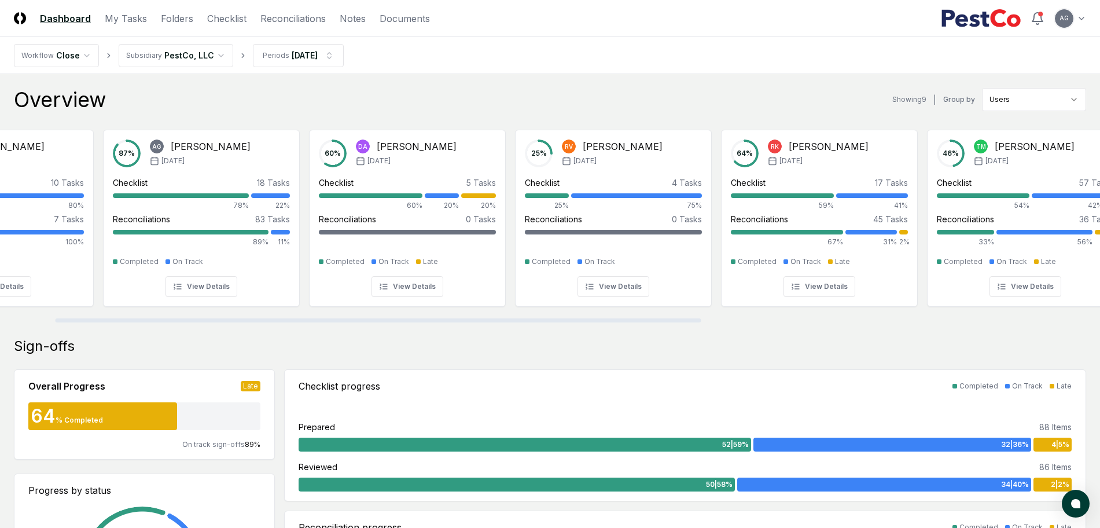
scroll to position [0, 122]
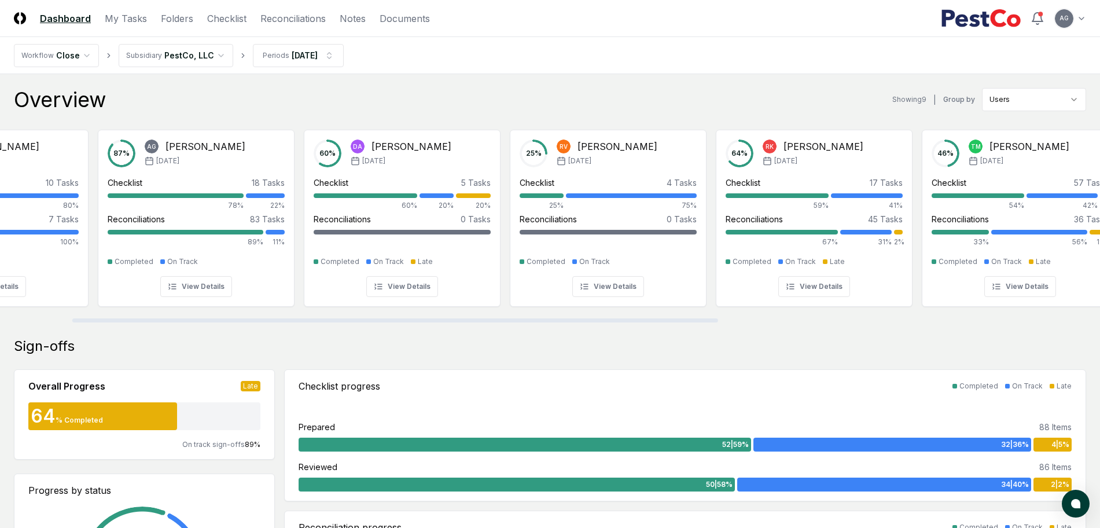
drag, startPoint x: 778, startPoint y: 321, endPoint x: 471, endPoint y: 338, distance: 307.1
click at [471, 322] on div at bounding box center [395, 320] width 646 height 4
click at [224, 13] on link "Checklist" at bounding box center [226, 19] width 39 height 14
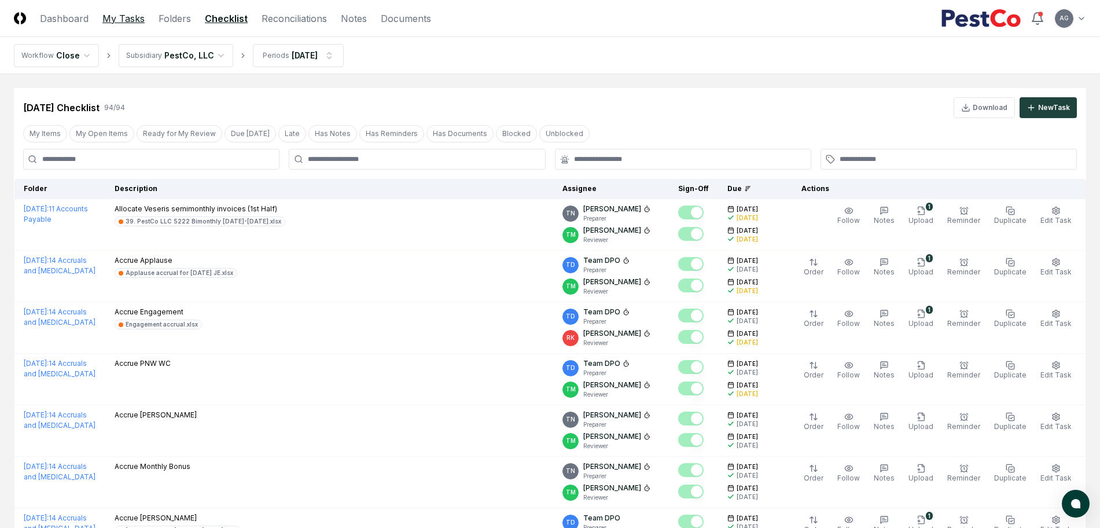
click at [121, 24] on link "My Tasks" at bounding box center [123, 19] width 42 height 14
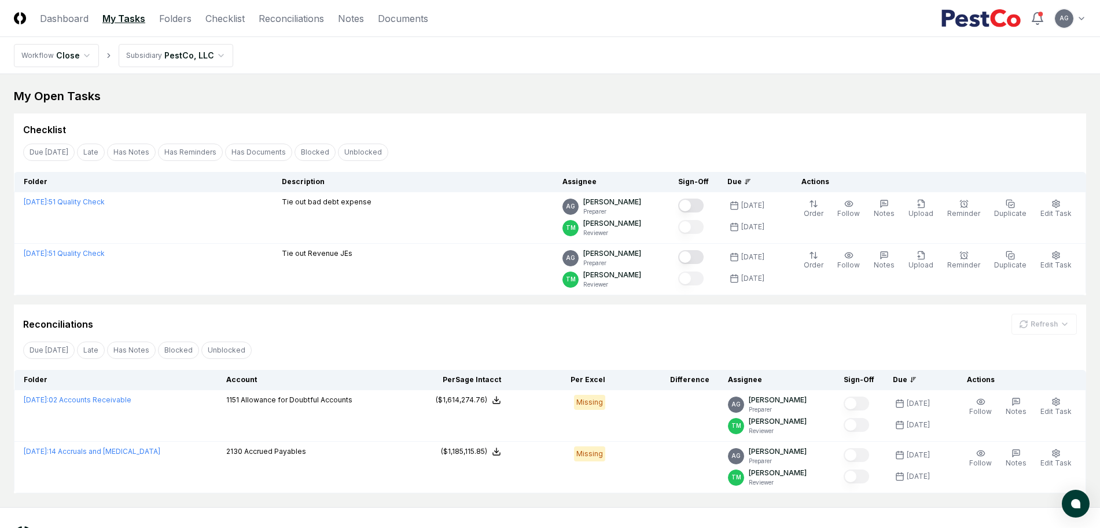
click at [484, 145] on div "Due [DATE] Late Has Notes Has Reminders Has Documents Blocked Unblocked Clear F…" at bounding box center [550, 151] width 1072 height 21
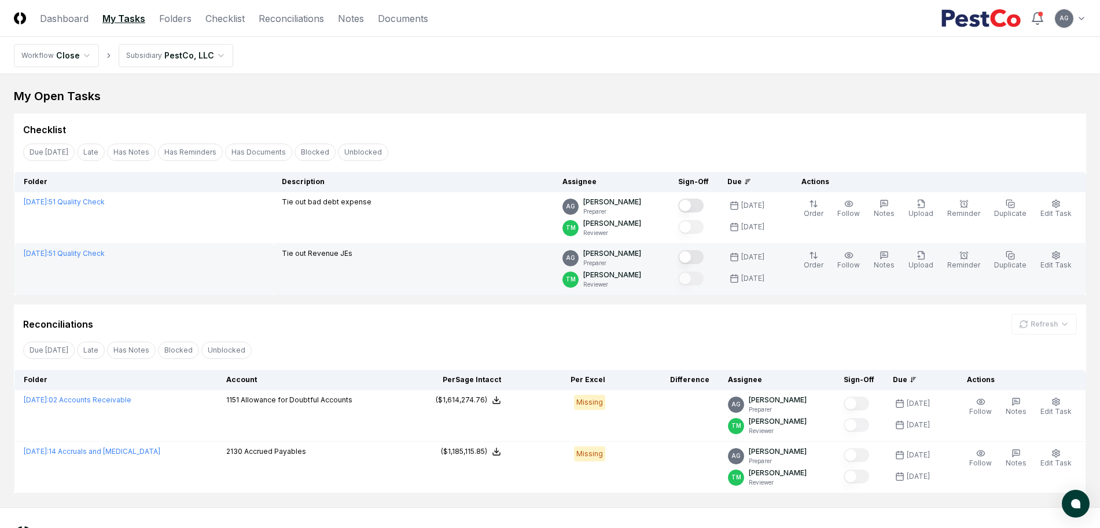
scroll to position [49, 0]
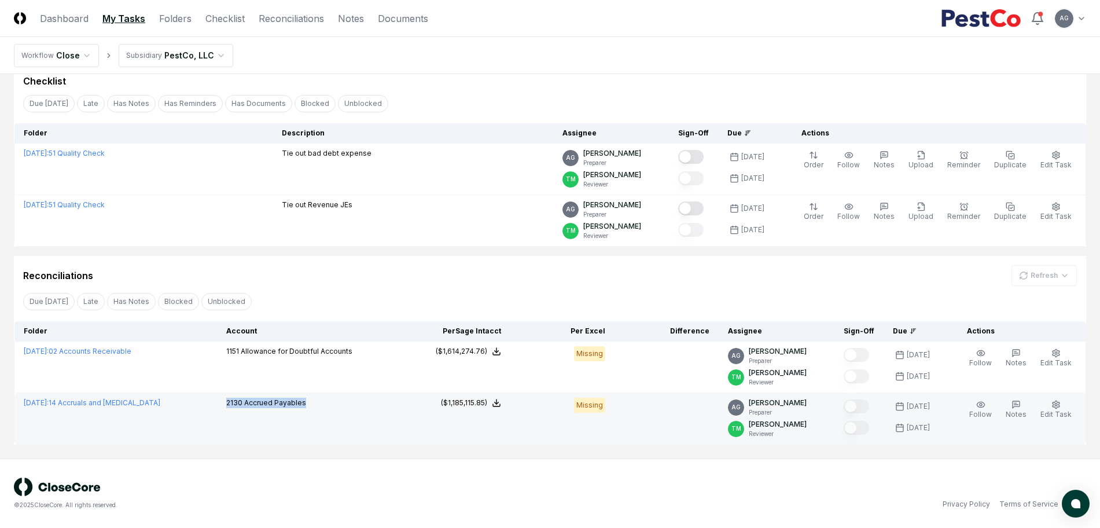
drag, startPoint x: 308, startPoint y: 406, endPoint x: 223, endPoint y: 408, distance: 85.6
click at [223, 408] on td "2130 Accrued Payables" at bounding box center [311, 418] width 189 height 51
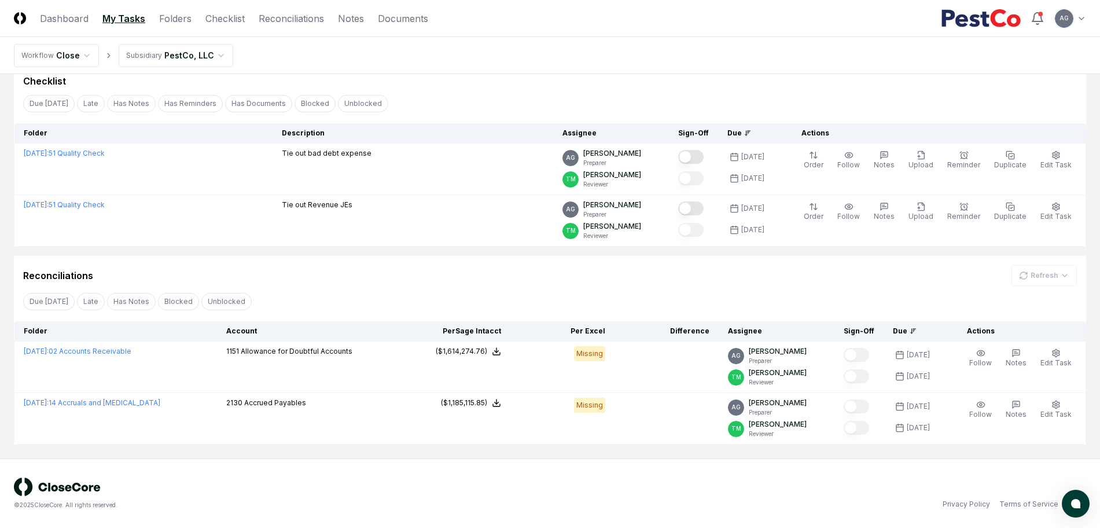
click at [691, 489] on div "© 2025 CloseCore. All rights reserved. Privacy Policy Terms of Service" at bounding box center [550, 493] width 1072 height 32
click at [309, 23] on link "Reconciliations" at bounding box center [291, 19] width 65 height 14
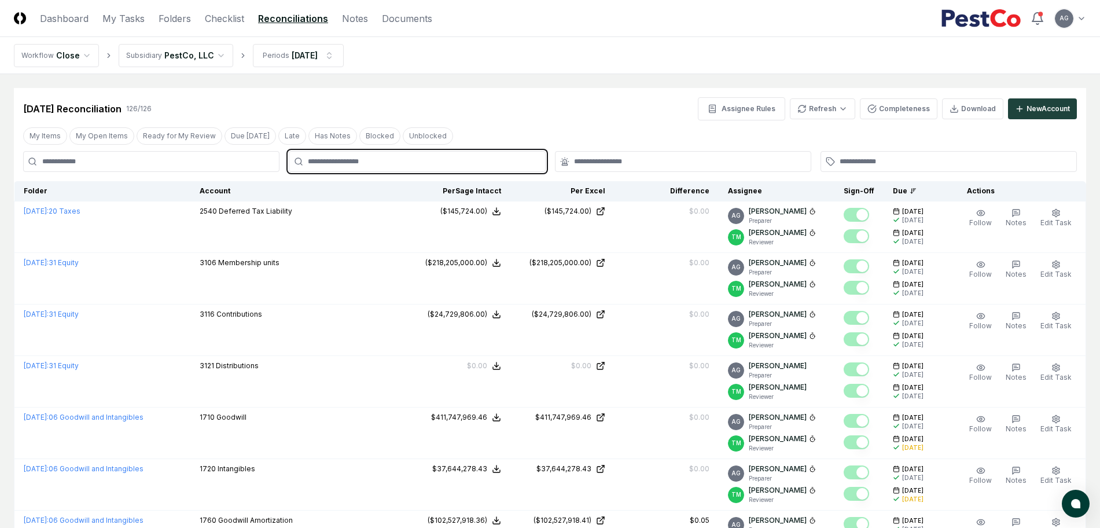
click at [449, 159] on input "text" at bounding box center [423, 161] width 230 height 10
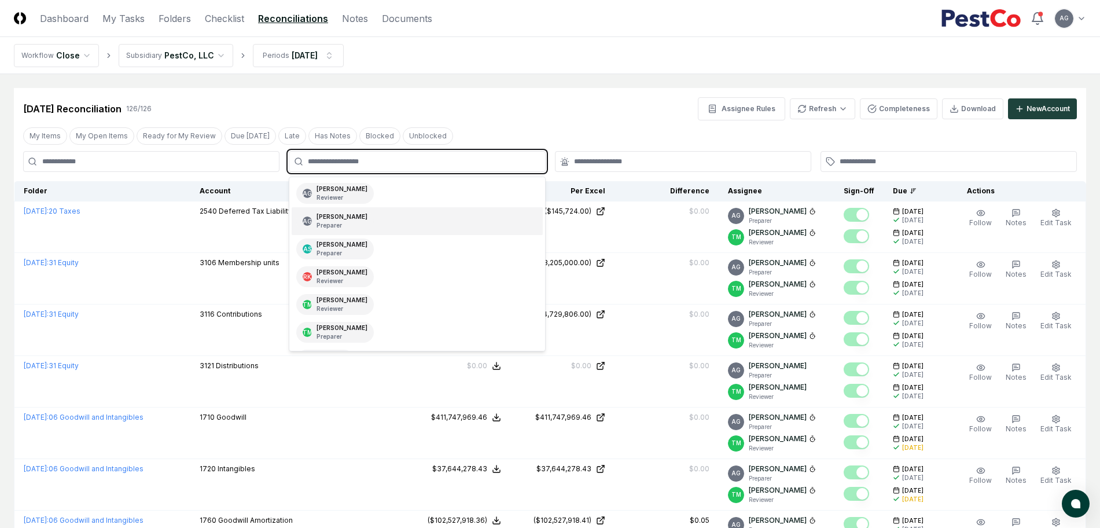
click at [433, 213] on div "AG [PERSON_NAME] Preparer" at bounding box center [417, 221] width 250 height 28
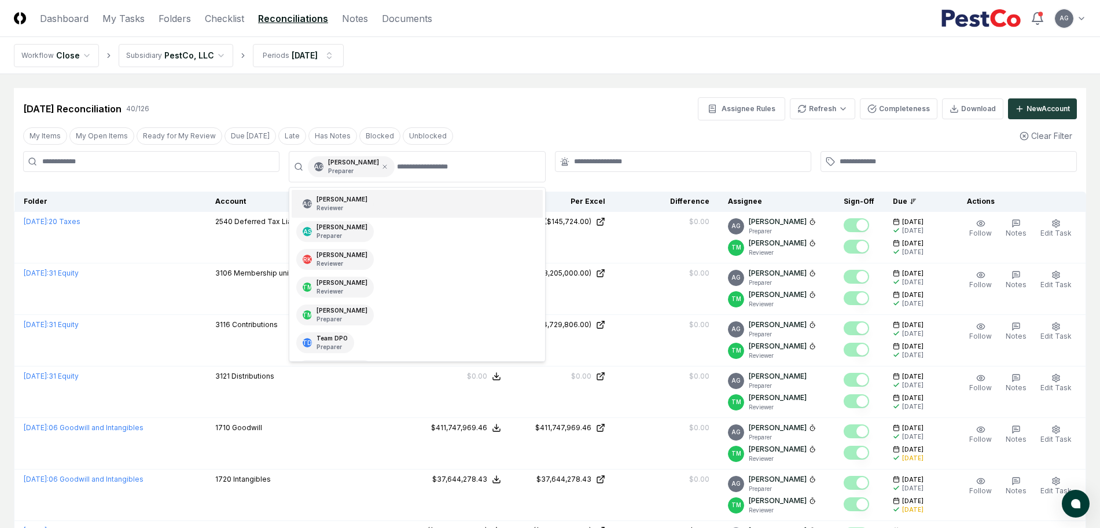
click at [544, 98] on div "[DATE] Reconciliation 40 / 126 Assignee Rules Refresh Completeness Download New…" at bounding box center [549, 108] width 1053 height 23
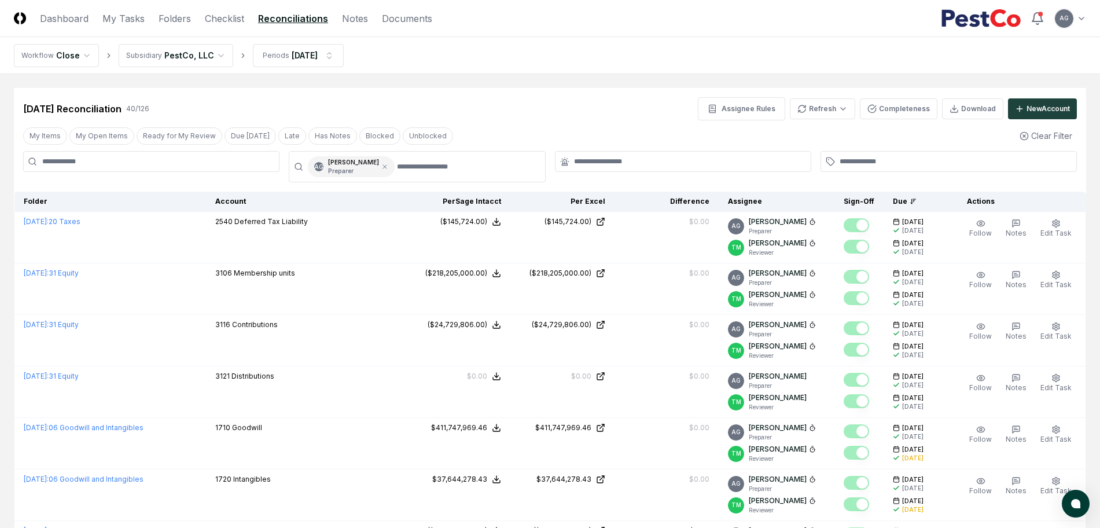
click at [603, 155] on div at bounding box center [683, 161] width 256 height 21
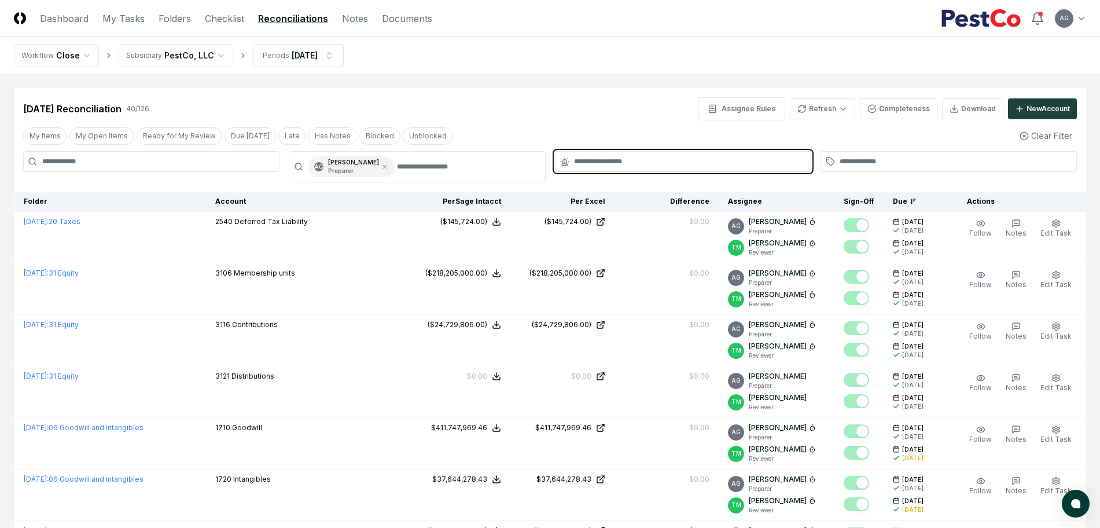
click at [603, 164] on input "text" at bounding box center [689, 161] width 230 height 10
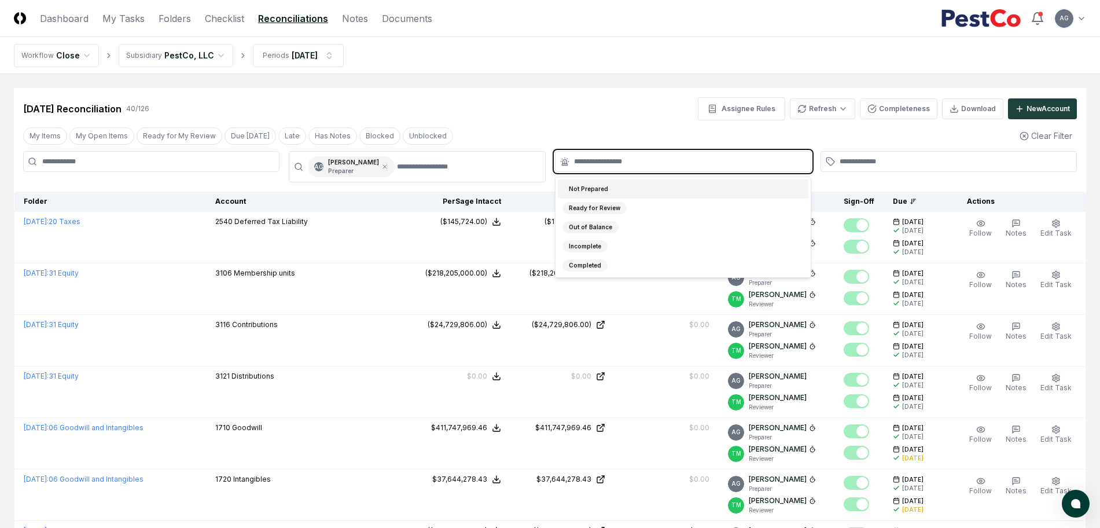
click at [628, 191] on div "Not Prepared" at bounding box center [683, 188] width 250 height 19
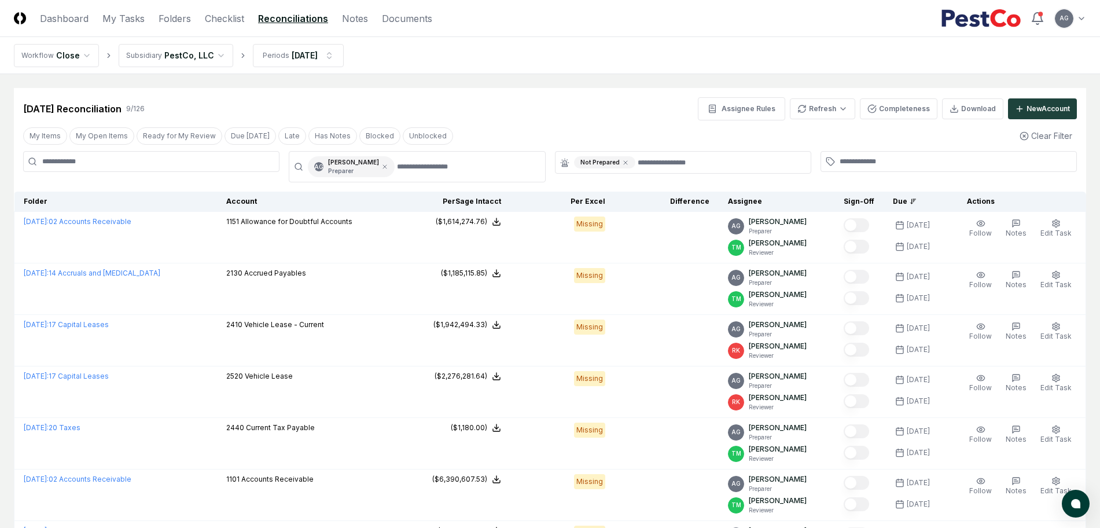
click at [556, 96] on div "[DATE] Reconciliation 9 / 126 Assignee Rules Refresh Completeness Download New …" at bounding box center [550, 104] width 1072 height 32
click at [551, 73] on nav "Workflow Close Subsidiary PestCo, LLC Periods [DATE]" at bounding box center [550, 55] width 1100 height 37
click at [742, 111] on button "Assignee Rules" at bounding box center [741, 108] width 87 height 23
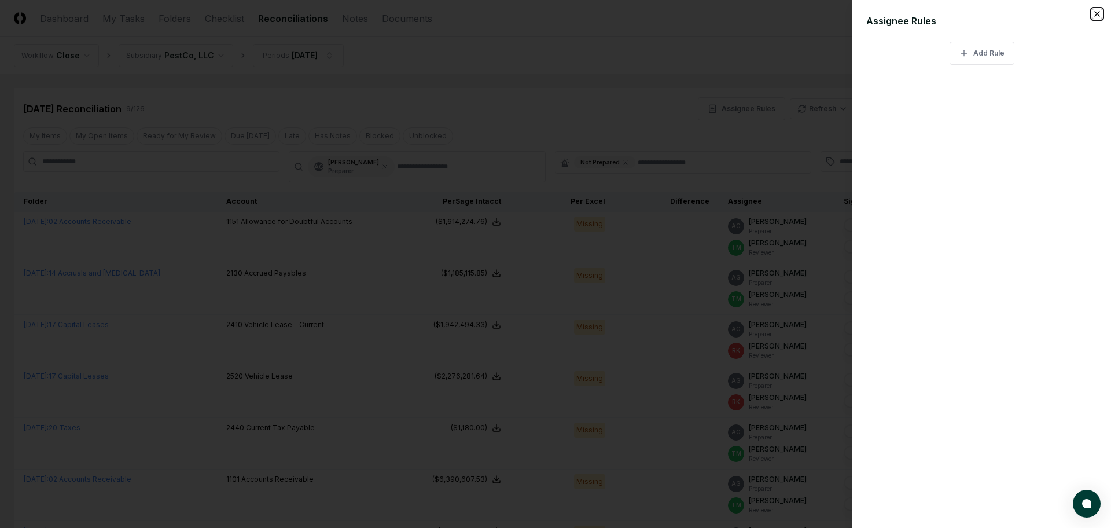
click at [1094, 12] on icon "button" at bounding box center [1096, 13] width 9 height 9
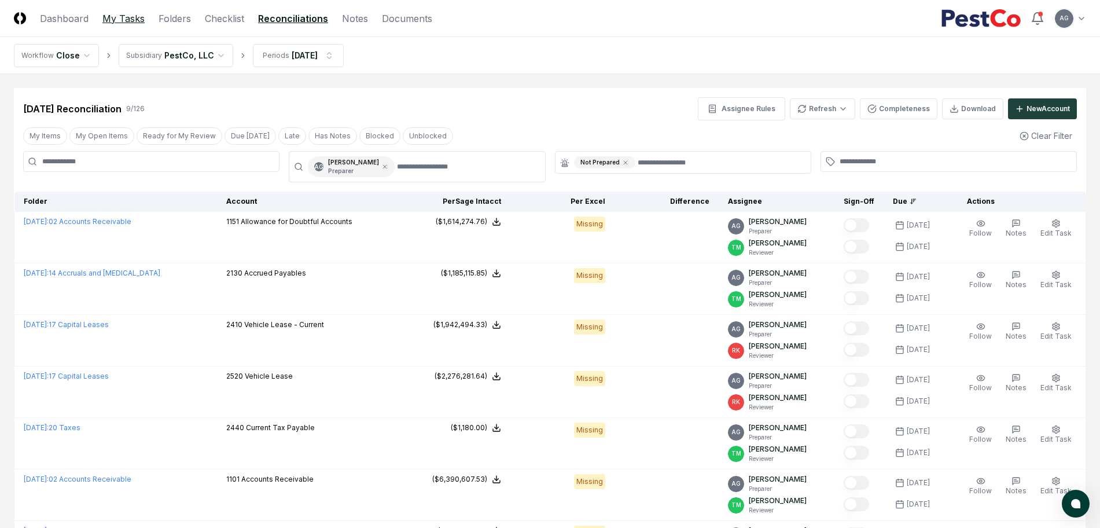
click at [125, 21] on link "My Tasks" at bounding box center [123, 19] width 42 height 14
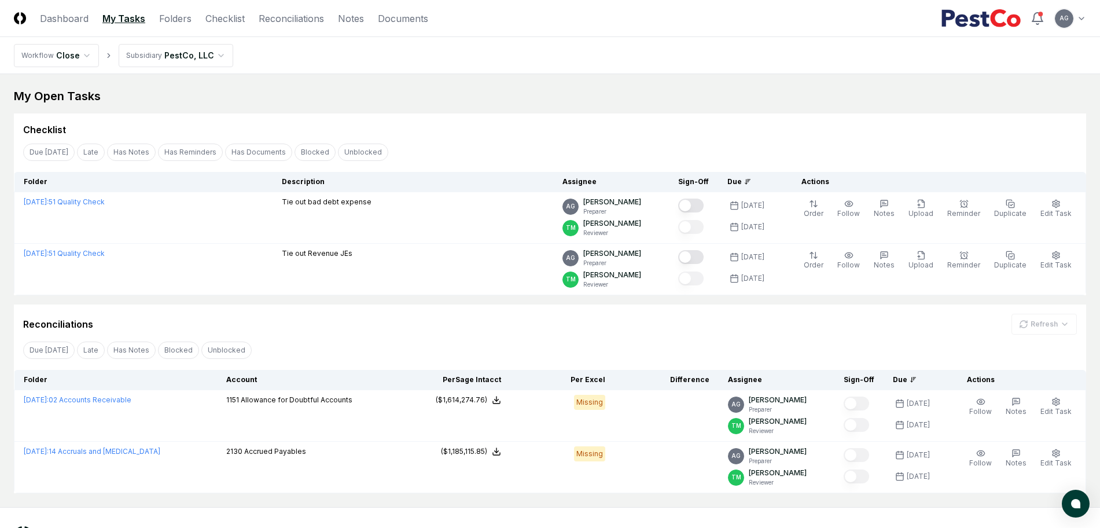
click at [463, 324] on div "Reconciliations Refresh" at bounding box center [549, 324] width 1053 height 21
click at [485, 327] on div "Reconciliations Refresh" at bounding box center [549, 324] width 1053 height 21
click at [472, 121] on div "Checklist" at bounding box center [550, 124] width 1072 height 23
